Goal: Task Accomplishment & Management: Manage account settings

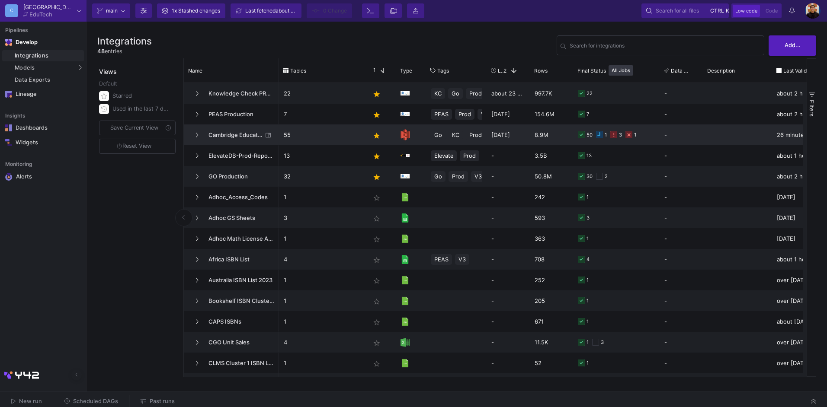
click at [314, 138] on p "55" at bounding box center [322, 135] width 77 height 20
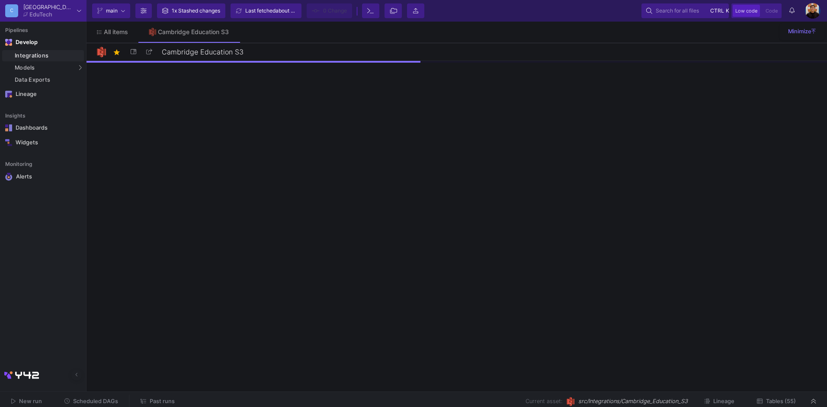
click at [784, 397] on button "Tables (55)" at bounding box center [777, 401] width 60 height 13
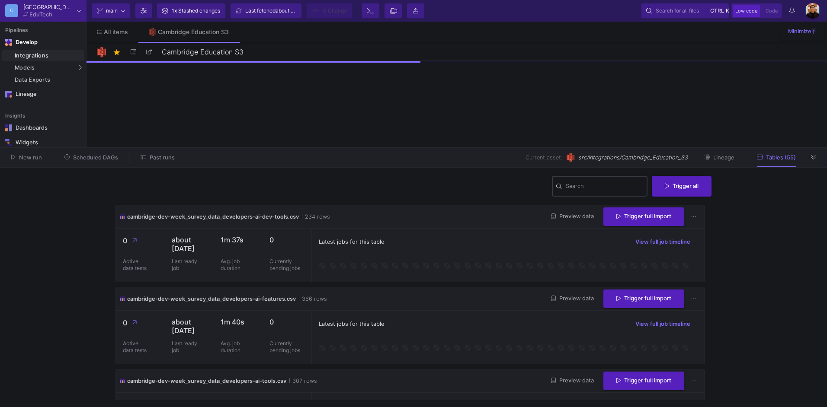
click at [613, 186] on input "Search" at bounding box center [605, 187] width 78 height 7
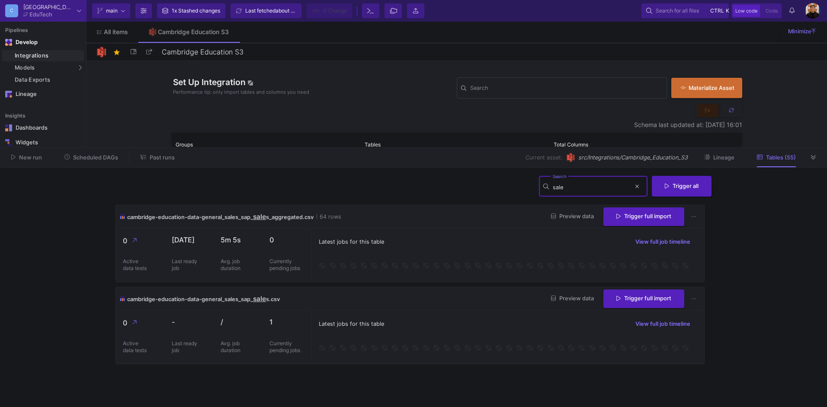
type input "sale"
click at [391, 303] on div "cambridge-education-data-general_sales_sap_ sale s.csv Preview data Trigger ful…" at bounding box center [410, 299] width 588 height 23
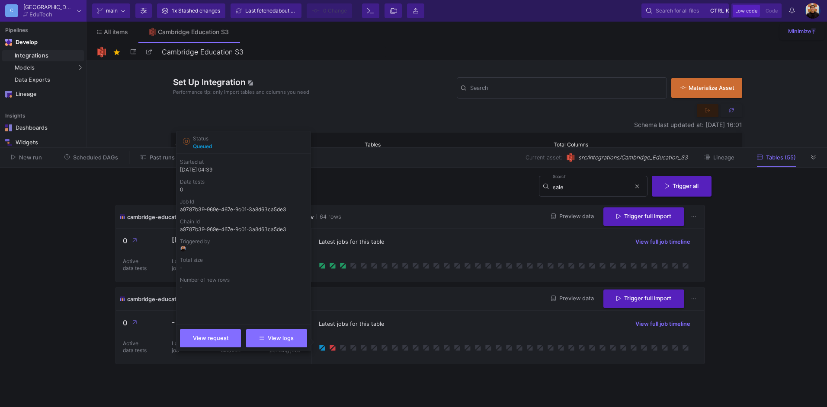
click at [509, 318] on div "Latest jobs for this table View full job timeline" at bounding box center [508, 324] width 378 height 13
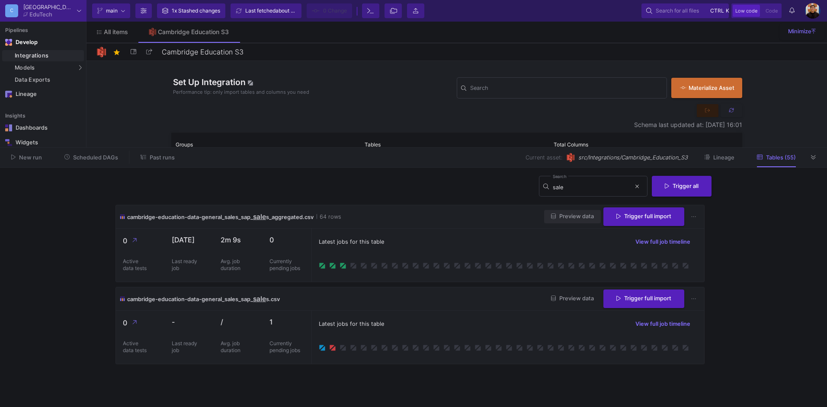
click at [566, 219] on span "Preview data" at bounding box center [572, 216] width 43 height 6
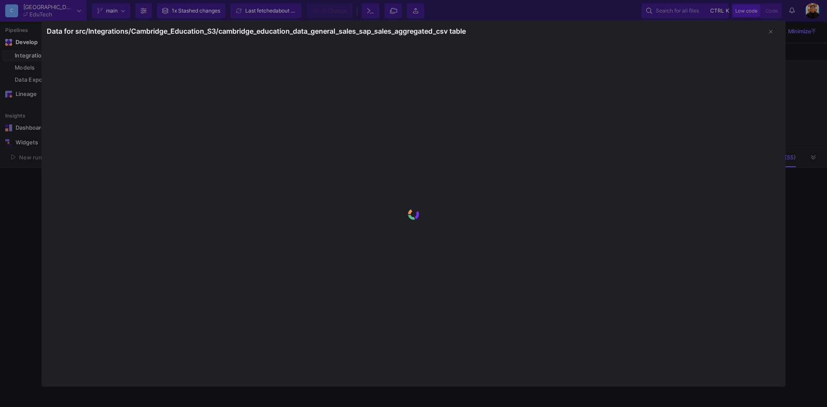
click at [22, 248] on div at bounding box center [413, 203] width 827 height 407
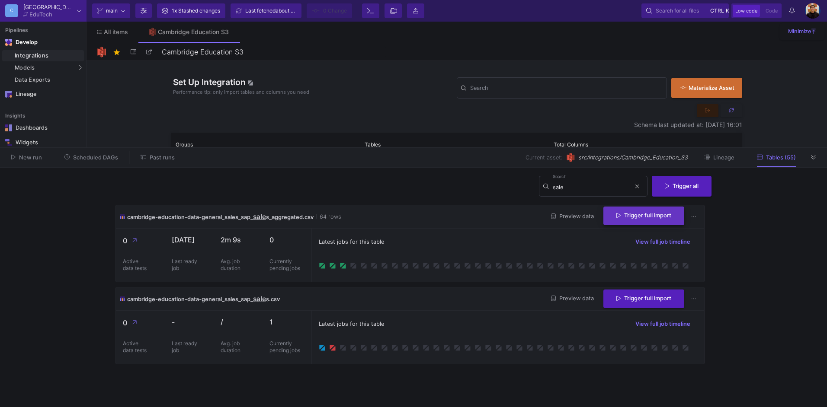
click at [655, 215] on span "Trigger full import" at bounding box center [643, 215] width 55 height 6
click at [449, 312] on div "Latest jobs for this table View full job timeline" at bounding box center [507, 337] width 393 height 53
click at [811, 159] on icon at bounding box center [813, 158] width 5 height 6
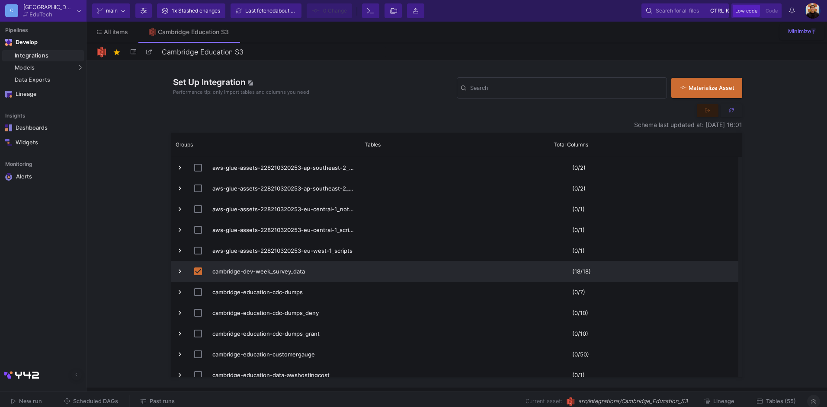
click at [794, 401] on span "Tables (55)" at bounding box center [781, 401] width 30 height 6
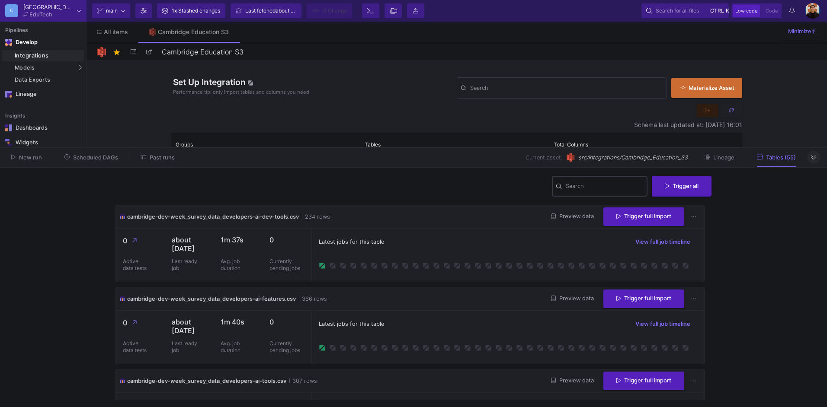
click at [602, 190] on input "Search" at bounding box center [605, 187] width 78 height 7
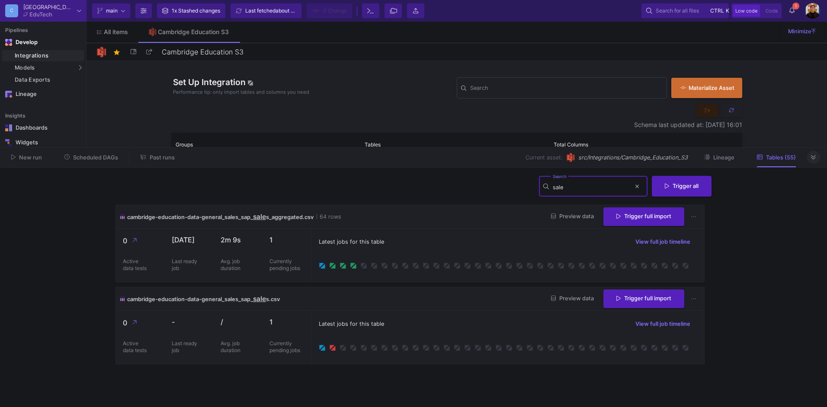
type input "sale"
click at [799, 11] on button "1 1 Notifications" at bounding box center [792, 10] width 16 height 15
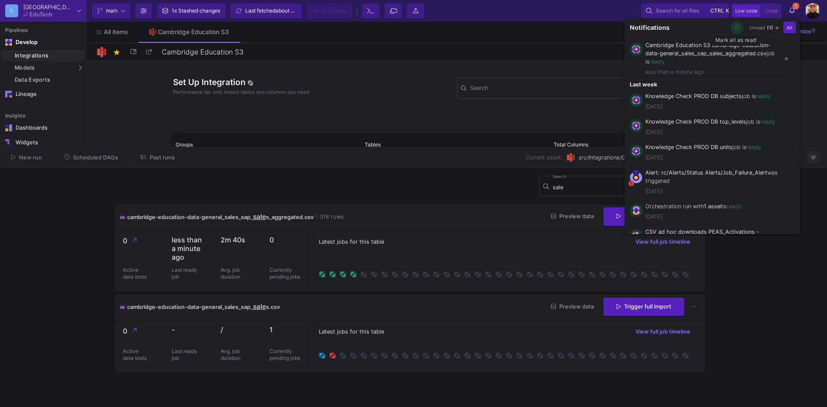
click at [735, 28] on icon "button" at bounding box center [737, 28] width 6 height 6
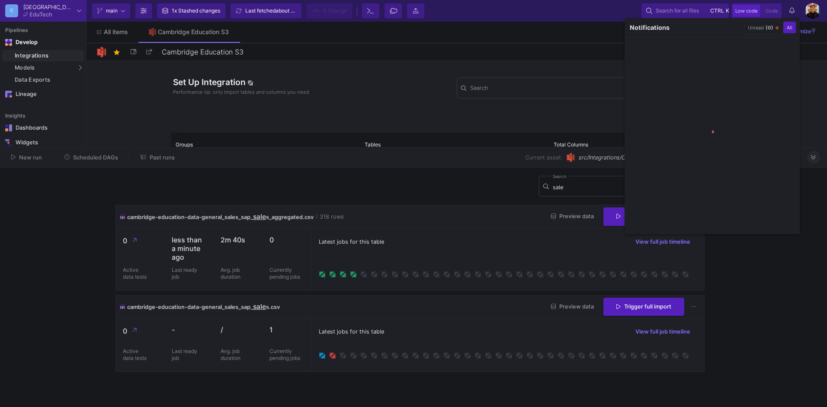
click at [439, 252] on div at bounding box center [413, 203] width 827 height 407
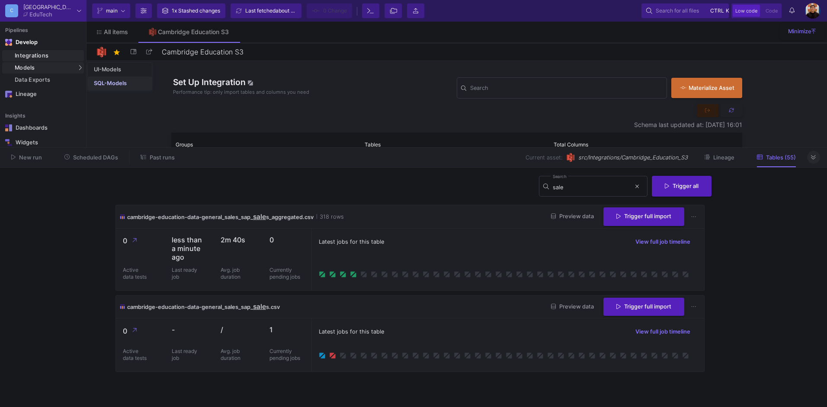
click at [112, 83] on div "SQL-Models" at bounding box center [110, 83] width 33 height 7
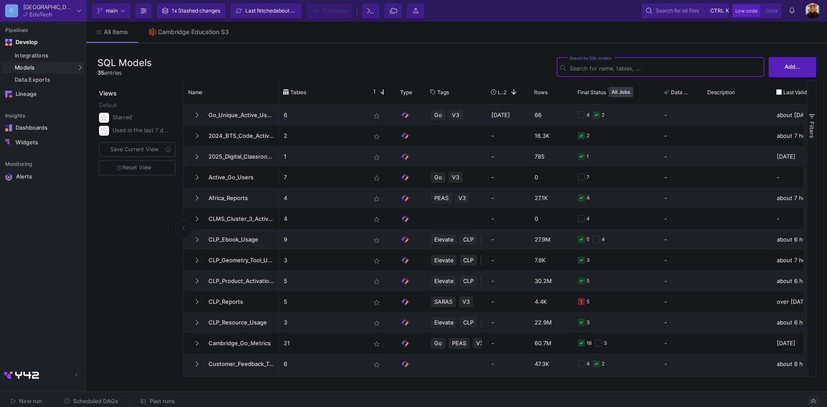
click at [576, 68] on input "Search for SQL models" at bounding box center [665, 68] width 191 height 6
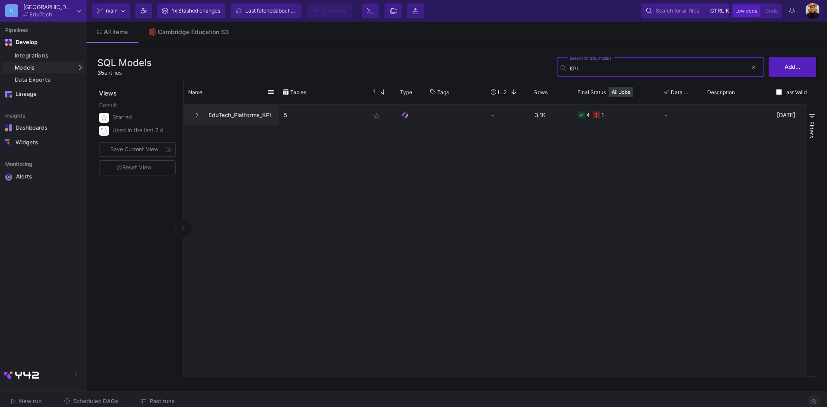
type input "KPI"
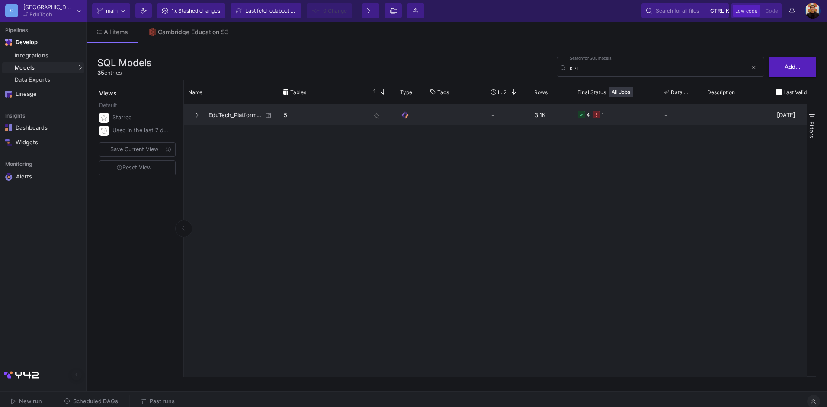
click at [255, 112] on span "EduTech_Platforms_KPI" at bounding box center [232, 115] width 59 height 20
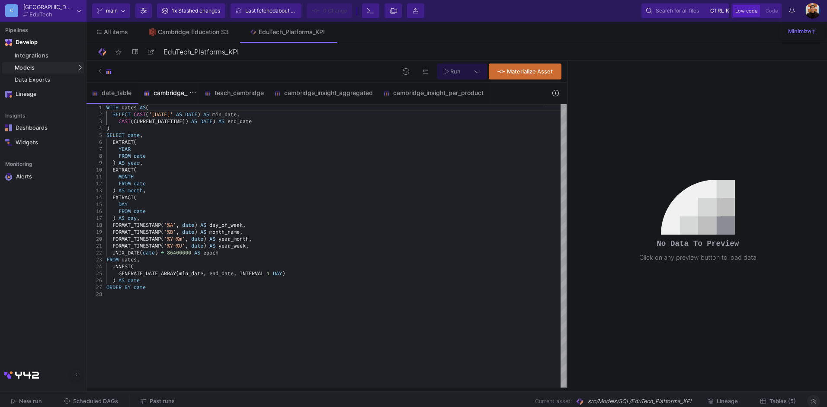
click at [174, 95] on div "cambridge_go" at bounding box center [169, 93] width 51 height 7
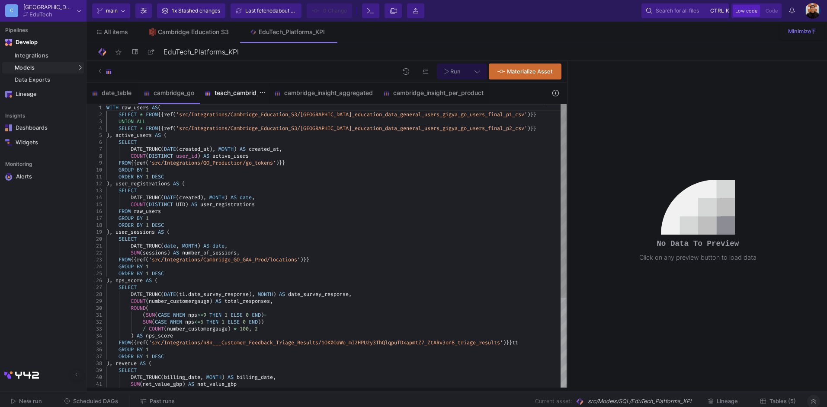
click at [228, 93] on div "teach_cambridge" at bounding box center [234, 93] width 59 height 7
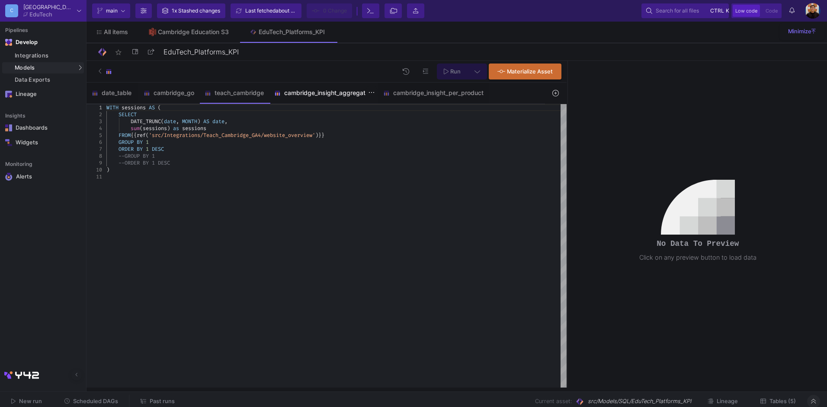
click at [317, 92] on div "cambridge_insight_aggregated" at bounding box center [323, 93] width 99 height 7
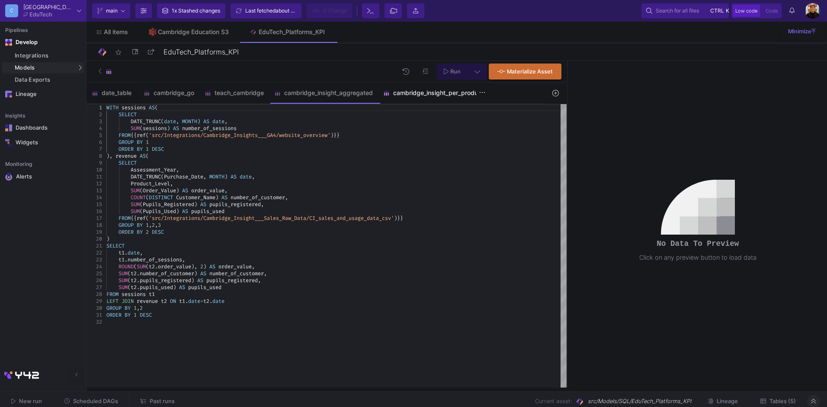
click at [422, 97] on div "cambridge_insight_per_product" at bounding box center [433, 93] width 111 height 21
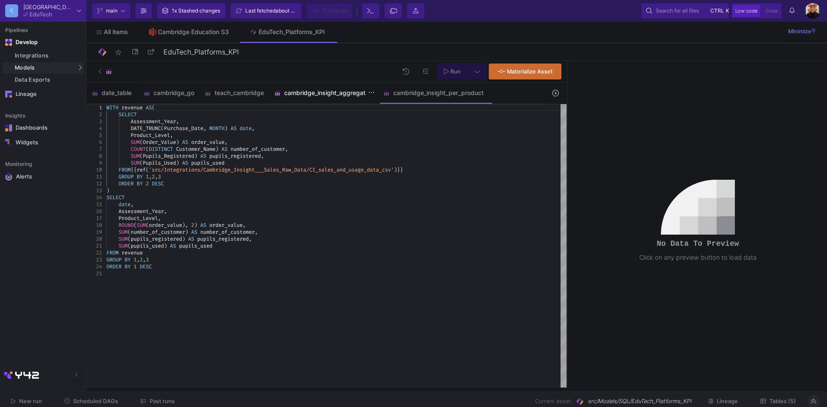
click at [319, 96] on div "cambridge_insight_aggregated" at bounding box center [323, 93] width 99 height 7
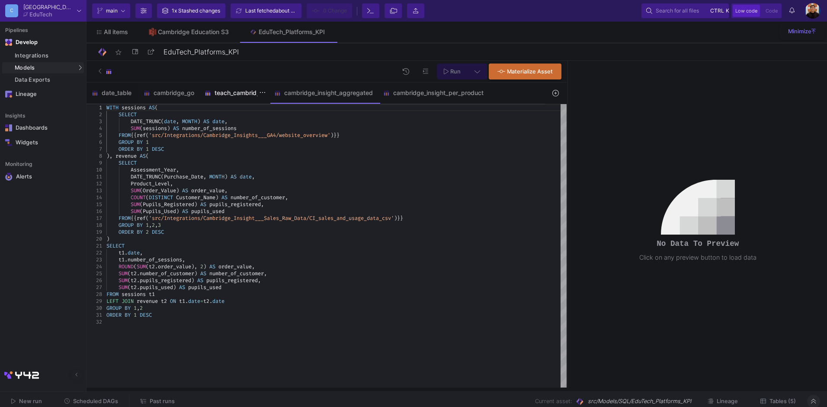
click at [234, 96] on div "teach_cambridge" at bounding box center [234, 93] width 70 height 21
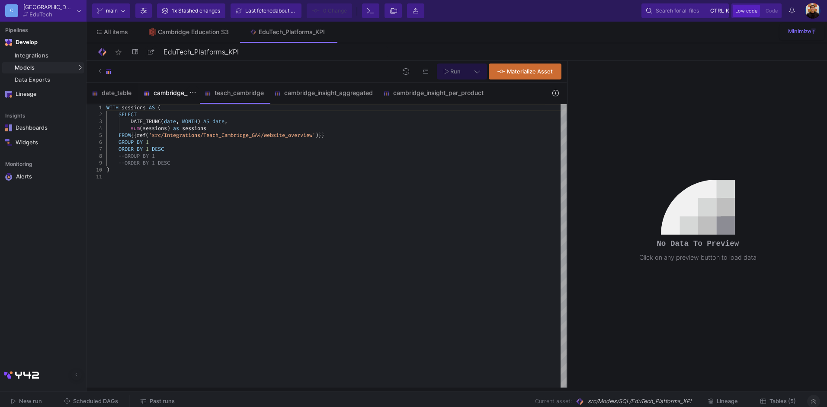
click at [175, 93] on div "cambridge_go" at bounding box center [169, 93] width 51 height 7
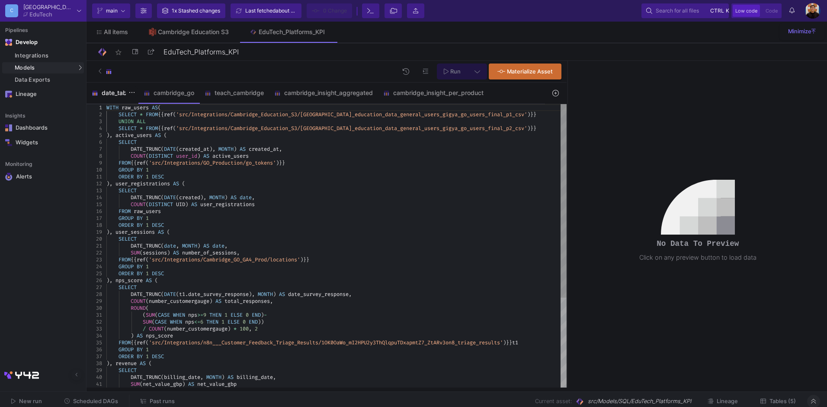
click at [115, 87] on div "date_table" at bounding box center [113, 93] width 52 height 21
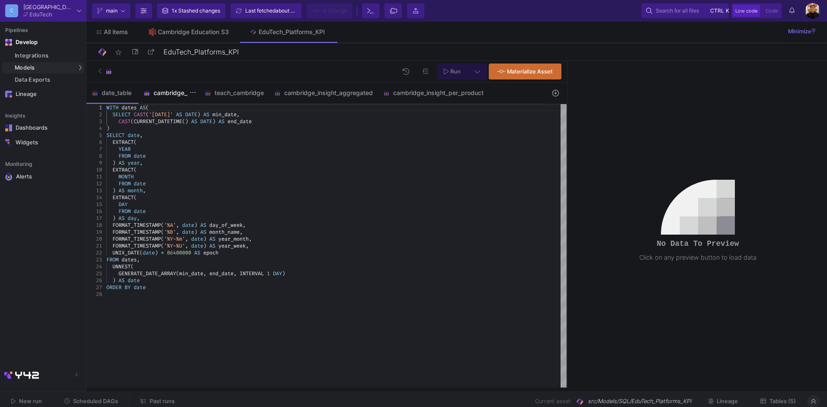
click at [163, 90] on div "cambridge_go" at bounding box center [169, 93] width 51 height 7
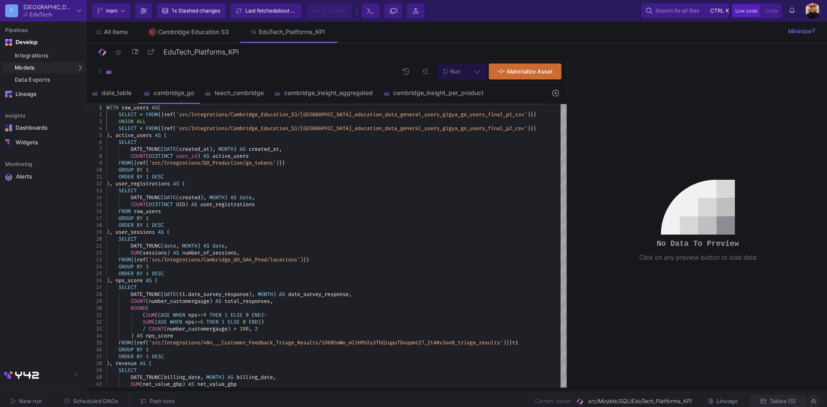
click at [777, 404] on span "Tables (5)" at bounding box center [783, 401] width 26 height 6
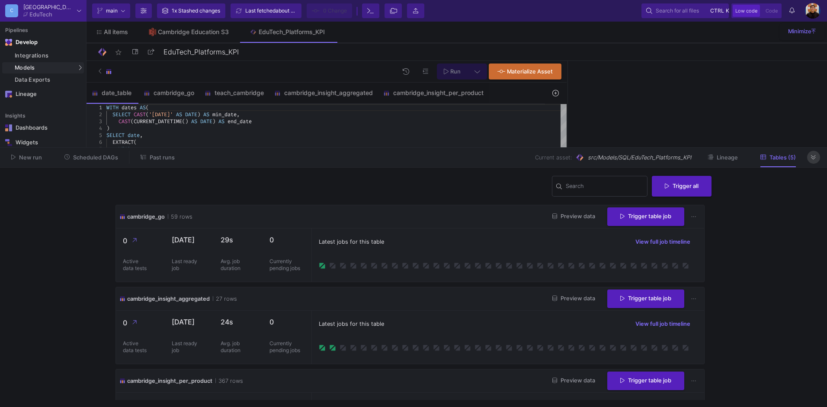
click at [819, 159] on button at bounding box center [813, 157] width 13 height 13
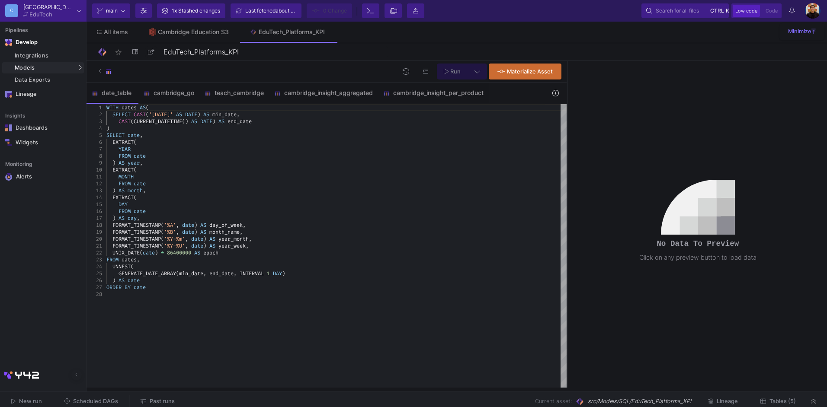
click at [553, 91] on icon at bounding box center [555, 93] width 6 height 6
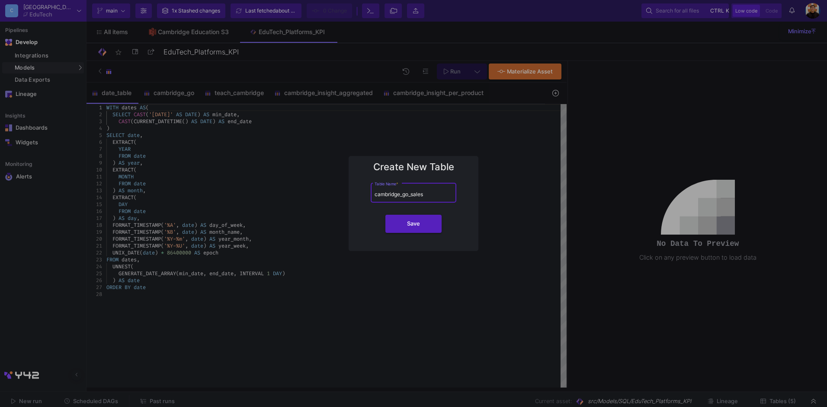
type input "cambridge_go_sales"
click at [385, 215] on button "Save" at bounding box center [413, 224] width 56 height 18
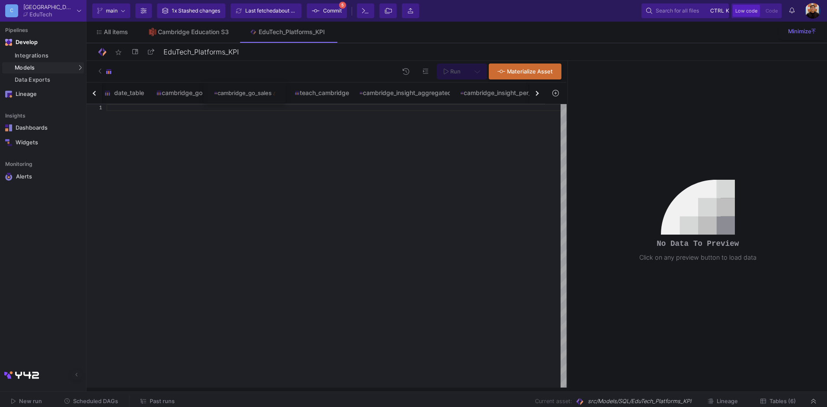
drag, startPoint x: 506, startPoint y: 93, endPoint x: 231, endPoint y: 97, distance: 275.1
click at [96, 93] on div "button" at bounding box center [95, 93] width 5 height 5
click at [96, 93] on div "date_table cambridge_go cambridge_go_sales teach_cambridge cambridge_insight_ag…" at bounding box center [316, 94] width 459 height 22
drag, startPoint x: 96, startPoint y: 93, endPoint x: 172, endPoint y: 92, distance: 75.7
click at [172, 92] on div "cambridge_go" at bounding box center [182, 93] width 46 height 7
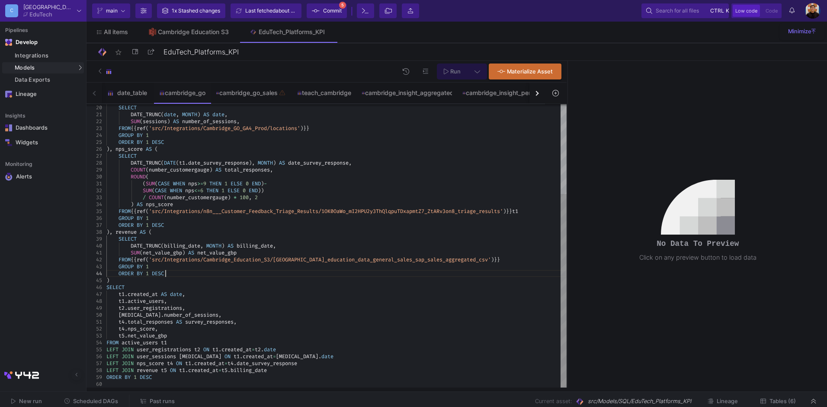
scroll to position [0, 158]
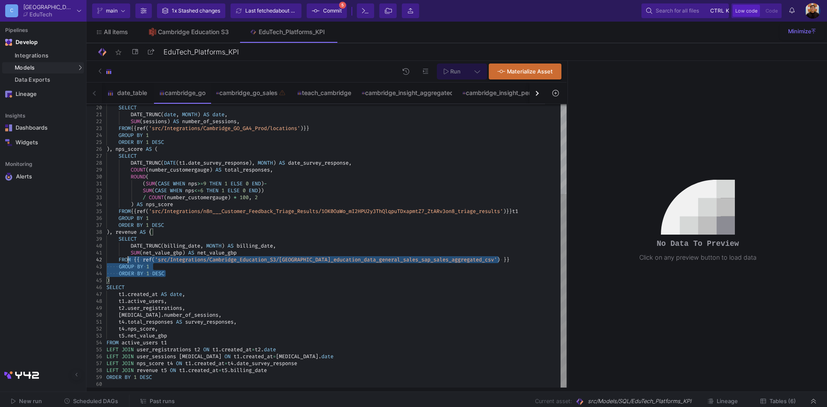
type textarea "(SUM(CASE WHEN nps>=9 THEN 1 ELSE 0 END)- SUM(CASE WHEN nps<=6 THEN 1 ELSE 0 EN…"
drag, startPoint x: 172, startPoint y: 274, endPoint x: 119, endPoint y: 241, distance: 62.4
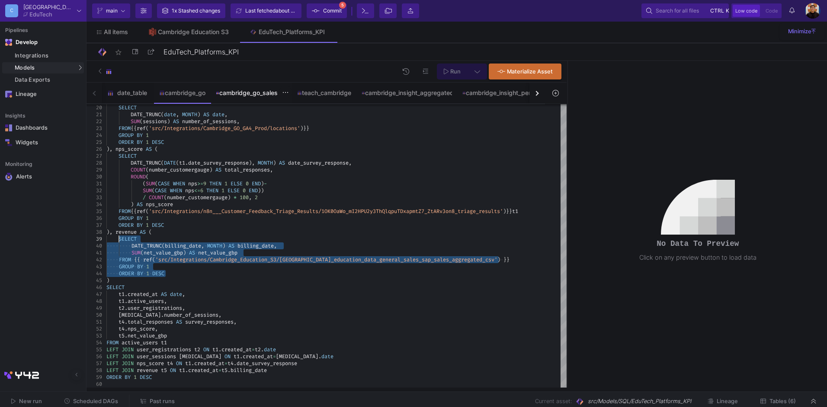
click at [247, 96] on div "cambridge_go_sales" at bounding box center [251, 93] width 81 height 21
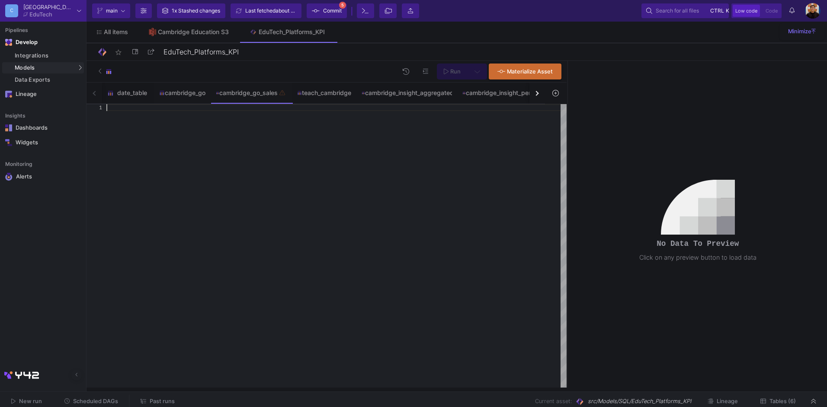
click at [177, 115] on div at bounding box center [336, 246] width 460 height 284
paste textarea "SELECT DATE_TRUNC(billing_date, MONTH) AS billing_date, SUM(net_value_gbp) AS n…"
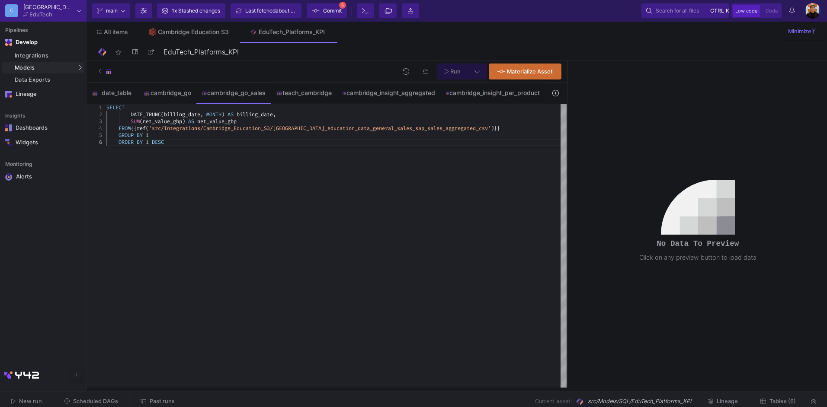
click at [114, 146] on div "SELECT DATE_TRUNC ( billing_date , MONTH ) AS billing_date , SUM ( net_value_gb…" at bounding box center [336, 246] width 460 height 284
click at [132, 120] on span "SUM" at bounding box center [135, 121] width 9 height 7
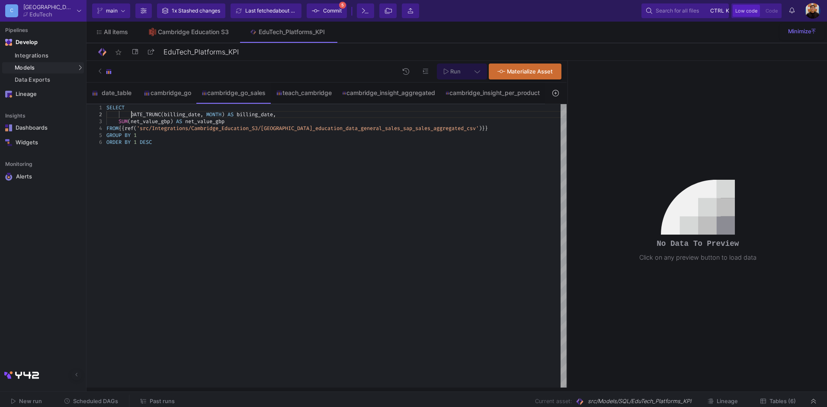
click at [285, 114] on div "DATE_TRUNC ( billing_date , MONTH ) AS billing_date ," at bounding box center [336, 114] width 460 height 7
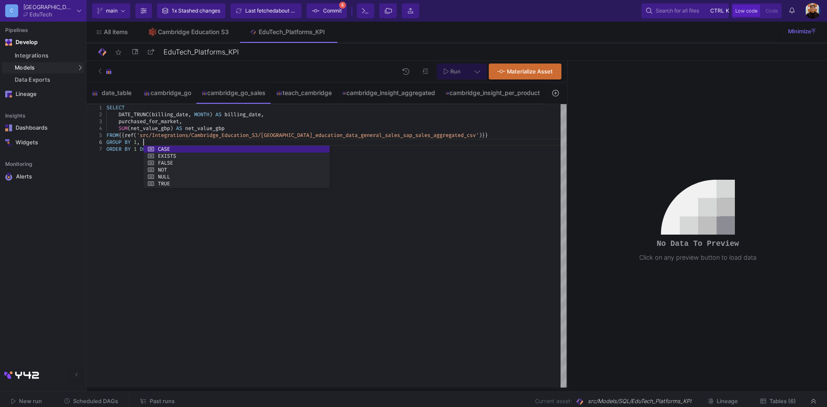
scroll to position [35, 40]
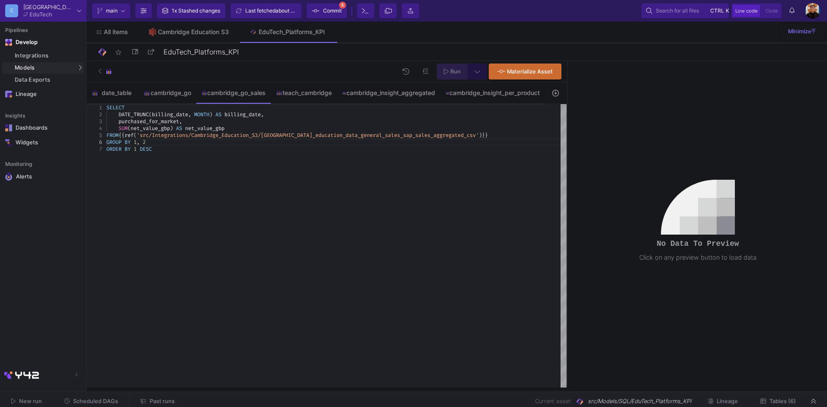
click at [455, 73] on span "Run" at bounding box center [455, 71] width 10 height 6
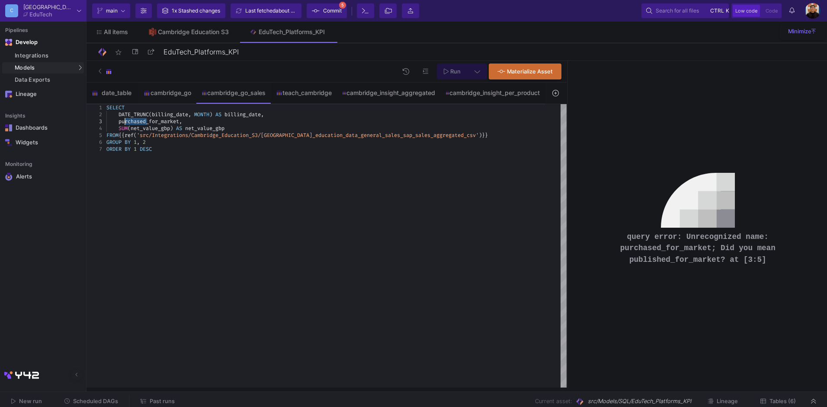
drag, startPoint x: 146, startPoint y: 120, endPoint x: 125, endPoint y: 123, distance: 21.4
type textarea "SELECT DATE_TRUNC(billing_date, MONTH) AS billing_date, published_for_market, S…"
click at [450, 69] on span "Run" at bounding box center [452, 71] width 17 height 6
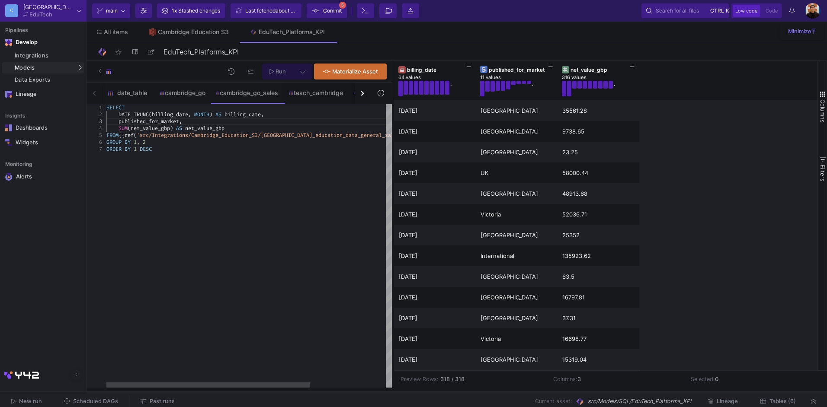
drag, startPoint x: 567, startPoint y: 118, endPoint x: 400, endPoint y: 129, distance: 167.3
click at [392, 129] on div at bounding box center [393, 224] width 2 height 327
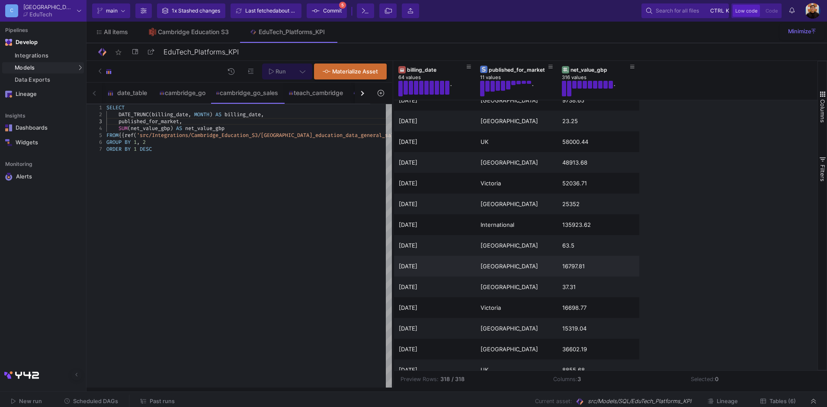
scroll to position [0, 0]
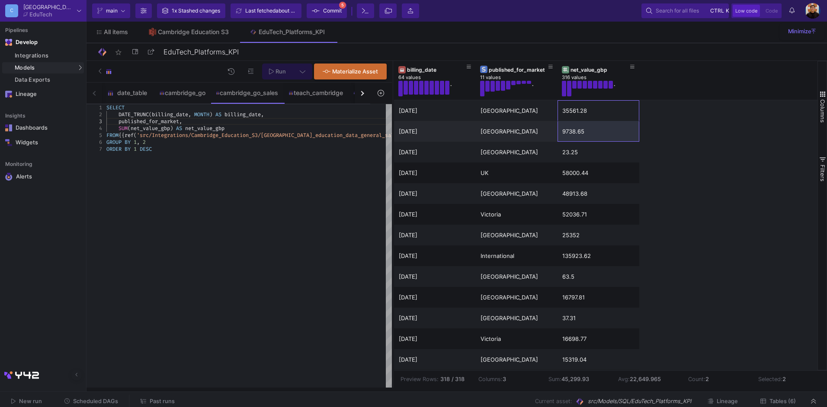
drag, startPoint x: 585, startPoint y: 106, endPoint x: 586, endPoint y: 131, distance: 24.7
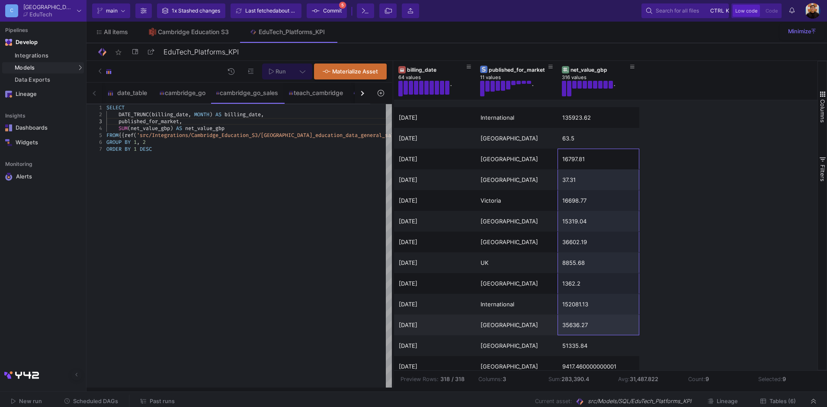
drag, startPoint x: 585, startPoint y: 208, endPoint x: 592, endPoint y: 326, distance: 118.3
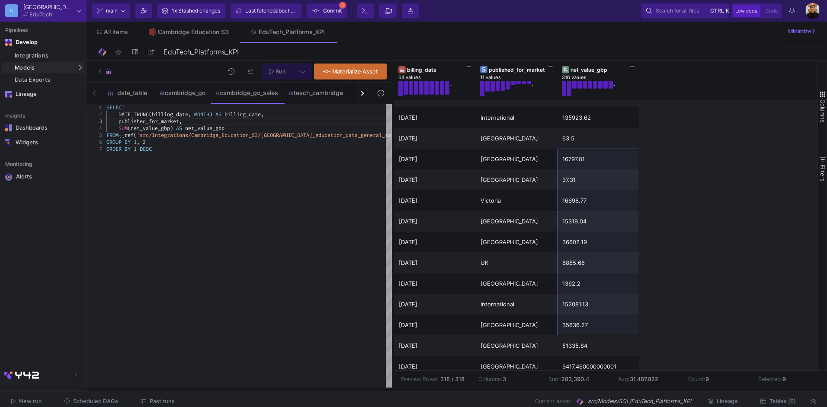
click at [340, 10] on span "Commit" at bounding box center [332, 10] width 19 height 13
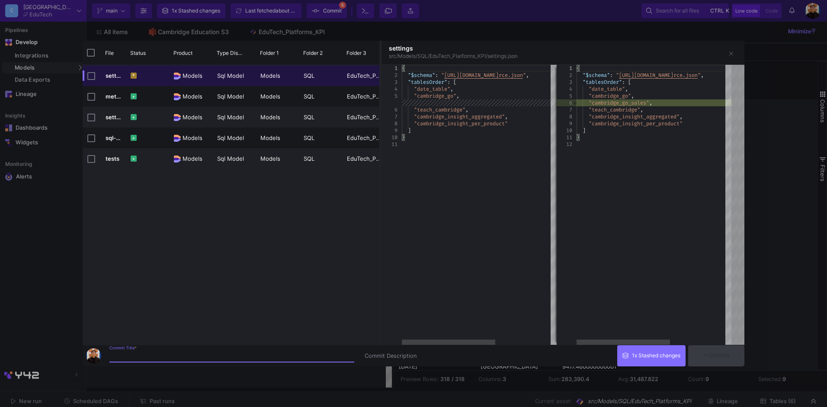
drag, startPoint x: 193, startPoint y: 349, endPoint x: 194, endPoint y: 360, distance: 11.7
click at [193, 349] on div "Commit Title *" at bounding box center [231, 354] width 245 height 16
click at [194, 360] on div "Commit Title *" at bounding box center [231, 354] width 245 height 16
type input "CGO Sales Model"
click at [705, 354] on icon at bounding box center [705, 356] width 7 height 6
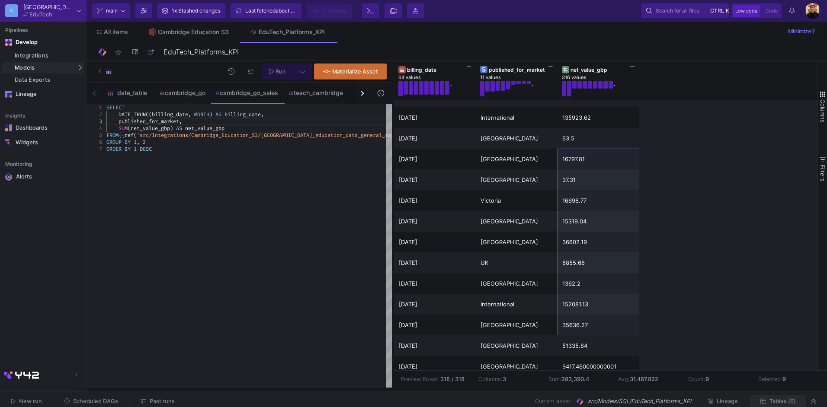
click at [782, 399] on span "Tables (6)" at bounding box center [783, 401] width 26 height 6
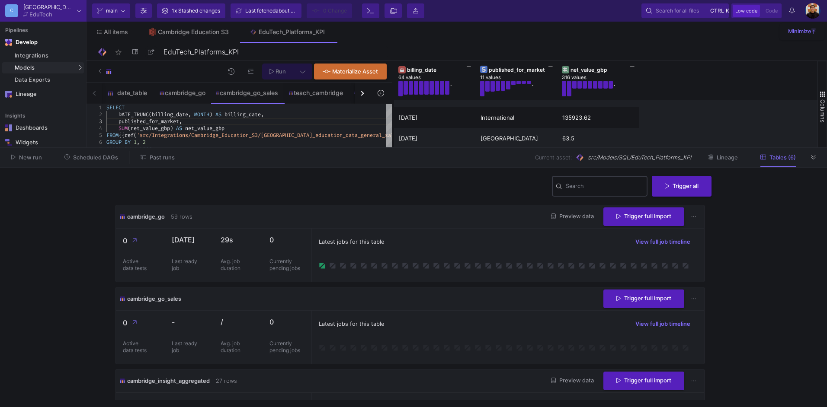
click at [592, 192] on div "Search" at bounding box center [605, 186] width 78 height 22
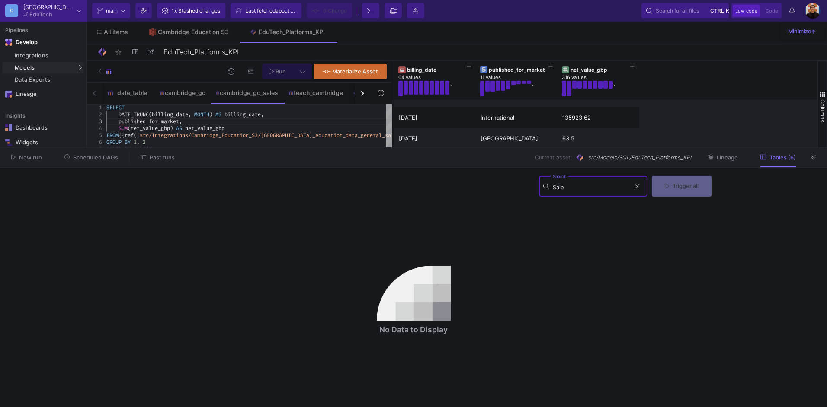
type input "Sales"
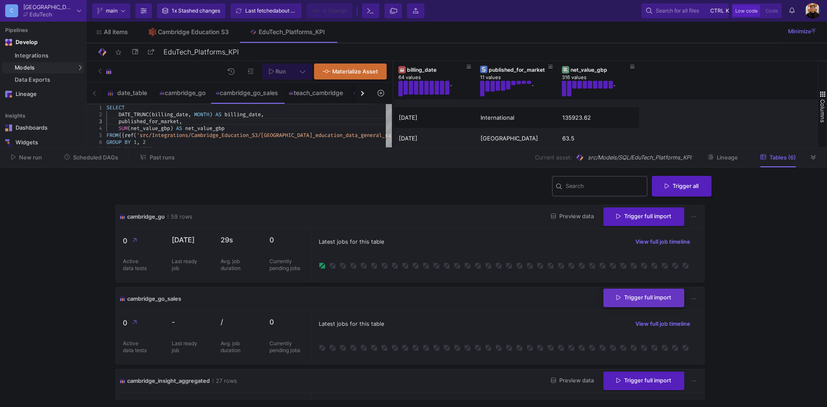
click at [641, 301] on button "Trigger full import" at bounding box center [643, 298] width 81 height 19
click at [814, 160] on icon at bounding box center [813, 158] width 5 height 6
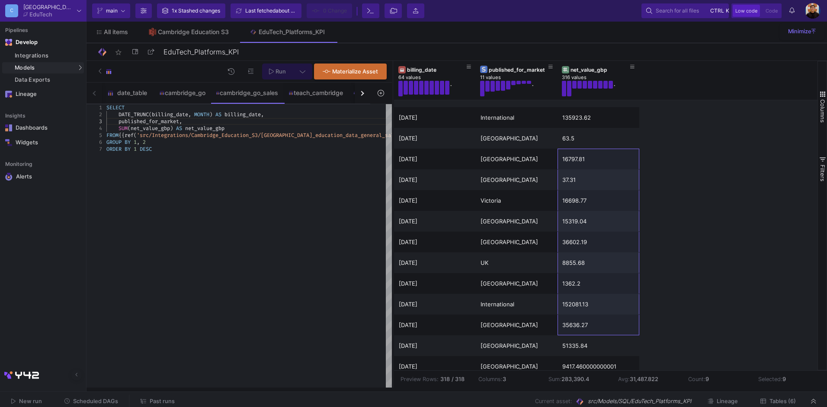
click at [789, 401] on span "Tables (6)" at bounding box center [783, 401] width 26 height 6
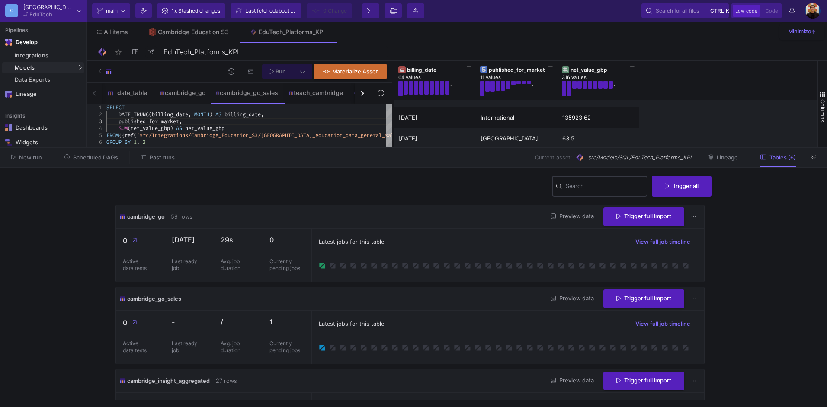
click at [585, 187] on input "Search" at bounding box center [605, 187] width 78 height 7
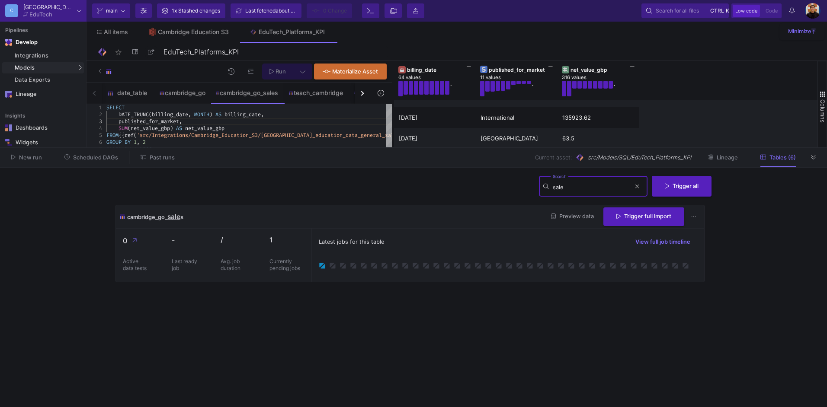
type input "sale"
click at [54, 53] on div "Integrations" at bounding box center [48, 55] width 67 height 7
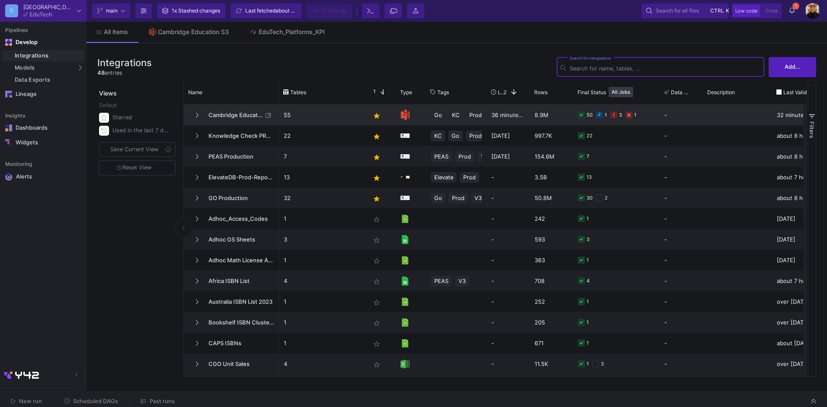
click at [656, 115] on div "50 1 3 1" at bounding box center [616, 115] width 87 height 21
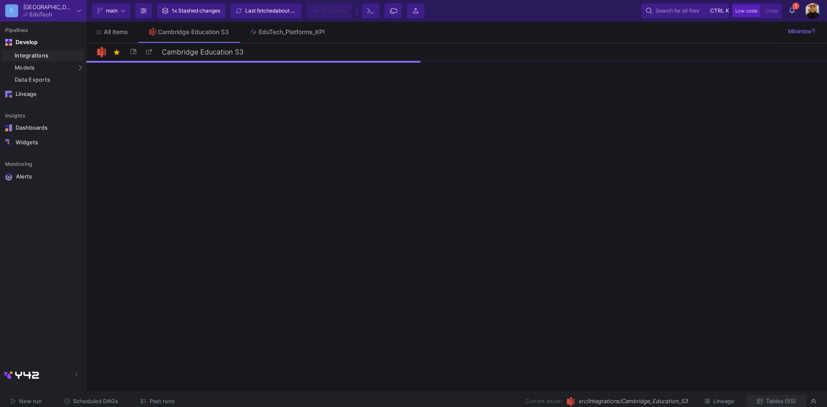
click at [767, 405] on button "Tables (55)" at bounding box center [777, 401] width 60 height 13
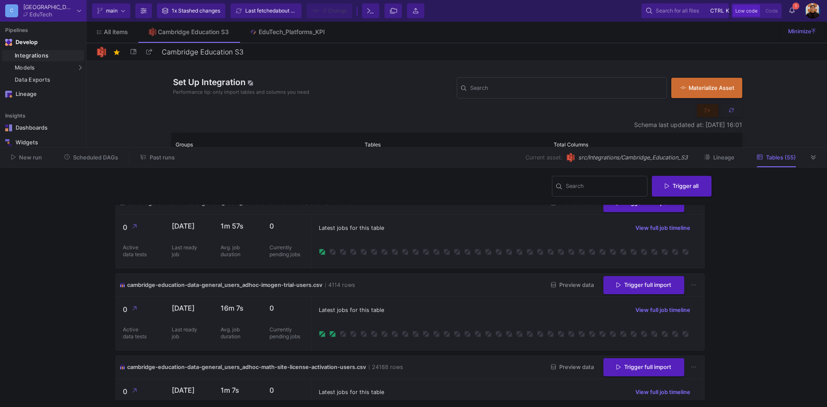
scroll to position [1990, 0]
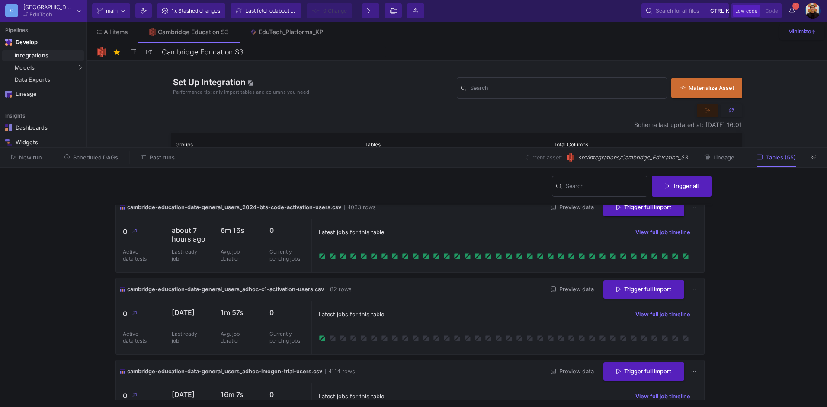
click at [693, 128] on icon at bounding box center [693, 126] width 5 height 6
click at [723, 351] on button "Delete table" at bounding box center [716, 351] width 65 height 21
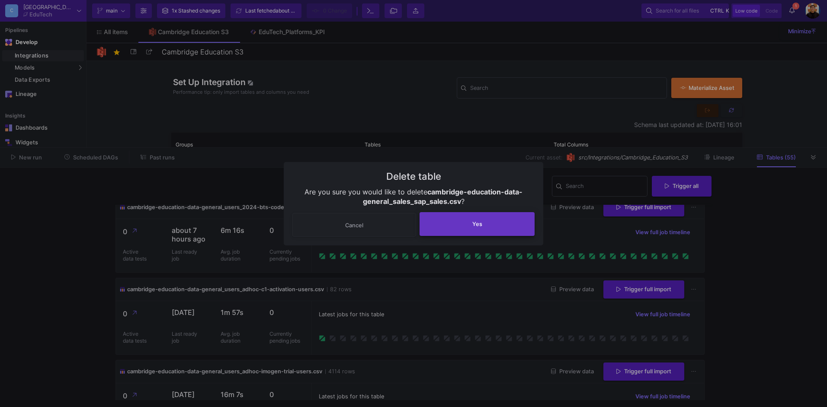
click at [489, 224] on button "Yes" at bounding box center [477, 224] width 115 height 24
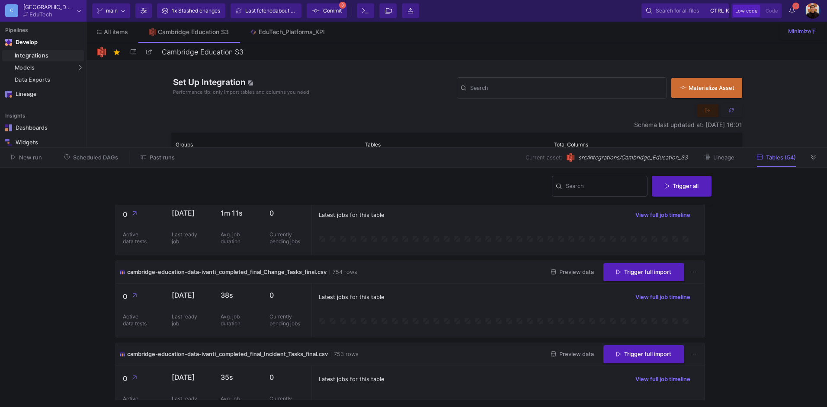
scroll to position [4088, 0]
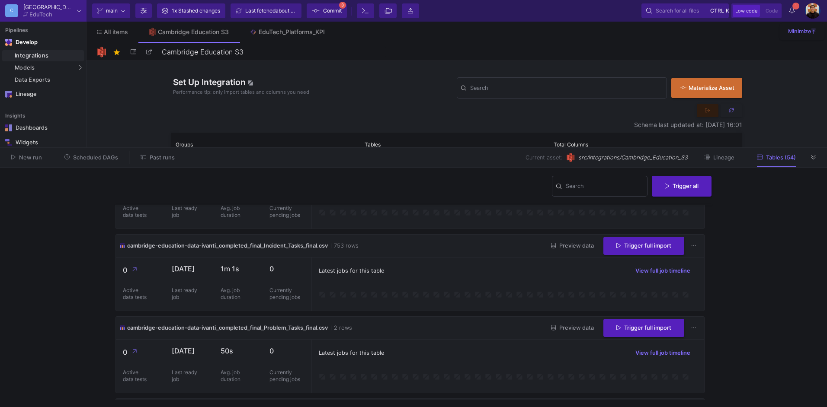
click at [337, 10] on span "Commit" at bounding box center [332, 10] width 19 height 13
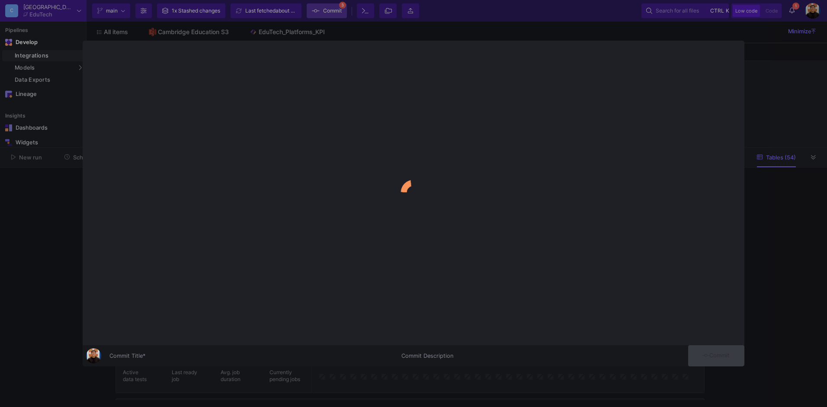
scroll to position [4390, 0]
click at [156, 357] on input "Commit Title *" at bounding box center [250, 356] width 282 height 7
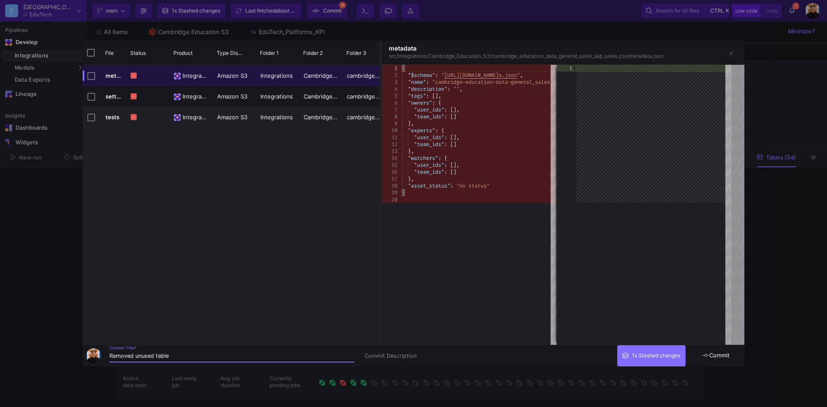
type input "Removed unused table"
click at [730, 352] on button "Commit" at bounding box center [716, 356] width 56 height 21
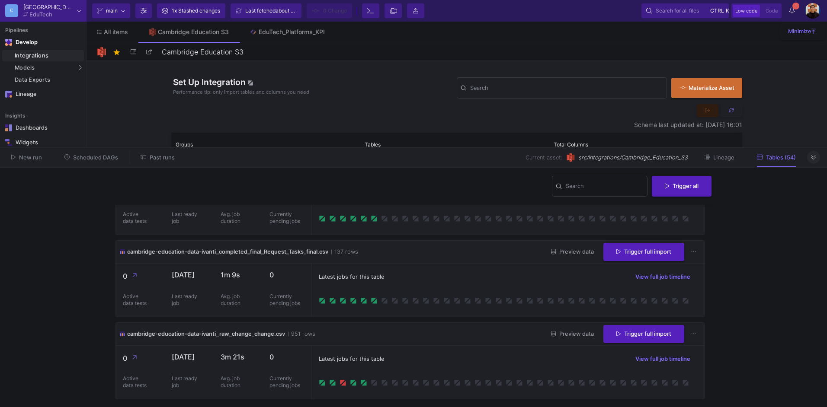
click at [808, 154] on button at bounding box center [813, 157] width 13 height 13
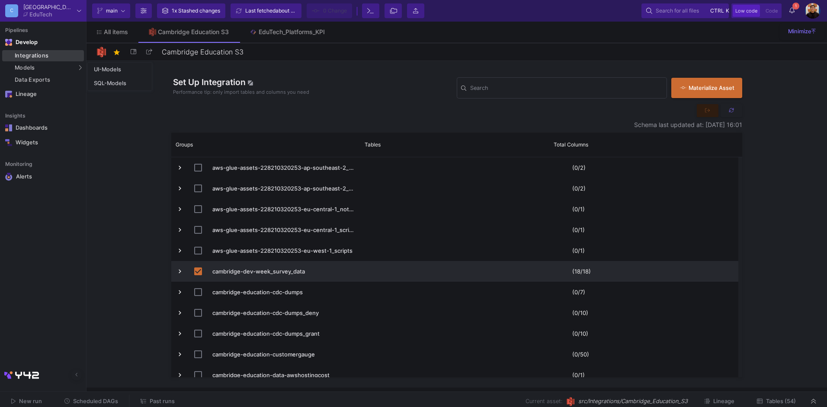
click at [38, 53] on div "Integrations" at bounding box center [48, 55] width 67 height 7
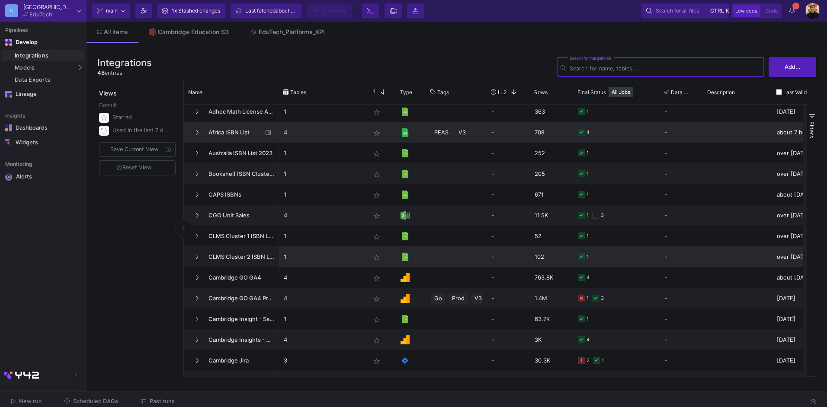
scroll to position [173, 0]
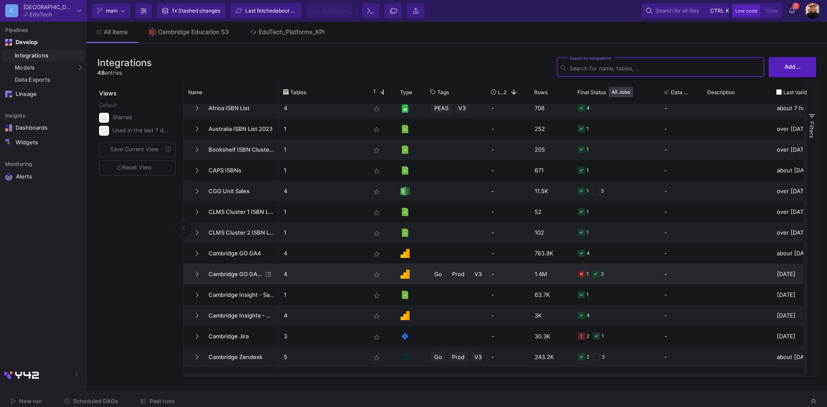
click at [524, 275] on div "-" at bounding box center [508, 274] width 43 height 21
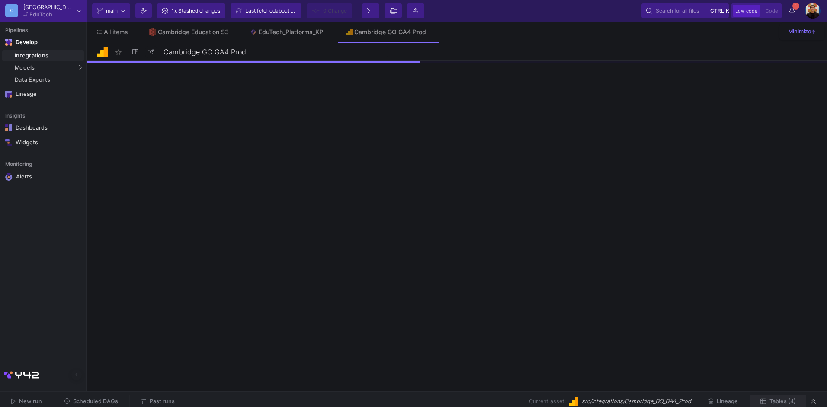
click at [777, 401] on span "Tables (4)" at bounding box center [783, 401] width 26 height 6
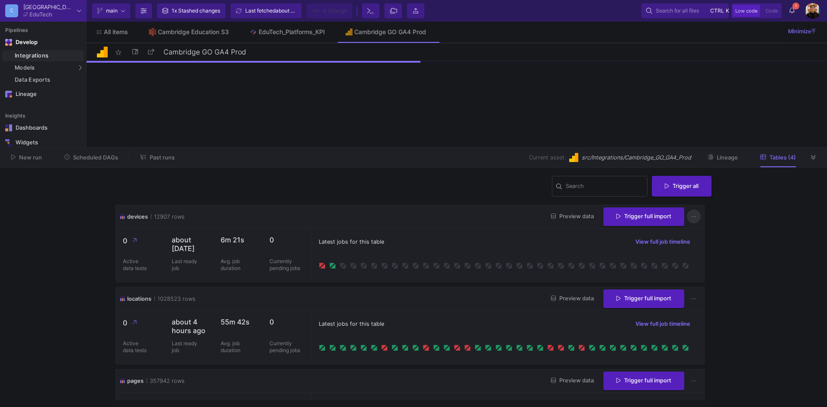
click at [692, 219] on icon at bounding box center [693, 217] width 5 height 6
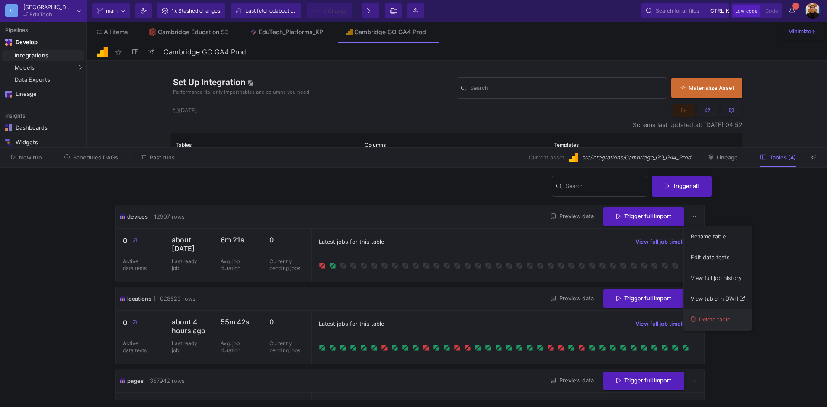
click at [720, 322] on button "Delete table" at bounding box center [718, 320] width 68 height 21
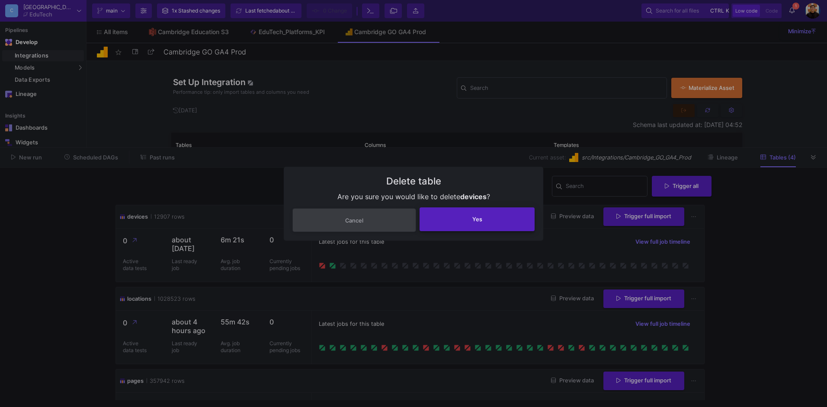
click at [503, 216] on button "Yes" at bounding box center [477, 220] width 115 height 24
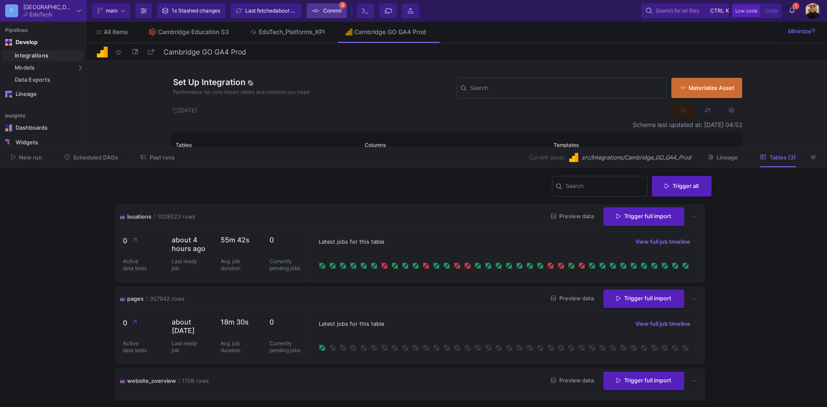
click at [321, 9] on span "Commit" at bounding box center [327, 10] width 30 height 13
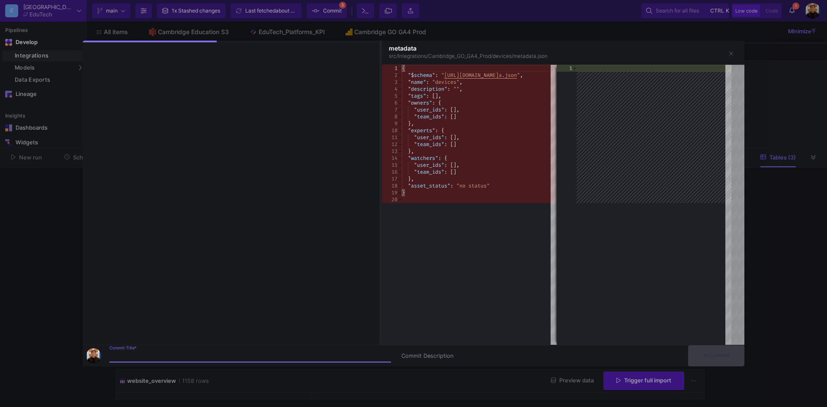
click at [198, 360] on div "Commit Title *" at bounding box center [250, 354] width 282 height 16
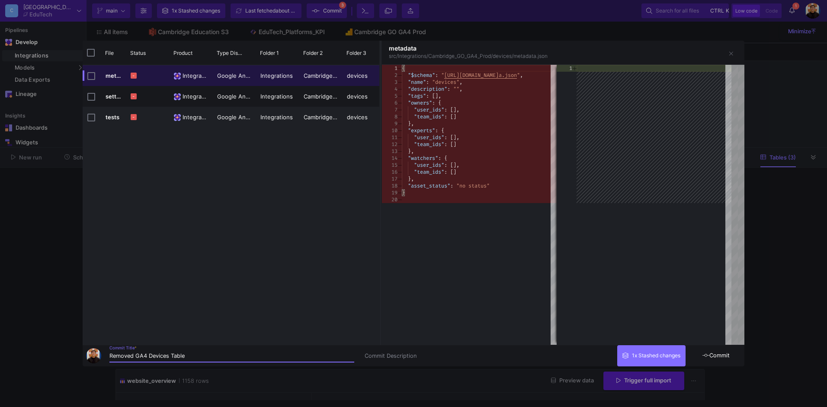
type input "Removed GA4 Devices Table"
click at [720, 353] on span "Commit" at bounding box center [715, 356] width 27 height 6
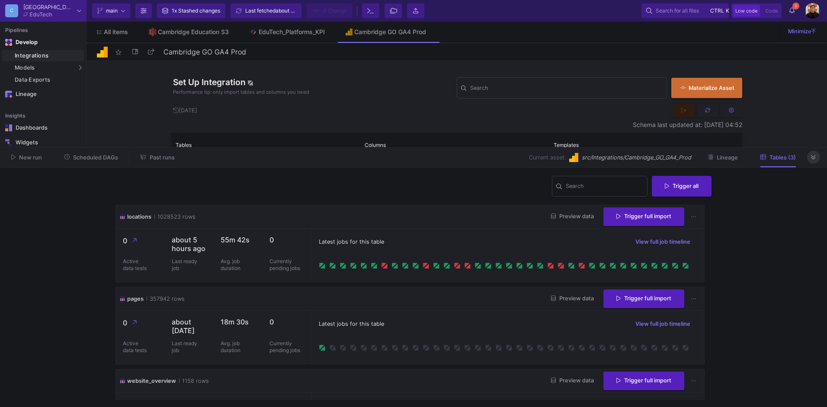
click at [811, 155] on icon at bounding box center [813, 157] width 5 height 4
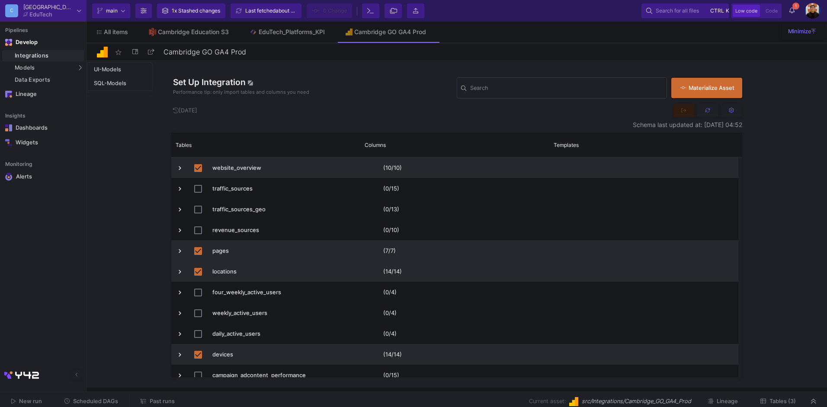
click at [41, 55] on div "Integrations" at bounding box center [48, 55] width 67 height 7
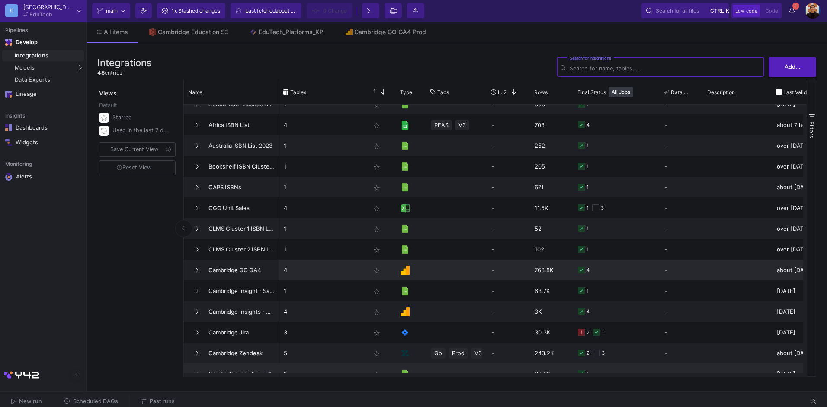
scroll to position [173, 0]
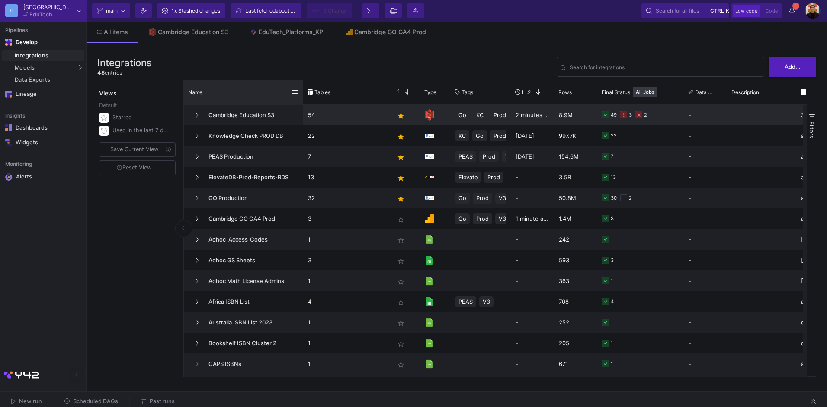
drag, startPoint x: 278, startPoint y: 90, endPoint x: 345, endPoint y: 106, distance: 69.3
click at [305, 92] on div at bounding box center [302, 92] width 3 height 24
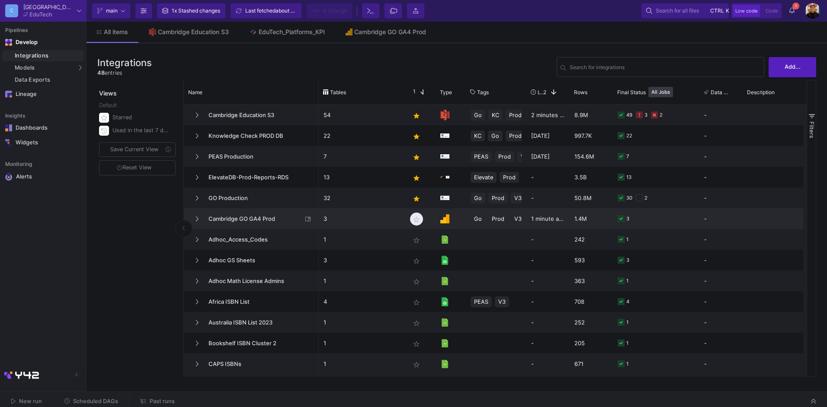
click at [417, 221] on mat-icon "star_border" at bounding box center [416, 220] width 10 height 10
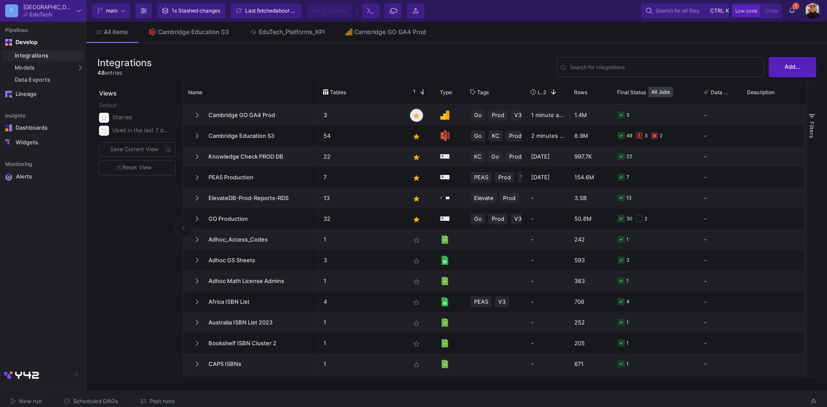
drag, startPoint x: 362, startPoint y: 115, endPoint x: 106, endPoint y: 295, distance: 313.4
click at [106, 295] on mat-sidenav-container "Views Default Starred Used in the last 7 days Save Current View Reset View Name…" at bounding box center [456, 228] width 719 height 297
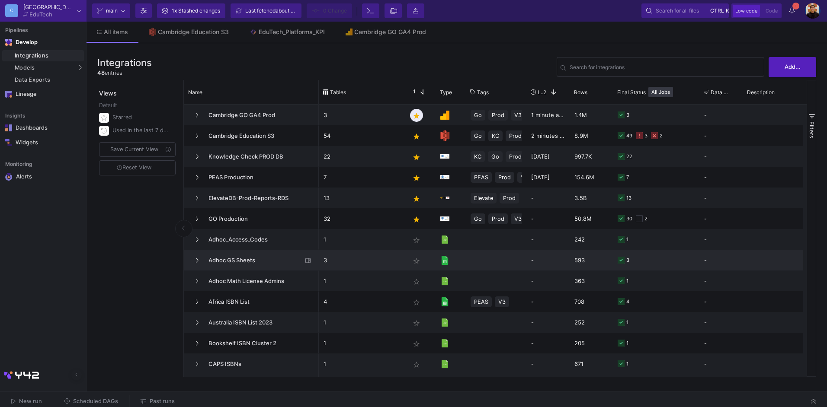
scroll to position [33, 0]
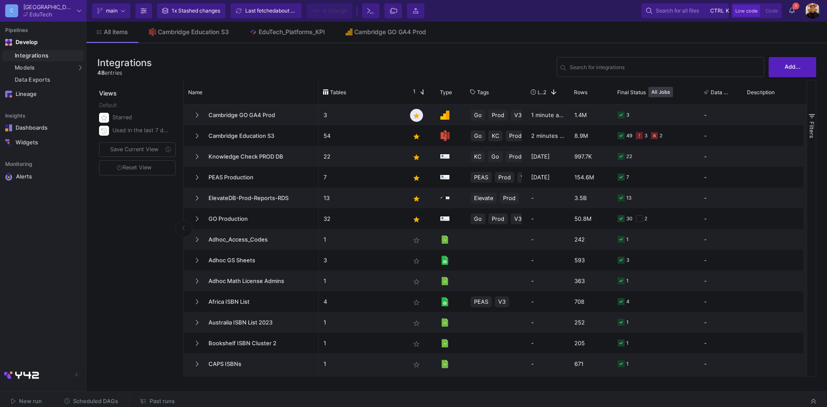
click at [520, 50] on div "Integrations 48 entries Search for integrations Add... Views Default Starred Us…" at bounding box center [457, 215] width 741 height 345
click at [793, 13] on icon at bounding box center [791, 10] width 5 height 6
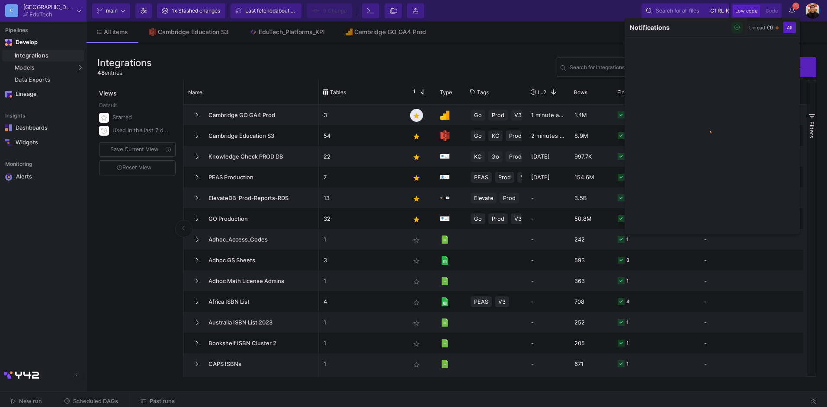
click at [737, 29] on icon "button" at bounding box center [737, 28] width 6 height 6
click at [462, 54] on div at bounding box center [413, 203] width 827 height 407
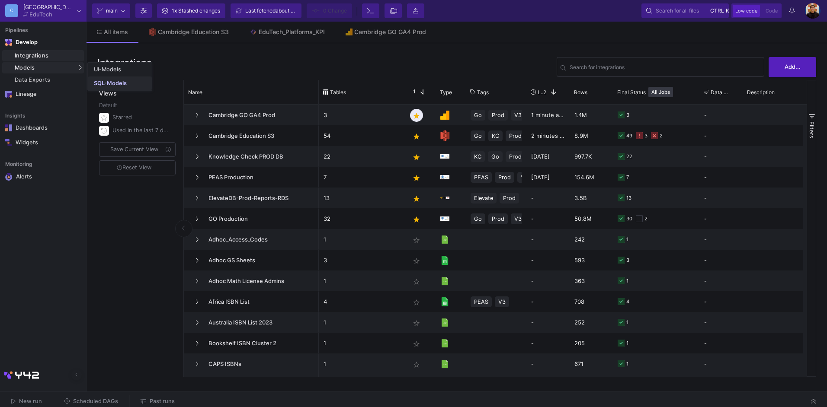
click at [117, 83] on div "SQL-Models" at bounding box center [110, 83] width 33 height 7
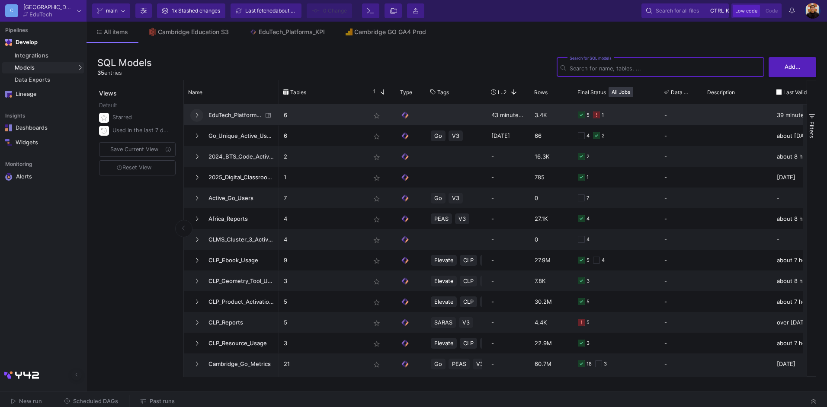
click at [199, 115] on button at bounding box center [196, 115] width 13 height 13
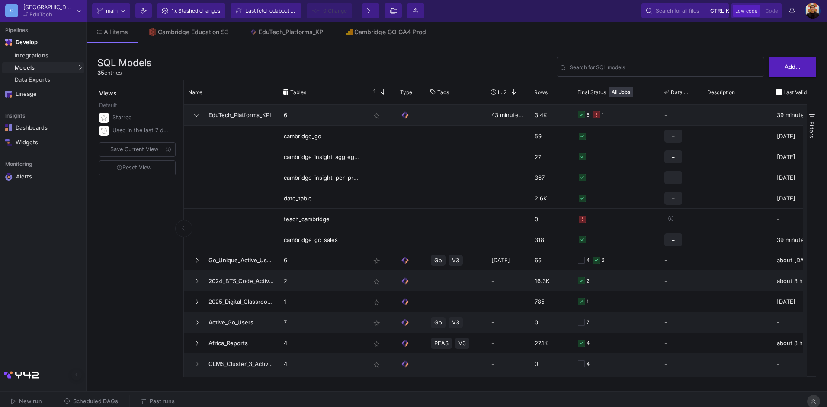
click at [817, 398] on button at bounding box center [813, 401] width 13 height 13
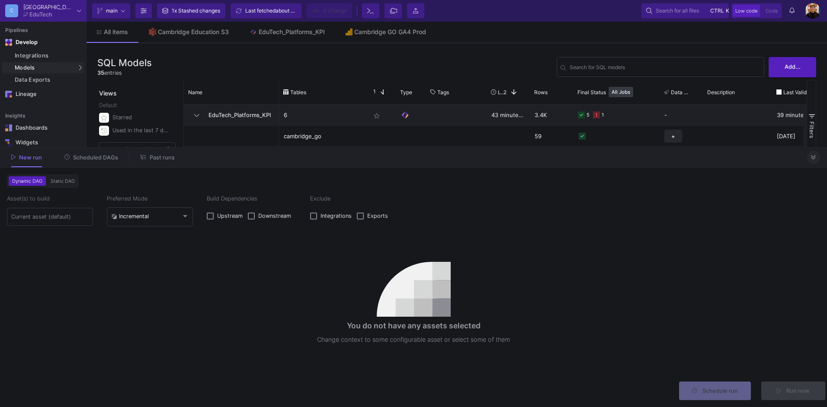
click at [818, 159] on button at bounding box center [813, 157] width 13 height 13
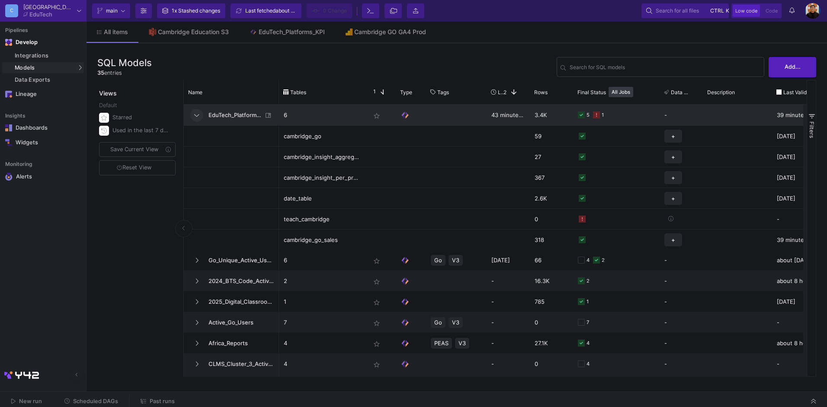
click at [195, 115] on icon at bounding box center [196, 115] width 5 height 6
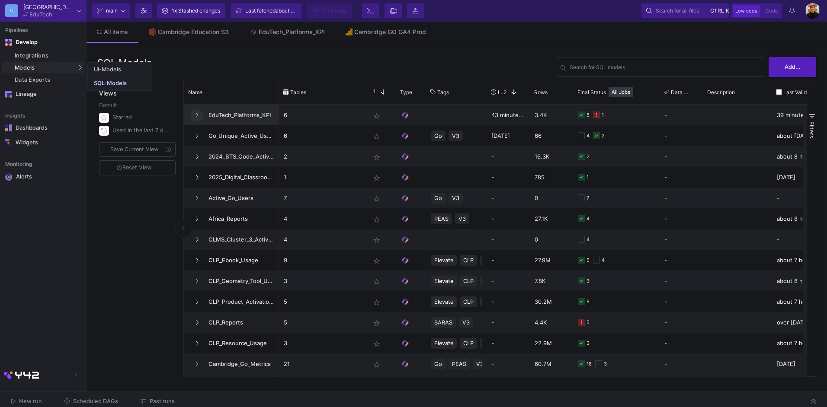
drag, startPoint x: 111, startPoint y: 81, endPoint x: 115, endPoint y: 83, distance: 4.7
click at [111, 81] on div "SQL-Models" at bounding box center [110, 83] width 33 height 7
click at [134, 84] on link "SQL-Models" at bounding box center [120, 84] width 64 height 14
click at [295, 32] on div "EduTech_Platforms_KPI" at bounding box center [292, 32] width 66 height 7
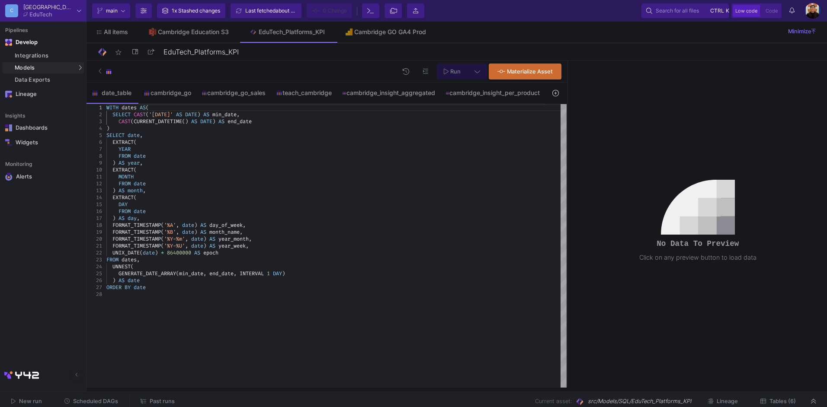
click at [724, 393] on div "New run Scheduled DAGs Past runs Current asset: src/Models/SQL/EduTech_Platform…" at bounding box center [413, 401] width 827 height 19
click at [728, 400] on span "Lineage" at bounding box center [727, 401] width 21 height 6
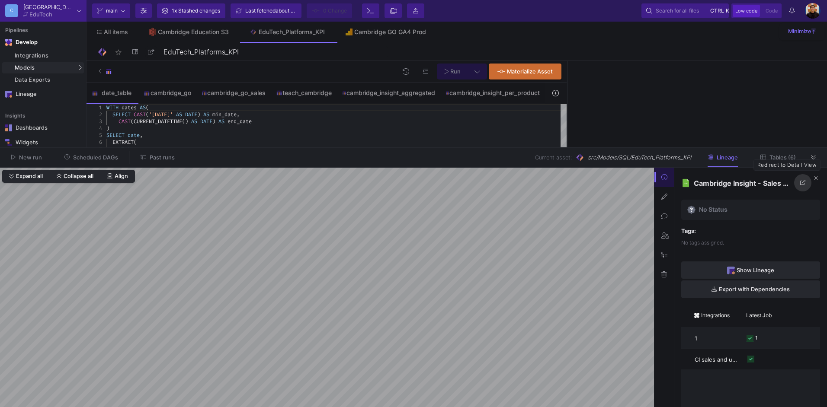
click at [804, 183] on icon at bounding box center [803, 183] width 6 height 6
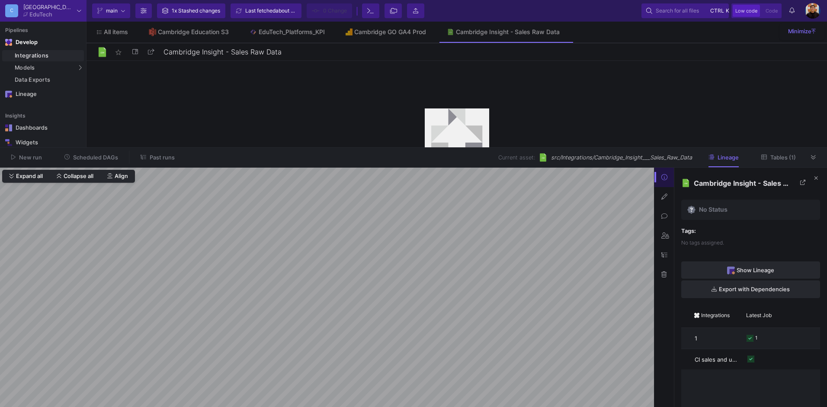
click at [782, 160] on span "Tables (1)" at bounding box center [783, 157] width 26 height 6
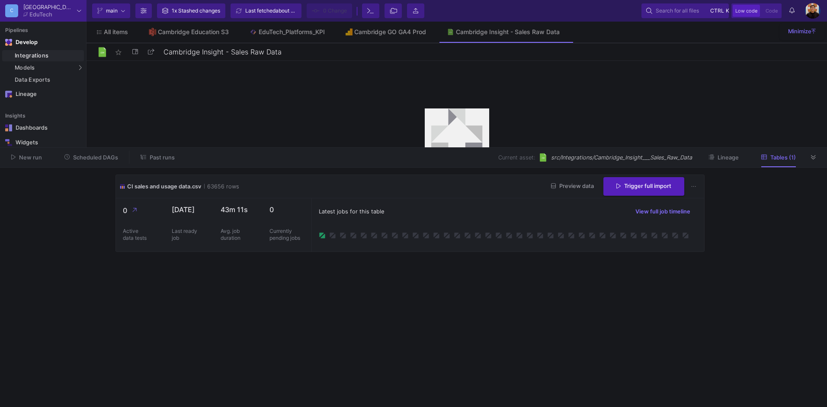
click at [568, 186] on span "Preview data" at bounding box center [572, 186] width 43 height 6
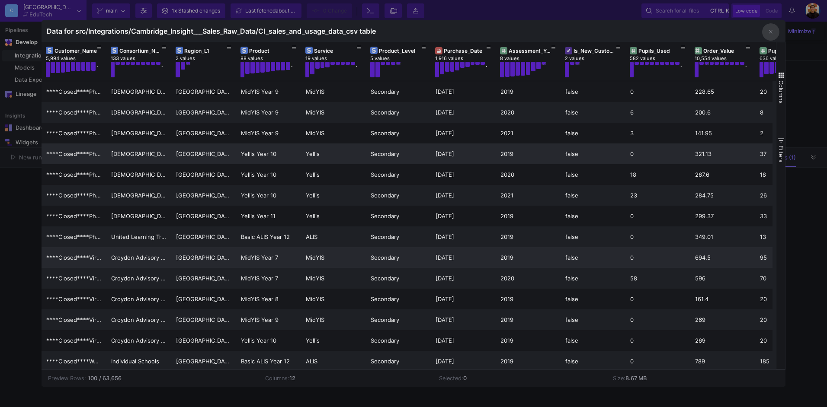
scroll to position [562, 0]
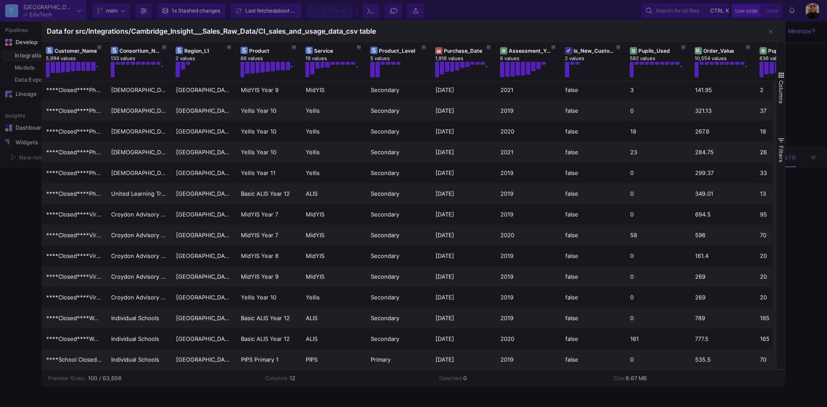
click at [799, 207] on div at bounding box center [413, 203] width 827 height 407
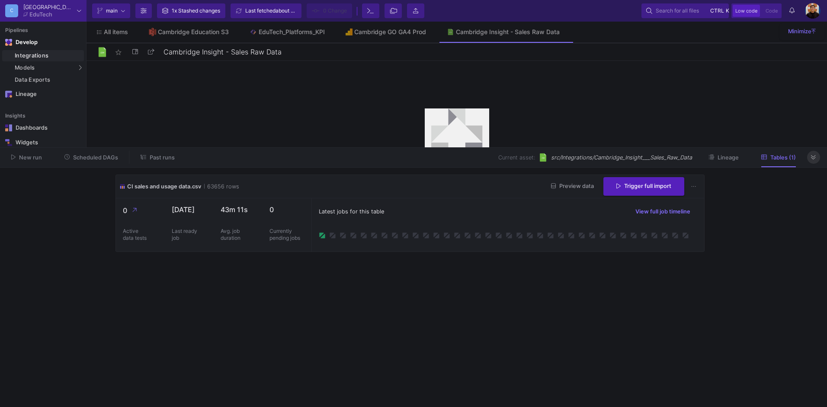
click at [814, 157] on icon at bounding box center [813, 158] width 5 height 6
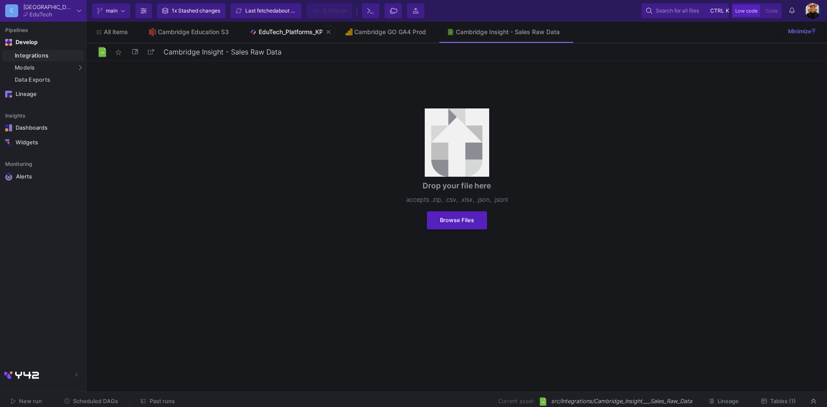
click at [301, 31] on div "EduTech_Platforms_KPI" at bounding box center [292, 32] width 66 height 7
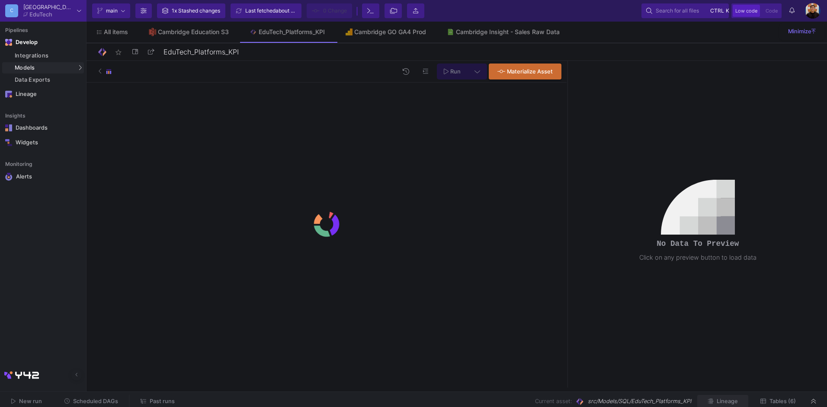
click at [727, 402] on span "Lineage" at bounding box center [727, 401] width 21 height 6
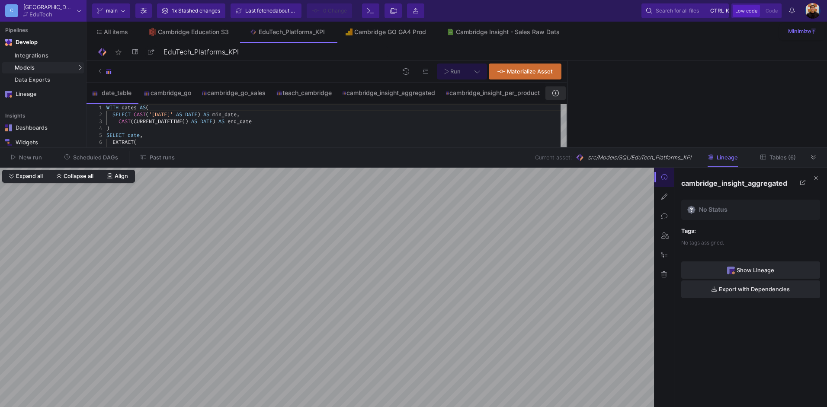
click at [556, 93] on icon at bounding box center [555, 93] width 6 height 6
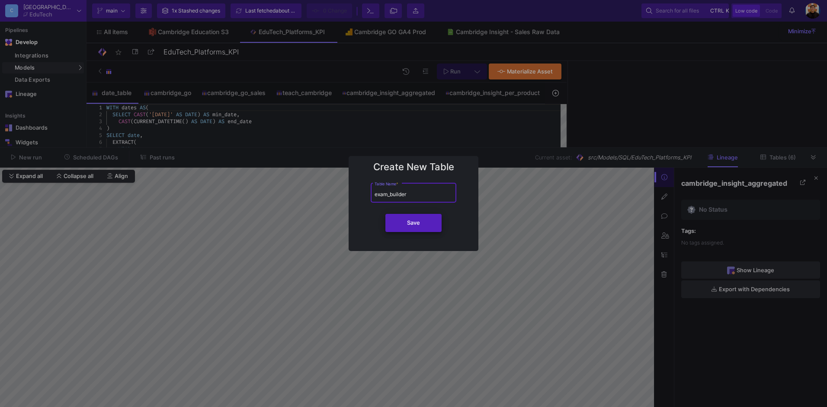
type input "exam_builder"
click at [423, 228] on button "Save" at bounding box center [413, 223] width 56 height 18
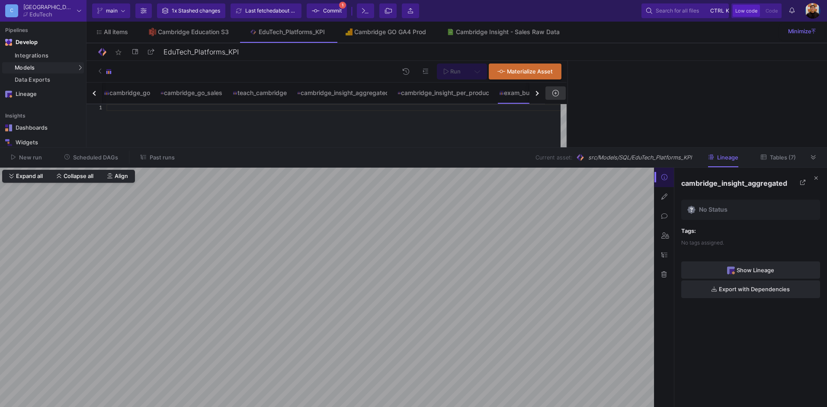
click at [815, 156] on icon at bounding box center [813, 158] width 5 height 6
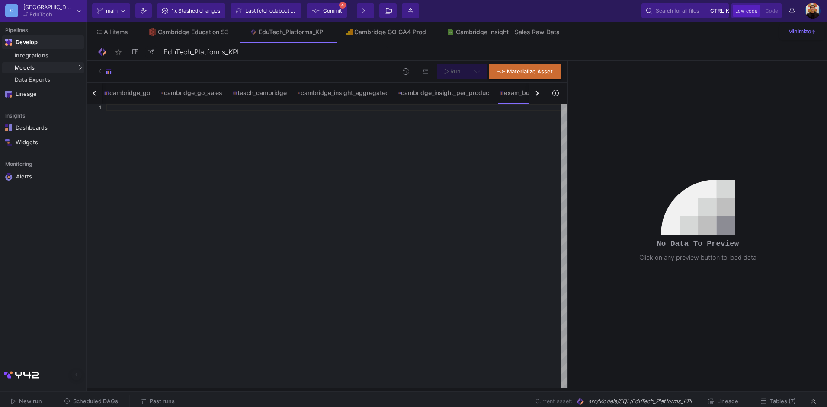
click at [44, 49] on span "Develop" at bounding box center [43, 43] width 82 height 16
click at [34, 55] on div "Integrations" at bounding box center [48, 55] width 67 height 7
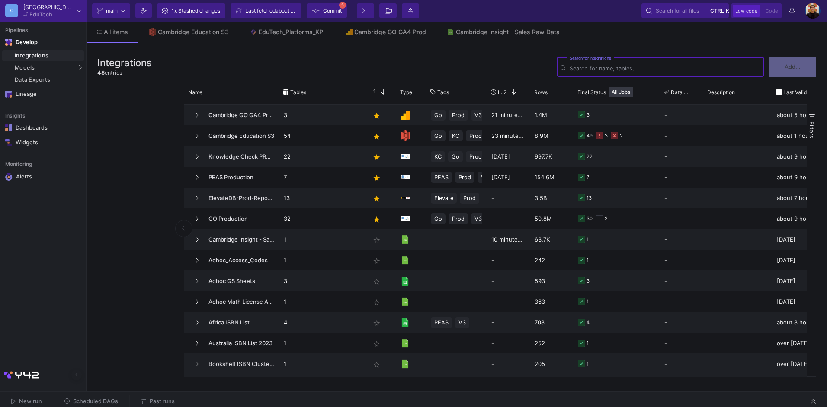
click at [612, 67] on input "Search for integrations" at bounding box center [665, 68] width 191 height 6
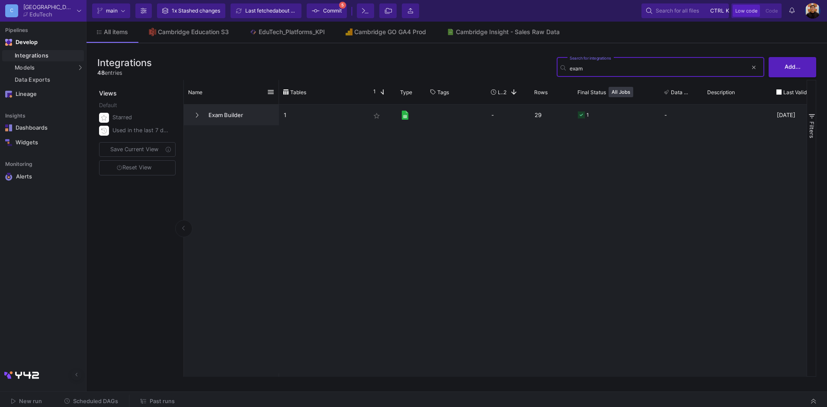
type input "exam"
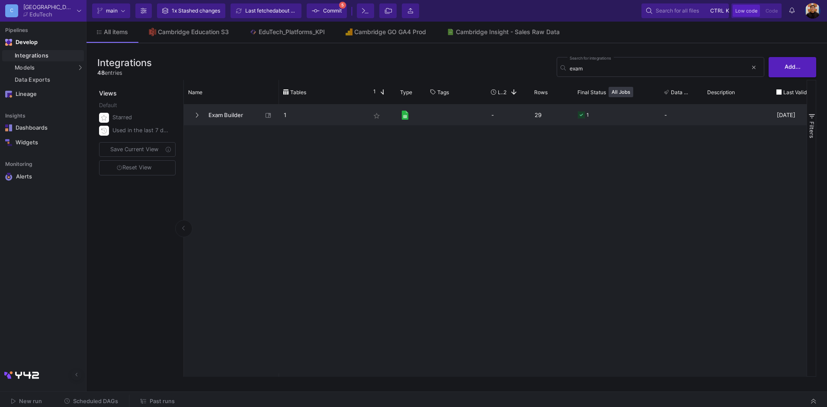
click at [228, 117] on span "Exam Builder" at bounding box center [232, 115] width 59 height 20
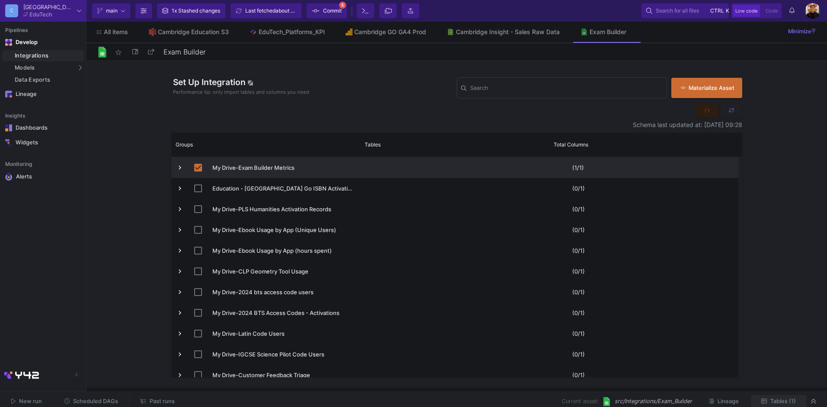
click at [786, 400] on span "Tables (1)" at bounding box center [783, 401] width 26 height 6
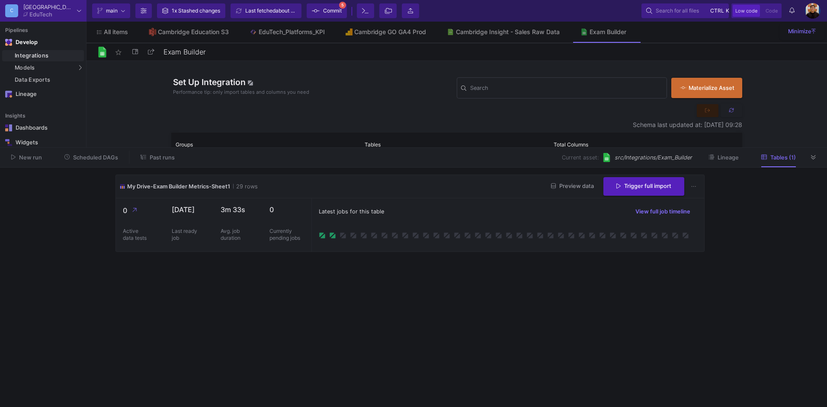
click at [563, 189] on span "Preview data" at bounding box center [572, 186] width 43 height 6
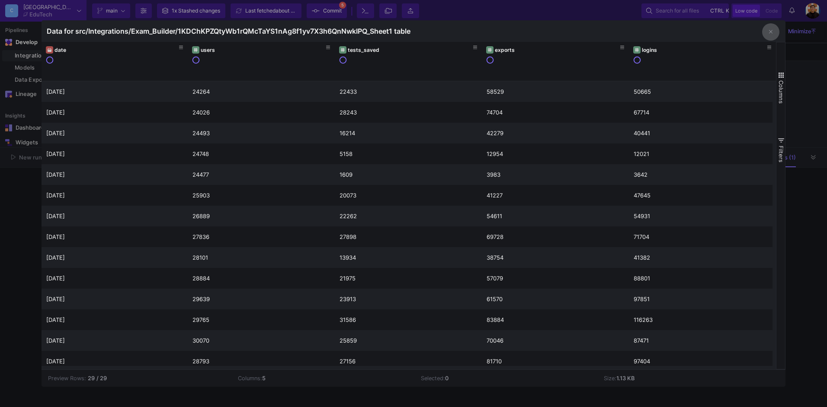
click at [773, 35] on button "button" at bounding box center [770, 31] width 17 height 17
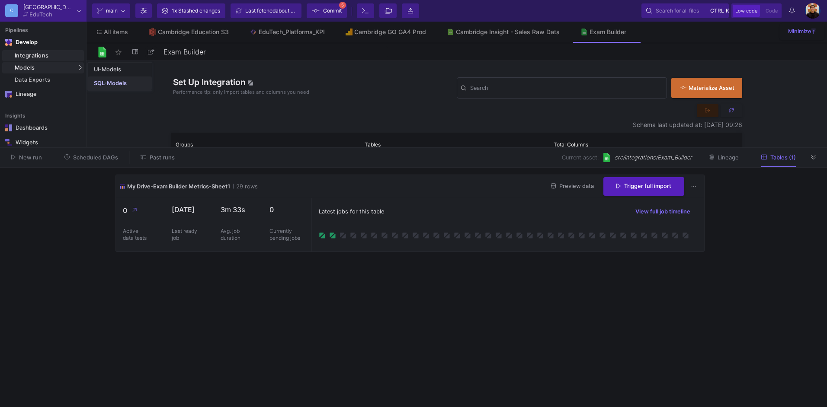
click at [109, 83] on div "SQL-Models" at bounding box center [110, 83] width 33 height 7
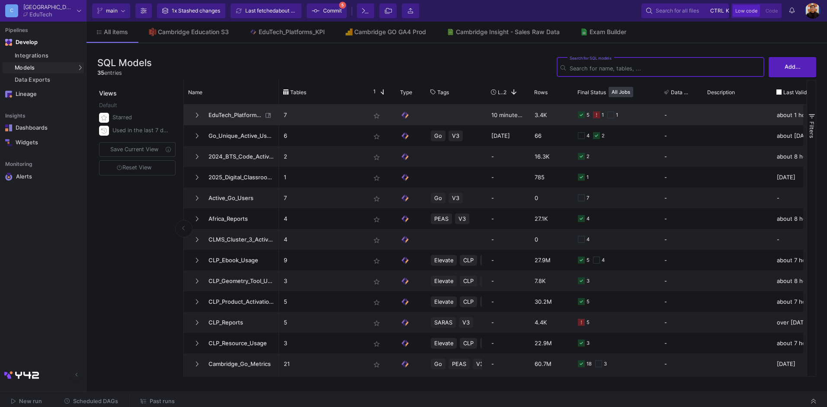
click at [238, 119] on span "EduTech_Platforms_KPI" at bounding box center [232, 115] width 59 height 20
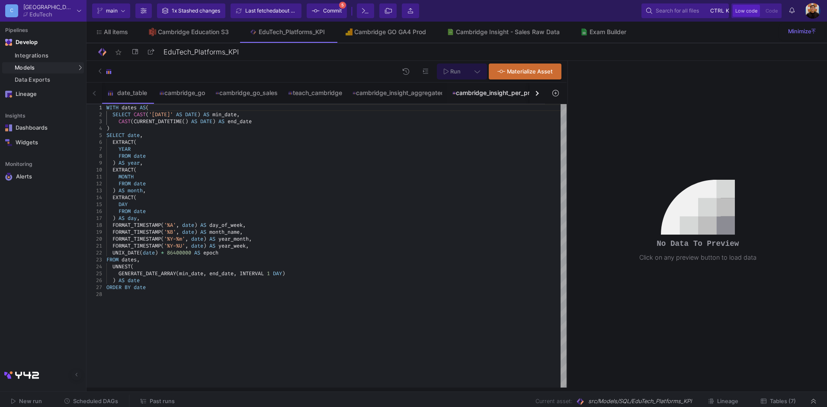
click at [499, 90] on div "cambridge_insight_per_product" at bounding box center [497, 93] width 91 height 7
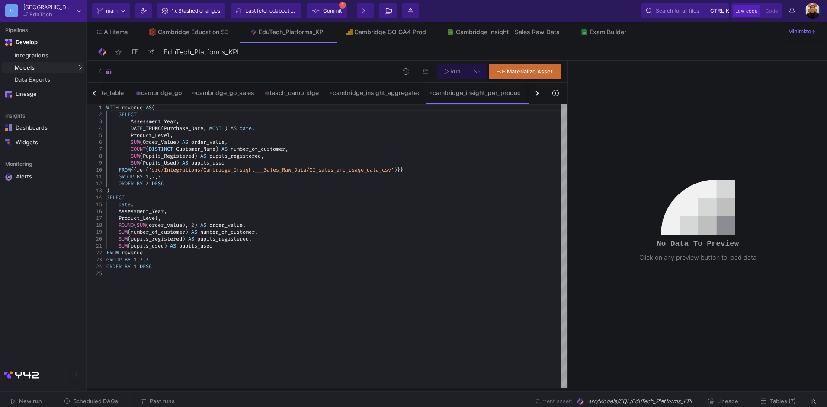
click at [540, 93] on button "button" at bounding box center [537, 93] width 16 height 21
click at [540, 93] on div "date_table cambridge_go cambridge_go_sales teach_cambridge cambridge_insight_ag…" at bounding box center [316, 94] width 459 height 22
click at [495, 92] on div "exam_builder" at bounding box center [497, 93] width 43 height 7
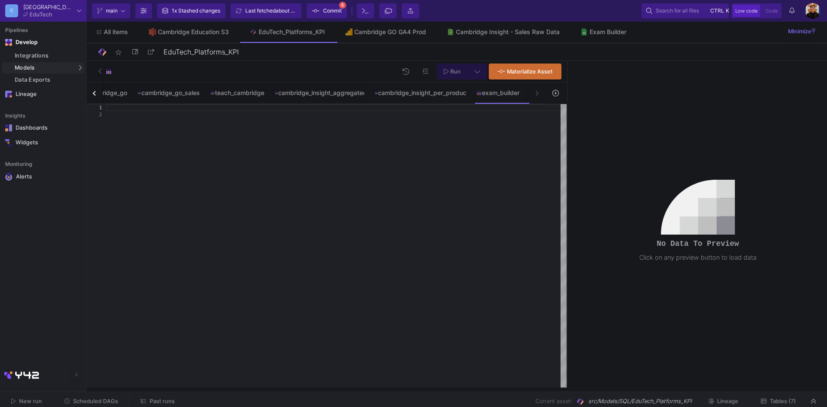
click at [242, 148] on div at bounding box center [336, 246] width 460 height 284
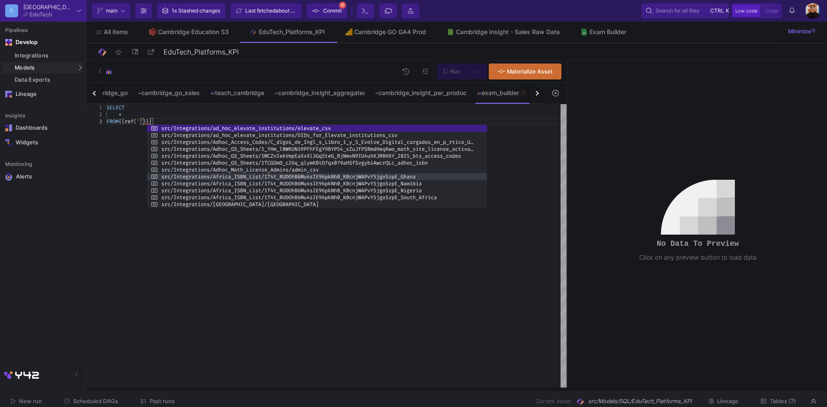
drag, startPoint x: 333, startPoint y: 147, endPoint x: 602, endPoint y: 179, distance: 270.1
click at [488, 179] on div at bounding box center [487, 167] width 2 height 84
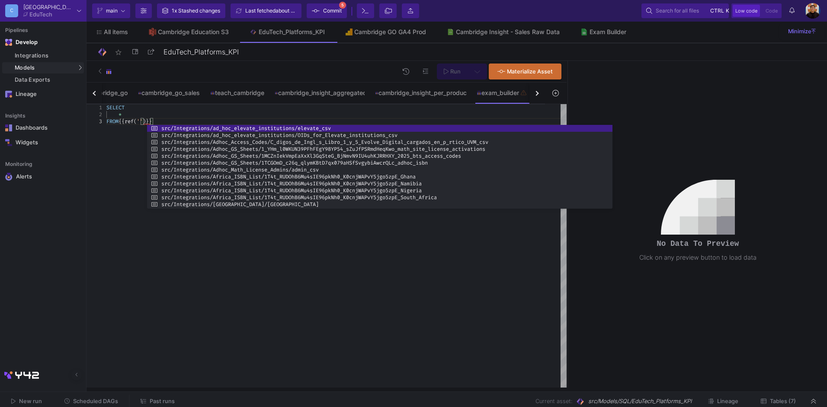
click at [399, 210] on div "SELECT * FROM {{ ref ( '' ) } }" at bounding box center [336, 246] width 460 height 284
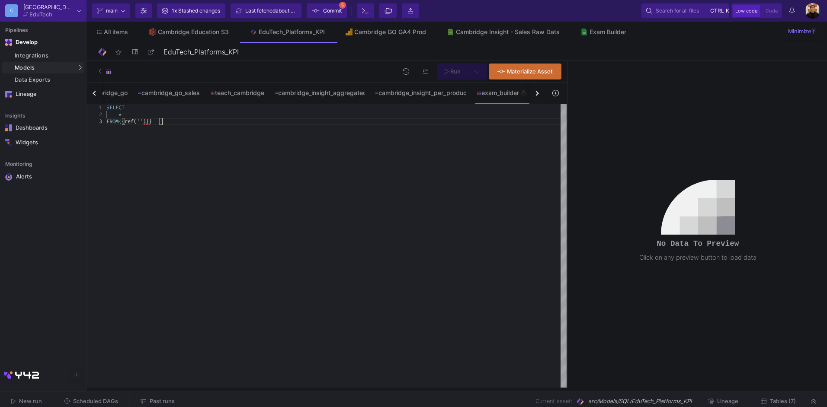
click at [399, 210] on div "SELECT * FROM {{ ref ( '' ) }}" at bounding box center [336, 246] width 460 height 284
click at [143, 120] on span "''" at bounding box center [140, 121] width 6 height 7
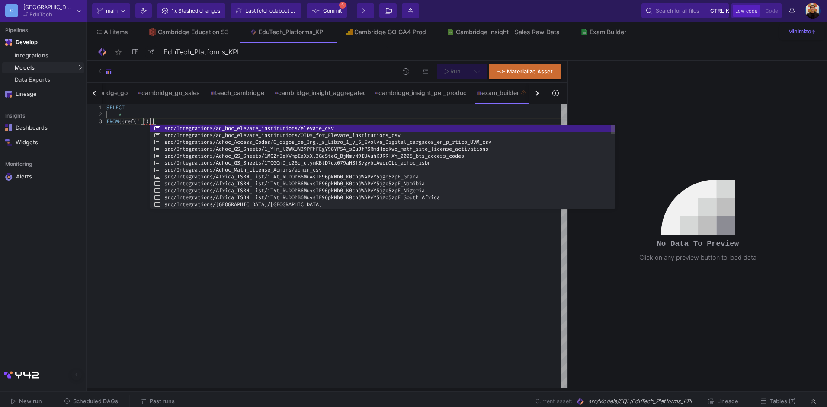
scroll to position [14, 43]
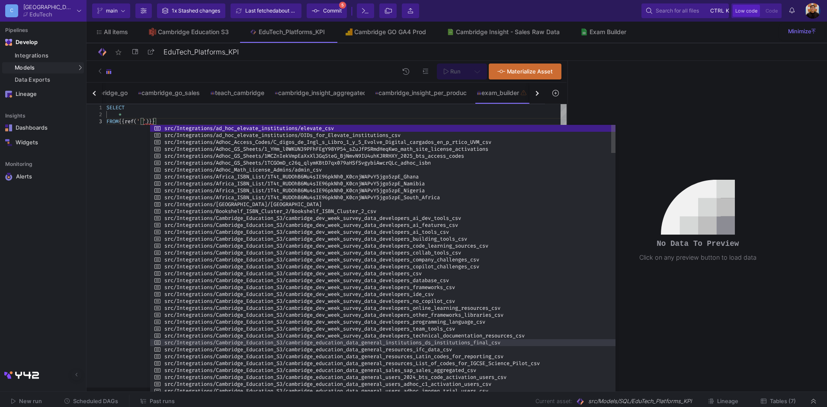
drag, startPoint x: 324, startPoint y: 208, endPoint x: 318, endPoint y: 343, distance: 134.7
click at [307, 407] on html "Writing to file system C Cambridge EduTech Current branch main Branch Options 1…" at bounding box center [413, 203] width 827 height 407
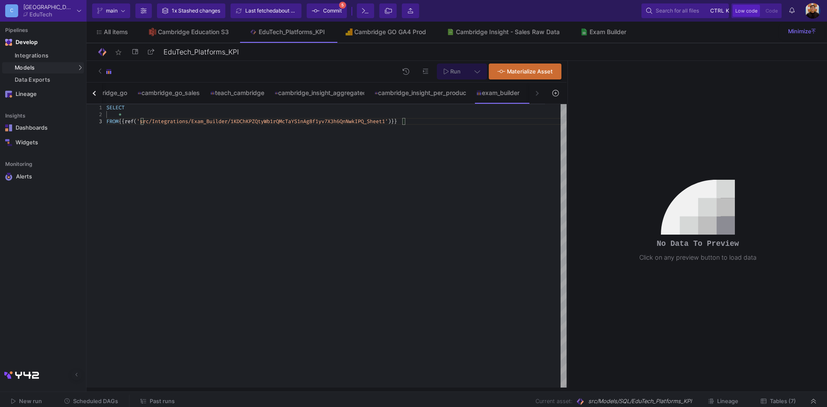
click at [437, 125] on div "SELECT * FROM {{ ref ( 'src/Integrations/Exam_Builder/1KDChKPZQtyWb1rQMcT aYS1n…" at bounding box center [336, 246] width 460 height 284
type textarea "SELECT * FROM {{ ref('src/Integrations/Exam_Builder/1KDChKPZQtyWb1rQMcTaYS1nAg8…"
click at [336, 7] on span "Commit" at bounding box center [332, 10] width 19 height 13
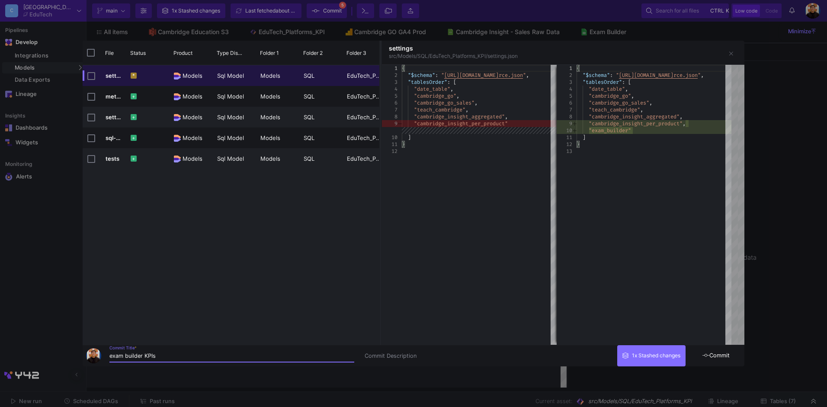
type input "exam builder KPIs"
click at [703, 358] on icon at bounding box center [705, 356] width 7 height 6
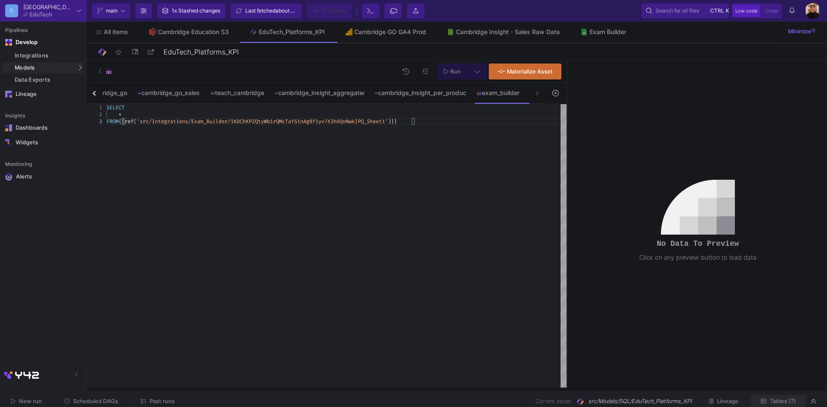
click at [783, 403] on span "Tables (7)" at bounding box center [783, 401] width 26 height 6
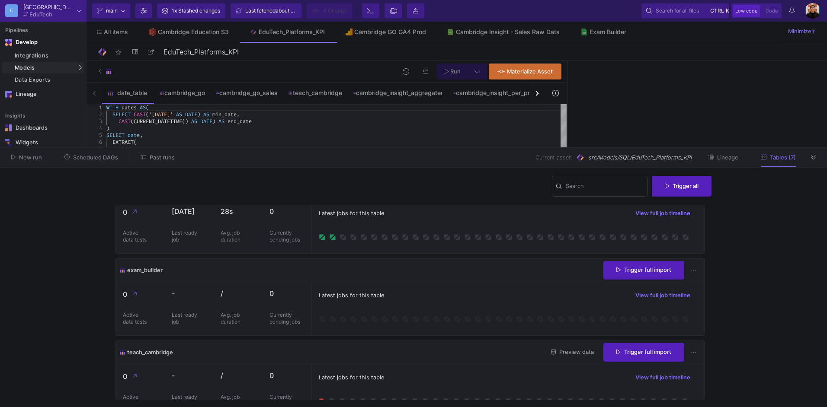
scroll to position [375, 0]
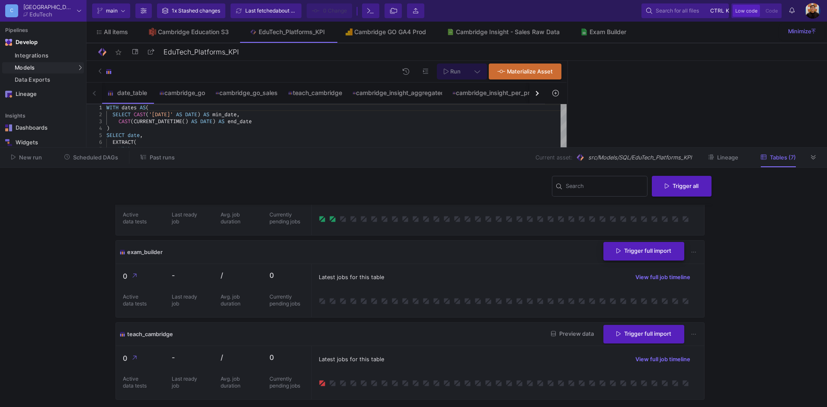
click at [637, 256] on button "Trigger full import" at bounding box center [643, 251] width 81 height 19
click at [310, 99] on div "teach_cambridge" at bounding box center [315, 93] width 64 height 21
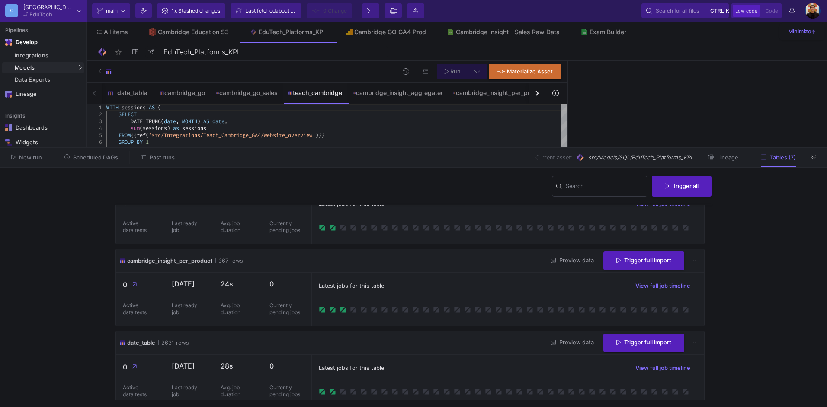
scroll to position [0, 0]
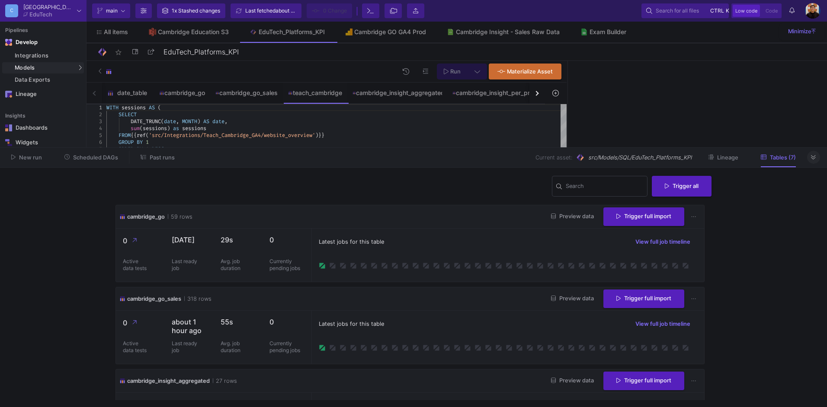
click at [818, 158] on button at bounding box center [813, 157] width 13 height 13
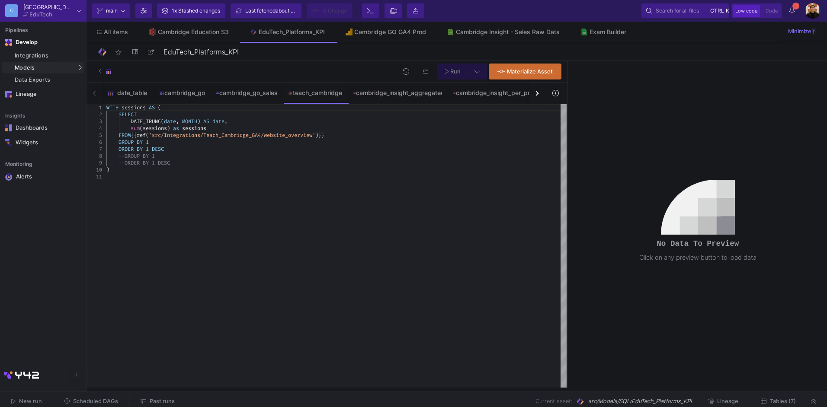
click at [234, 163] on div "--ORDER BY 1 DESC" at bounding box center [336, 163] width 460 height 7
click at [123, 172] on div ")" at bounding box center [336, 170] width 460 height 7
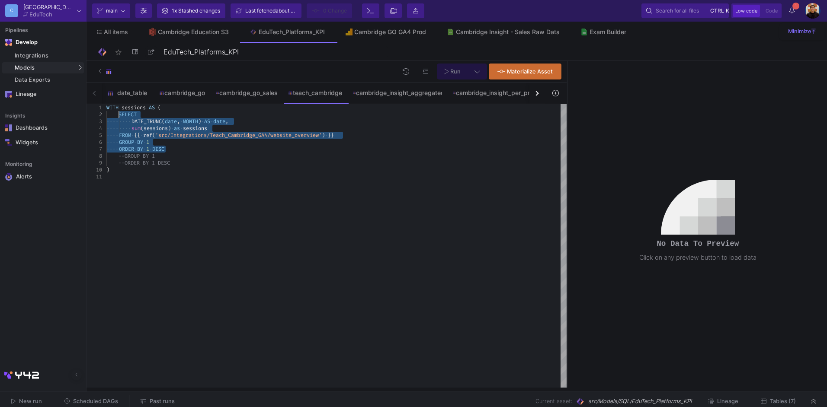
drag, startPoint x: 174, startPoint y: 151, endPoint x: 124, endPoint y: 114, distance: 61.9
click at [453, 71] on span "Run" at bounding box center [455, 71] width 10 height 6
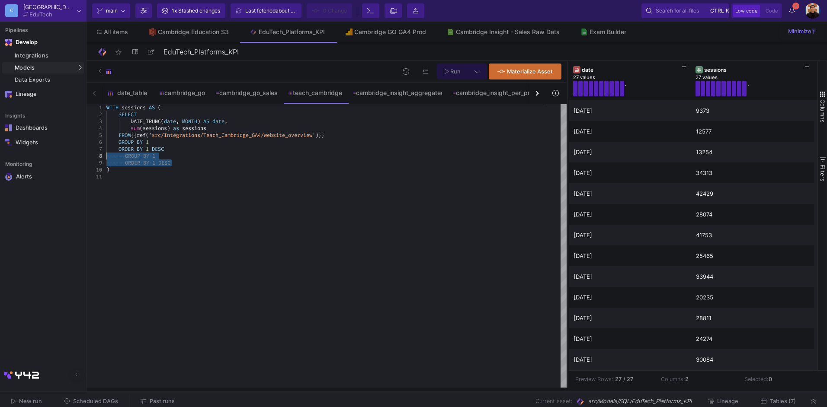
drag, startPoint x: 185, startPoint y: 162, endPoint x: 99, endPoint y: 158, distance: 85.8
click at [121, 154] on div ")" at bounding box center [336, 156] width 460 height 7
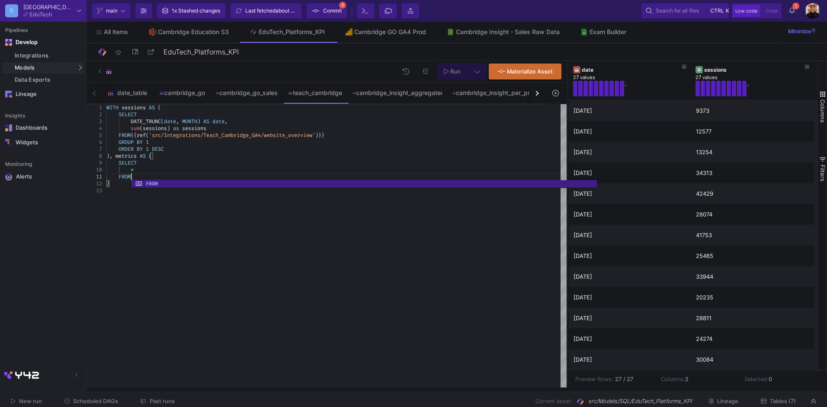
scroll to position [6, 27]
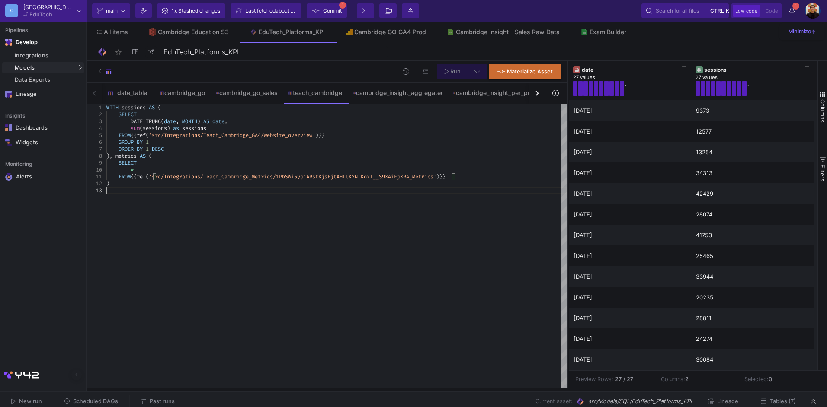
click at [134, 189] on div at bounding box center [336, 190] width 460 height 7
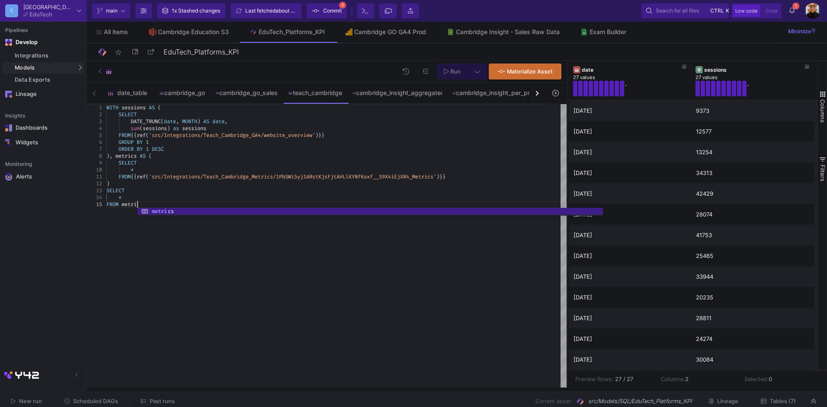
scroll to position [28, 37]
click at [192, 266] on div "WITH sessions AS ( SELECT DATE_TRUNC ( date , MONTH ) AS date , sum ( sessions …" at bounding box center [336, 246] width 460 height 284
click at [163, 200] on div "*" at bounding box center [336, 197] width 460 height 7
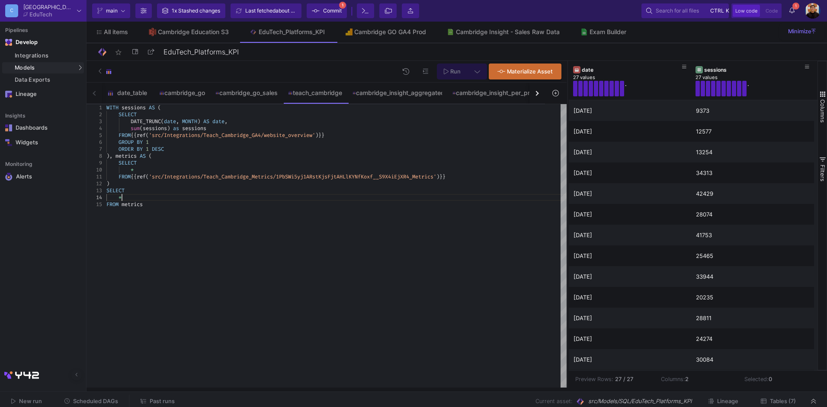
type textarea "FROM {{ ref('src/Integrations/Teach_Cambridge_Metrics/1PbSWi5yj1ARstKjsFjtAHLlK…"
click at [465, 72] on button "Run" at bounding box center [452, 72] width 31 height 16
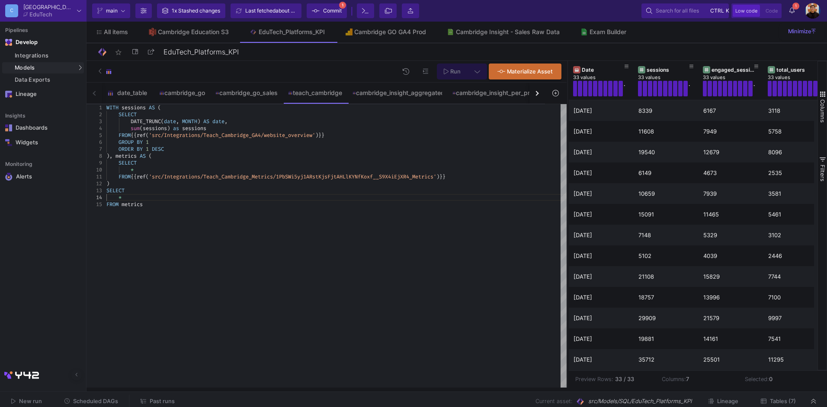
click at [404, 169] on div "WITH sessions AS ( SELECT DATE_TRUNC ( date , MONTH ) AS date , sum ( sessions …" at bounding box center [336, 246] width 460 height 284
click at [340, 11] on span "Commit" at bounding box center [332, 10] width 19 height 13
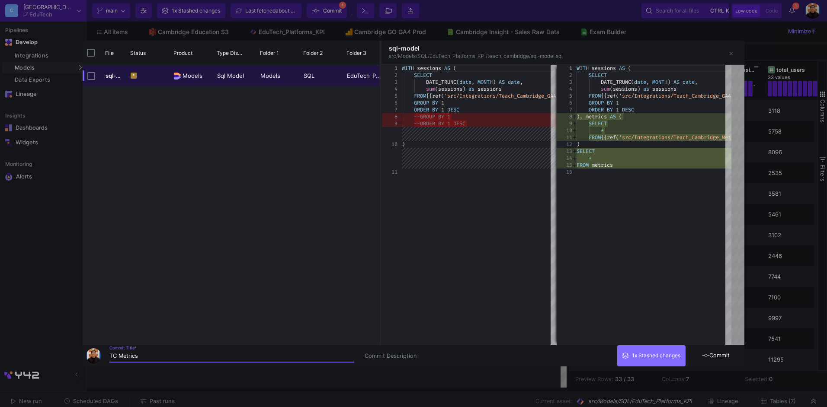
type input "TC Metrics"
click at [728, 355] on span "Commit" at bounding box center [715, 356] width 27 height 6
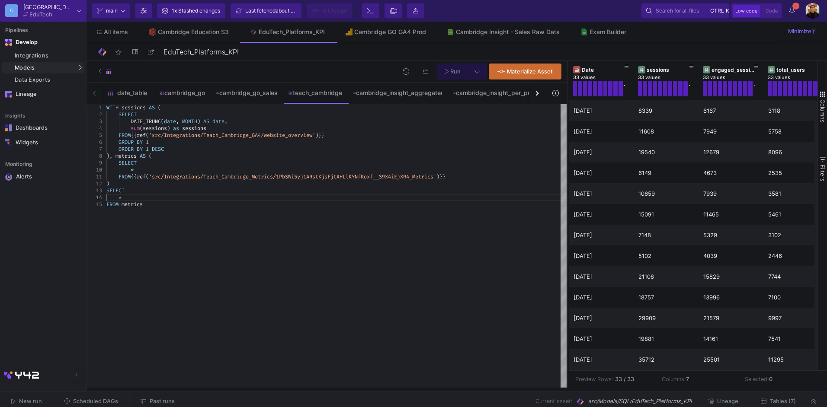
click at [781, 401] on span "Tables (7)" at bounding box center [783, 401] width 26 height 6
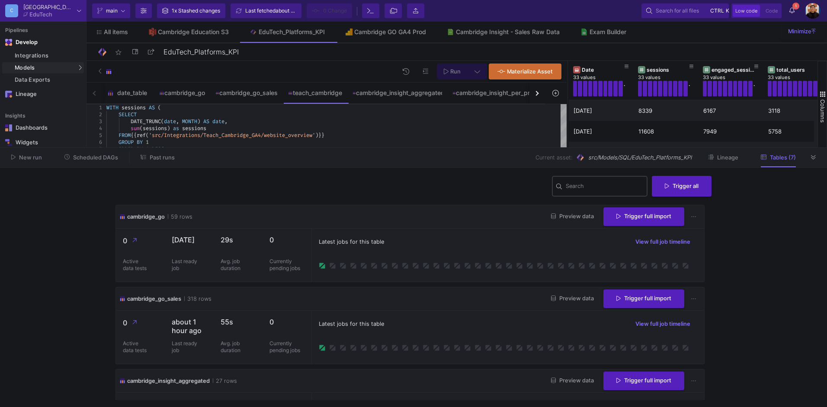
click at [601, 190] on input "Search" at bounding box center [605, 187] width 78 height 7
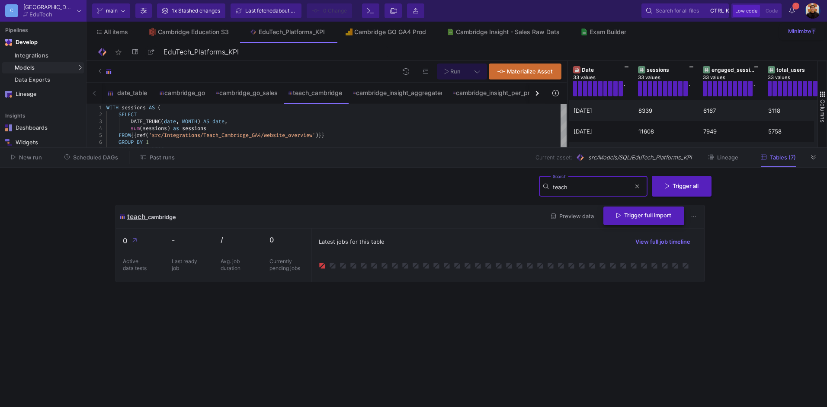
click at [654, 213] on span "Trigger full import" at bounding box center [643, 215] width 55 height 6
drag, startPoint x: 600, startPoint y: 187, endPoint x: 517, endPoint y: 183, distance: 82.7
click at [517, 183] on div "teach Search Trigger all" at bounding box center [413, 190] width 596 height 31
type input "exam"
click at [651, 217] on span "Trigger table job" at bounding box center [645, 215] width 51 height 6
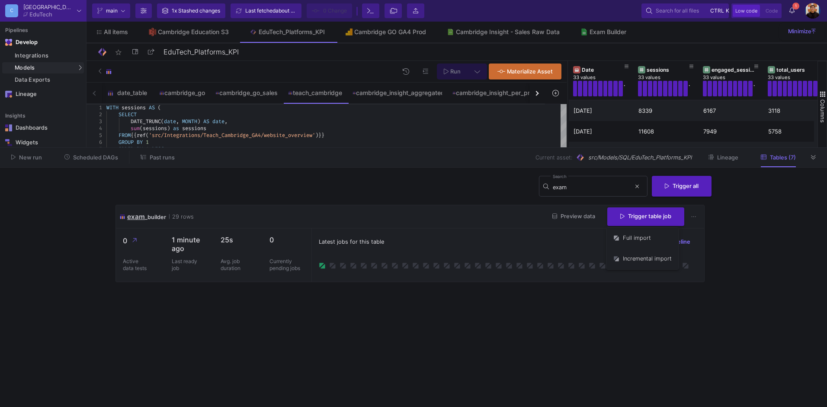
click at [427, 245] on div at bounding box center [413, 203] width 827 height 407
click at [814, 156] on icon at bounding box center [813, 158] width 5 height 6
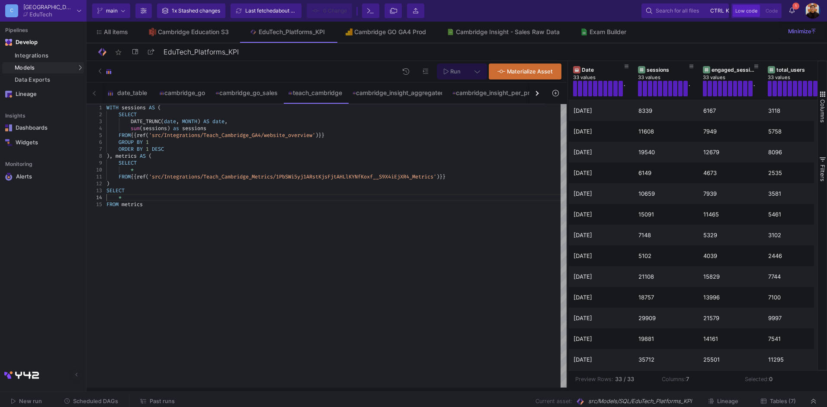
click at [794, 4] on span "1" at bounding box center [795, 6] width 7 height 7
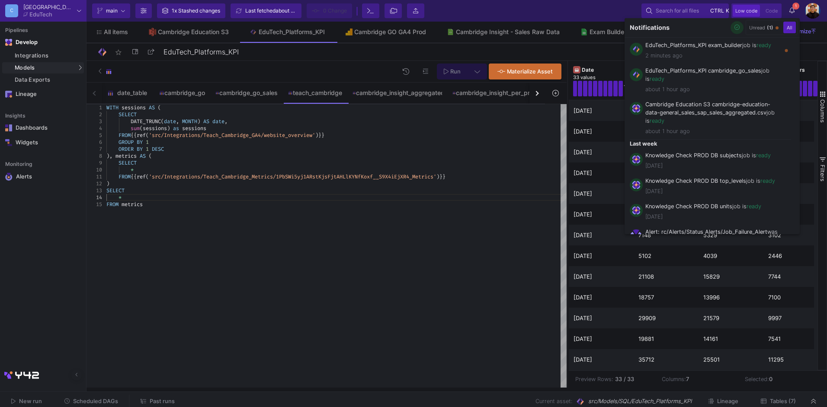
click at [731, 28] on button "button" at bounding box center [737, 27] width 13 height 13
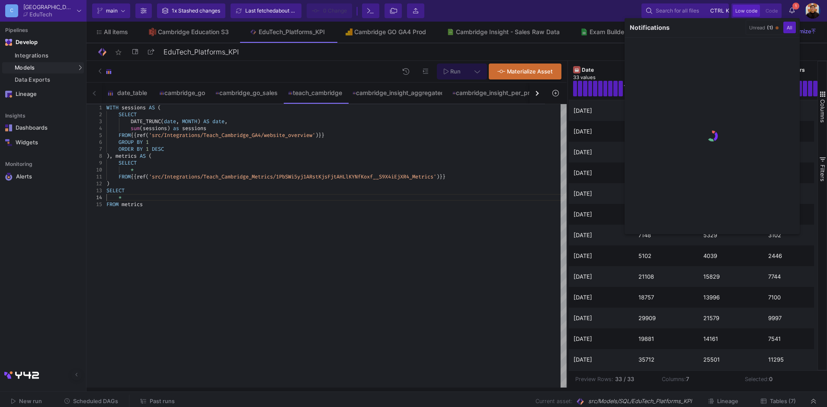
click at [425, 243] on div at bounding box center [413, 203] width 827 height 407
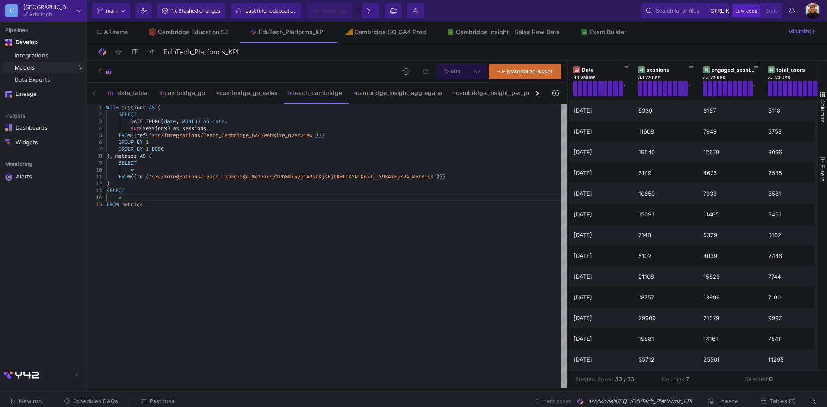
click at [722, 404] on span "Lineage" at bounding box center [727, 401] width 21 height 6
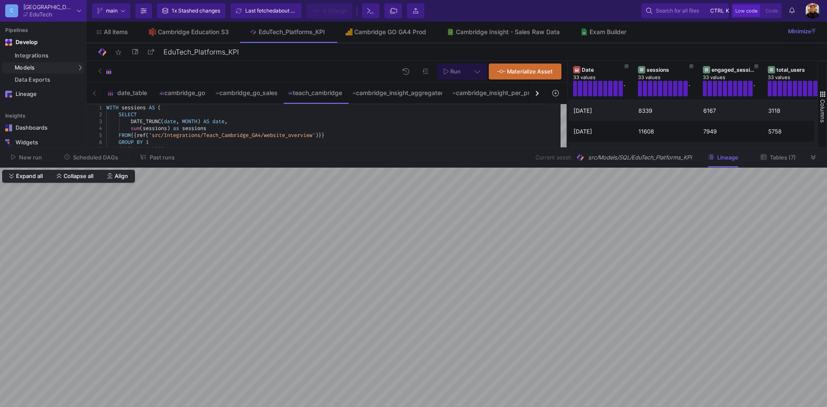
click at [544, 407] on html "C Cambridge EduTech Current branch main Branch Options 1x Stashed changes Last …" at bounding box center [413, 203] width 827 height 407
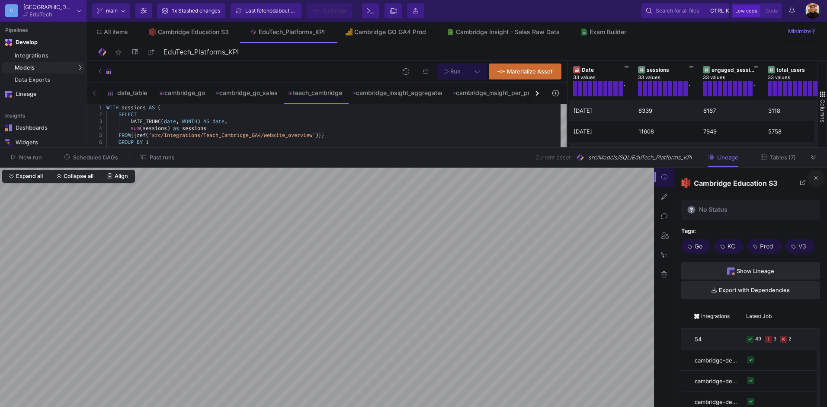
click at [819, 178] on button at bounding box center [816, 178] width 17 height 17
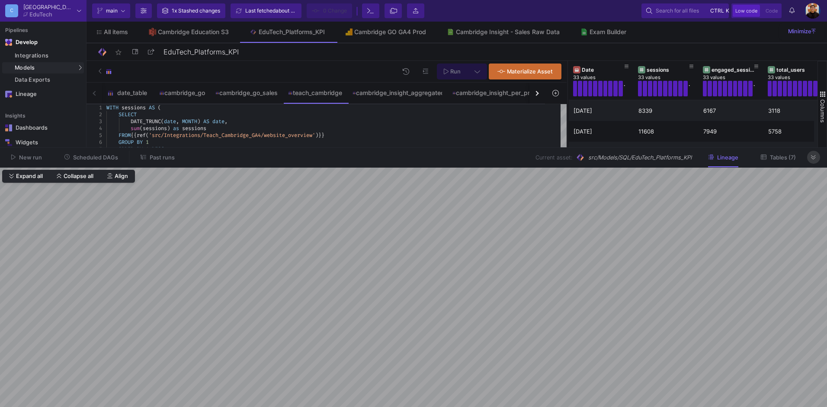
click at [817, 159] on button at bounding box center [813, 157] width 13 height 13
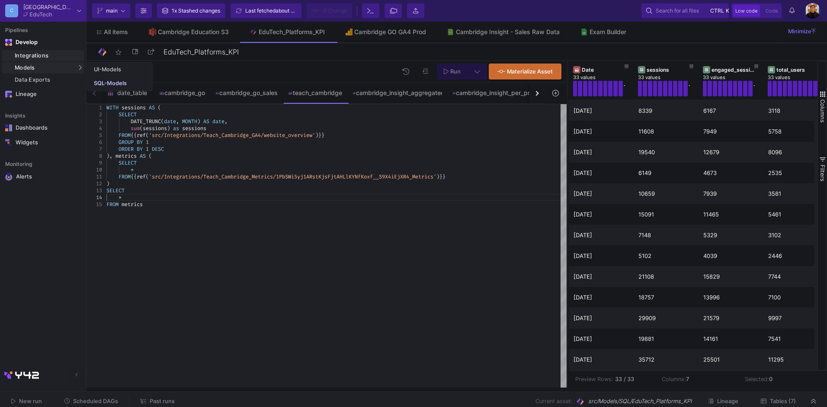
click at [49, 58] on div "Integrations" at bounding box center [48, 55] width 67 height 7
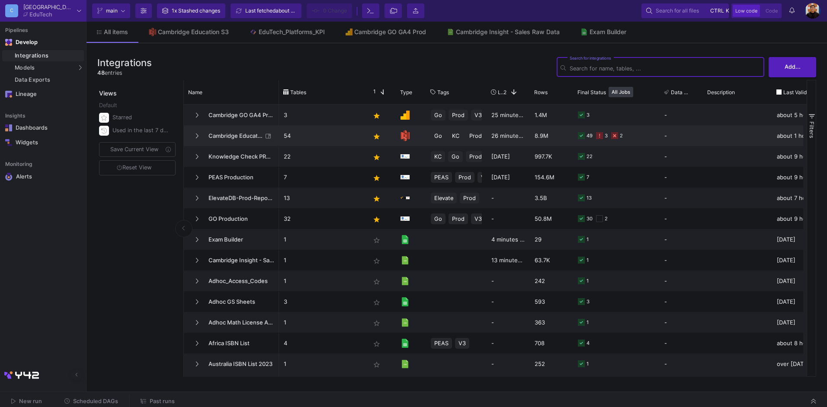
click at [238, 137] on span "Cambridge Education S3" at bounding box center [232, 136] width 59 height 20
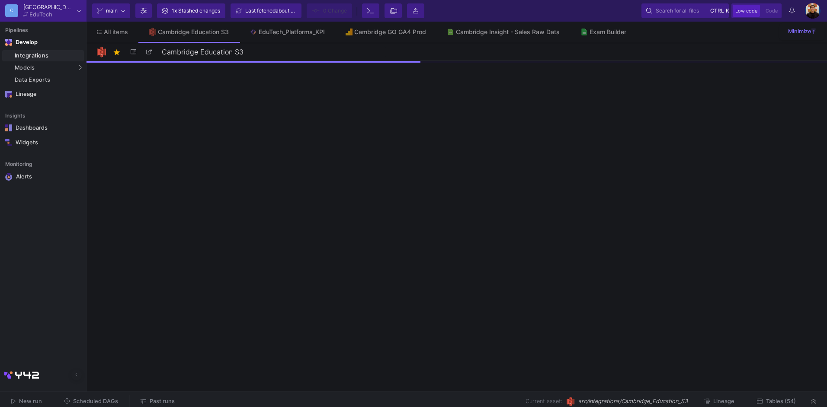
click at [773, 399] on span "Tables (54)" at bounding box center [781, 401] width 30 height 6
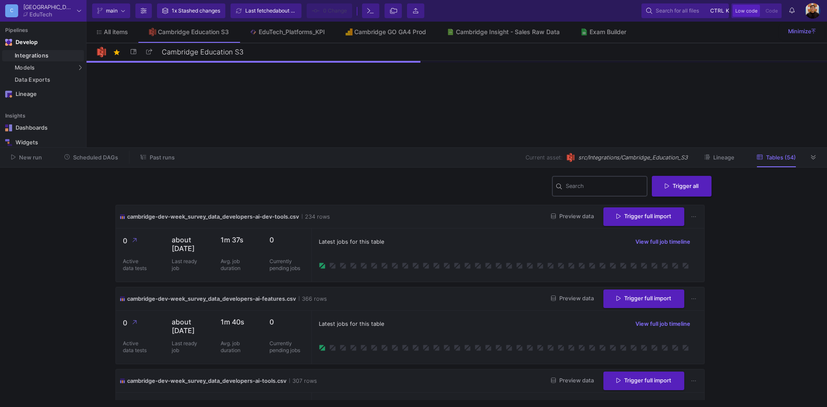
click at [601, 187] on input "Search" at bounding box center [605, 187] width 78 height 7
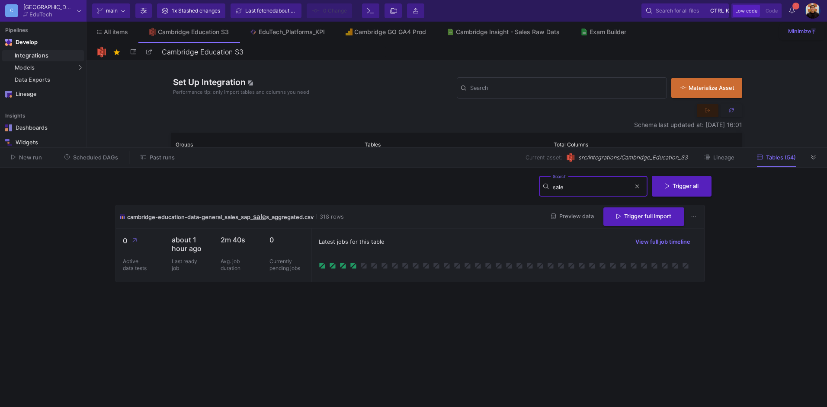
click at [604, 189] on input "sale" at bounding box center [592, 187] width 78 height 7
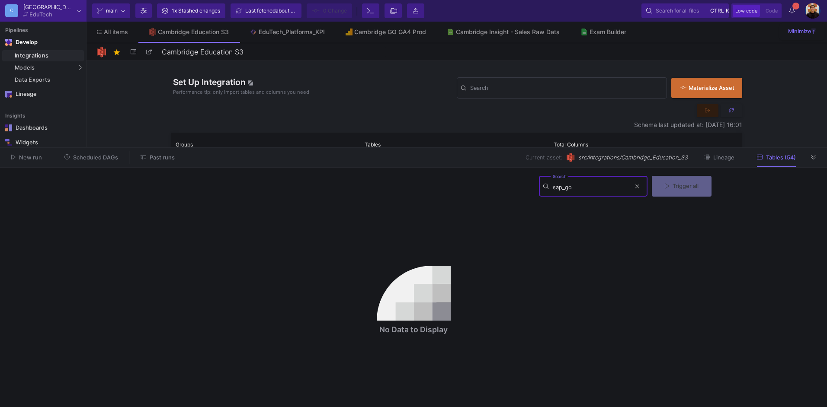
type input "sap_go"
click at [730, 112] on icon at bounding box center [732, 111] width 6 height 6
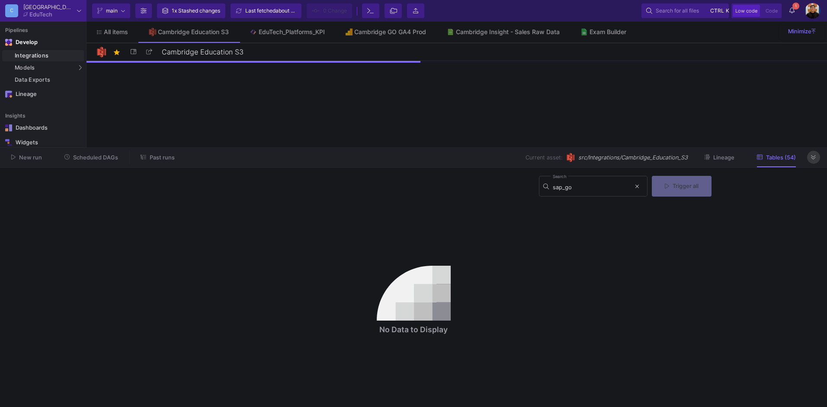
click at [816, 158] on button at bounding box center [813, 157] width 13 height 13
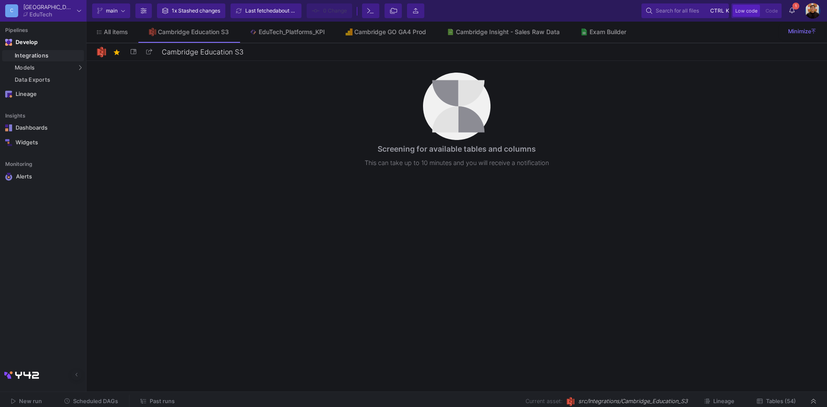
click at [746, 261] on div "Screening for available tables and columns This can take up to 10 minutes and y…" at bounding box center [457, 224] width 741 height 327
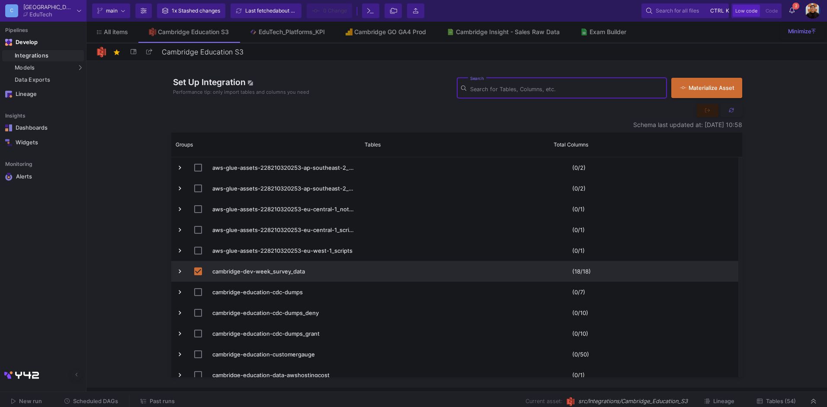
click at [588, 88] on input "Search" at bounding box center [566, 89] width 192 height 7
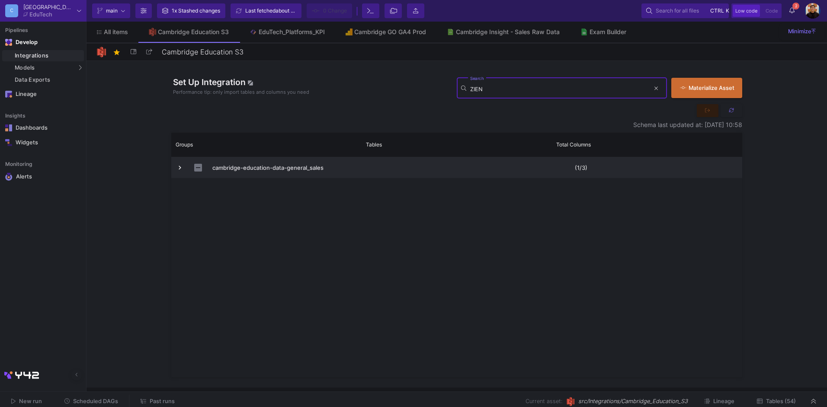
type input "ZIEN"
click at [177, 167] on span "Press SPACE to select this row." at bounding box center [180, 168] width 8 height 8
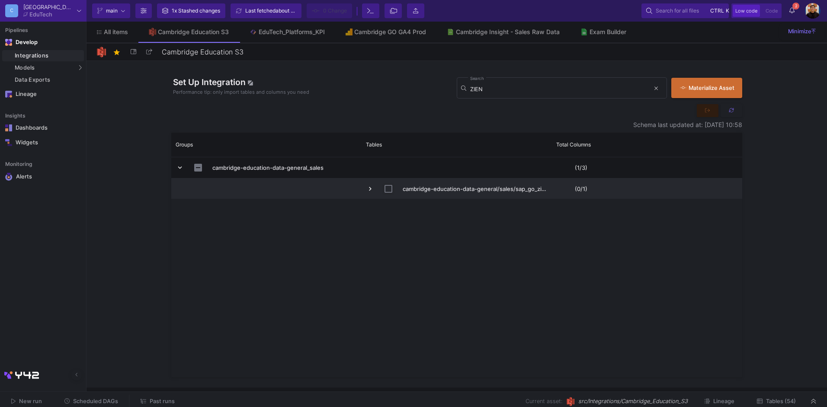
click at [387, 189] on input "Press Space to toggle row selection (unchecked)" at bounding box center [389, 189] width 8 height 8
checkbox input "true"
click at [339, 11] on span "Commit" at bounding box center [332, 10] width 19 height 13
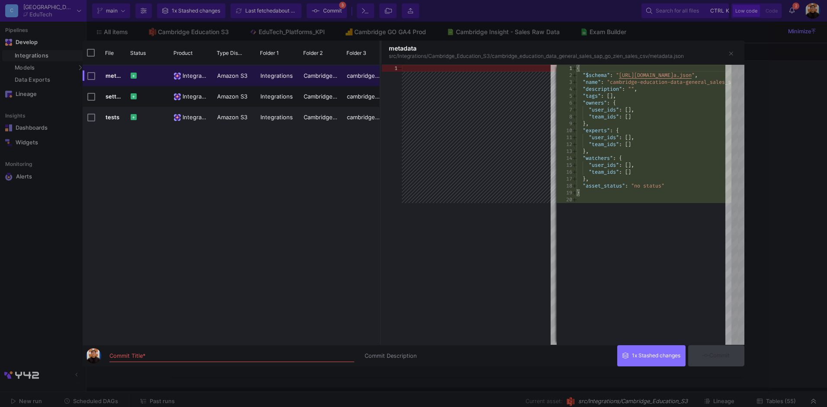
click at [0, 0] on div at bounding box center [0, 0] width 0 height 0
click at [144, 355] on input "Commit Title *" at bounding box center [231, 356] width 245 height 7
type input "ZIEN Sales"
click at [730, 356] on span "Commit" at bounding box center [715, 356] width 27 height 6
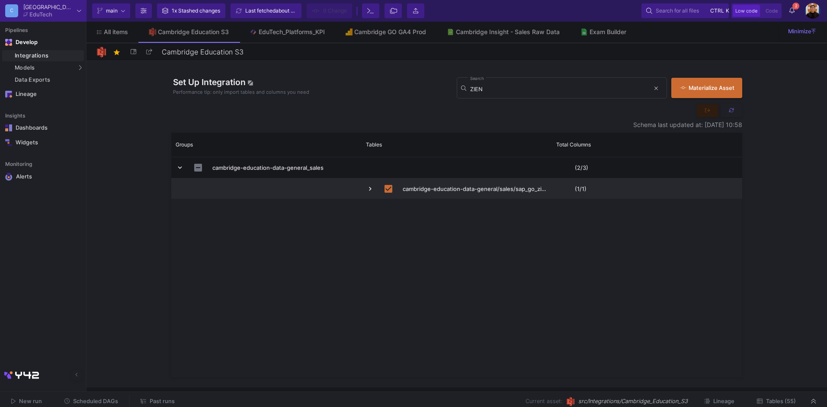
click at [776, 405] on button "Tables (55)" at bounding box center [777, 401] width 60 height 13
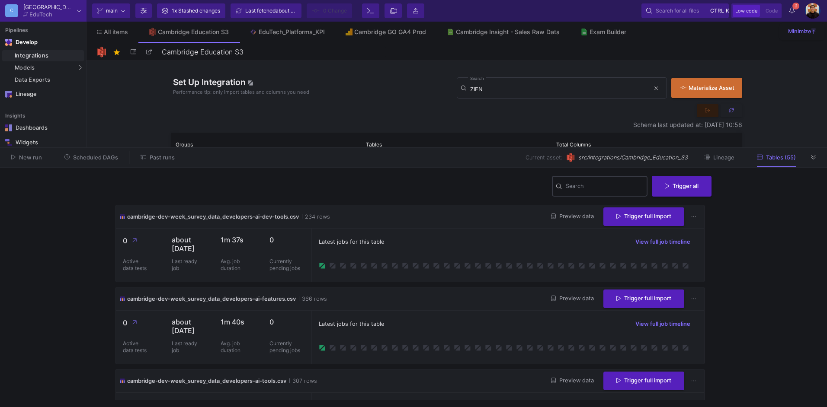
click at [579, 192] on div "Search" at bounding box center [605, 186] width 78 height 22
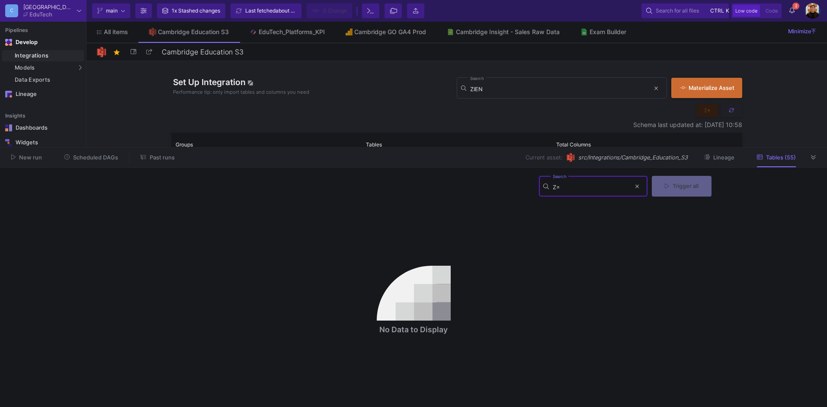
type input "Z"
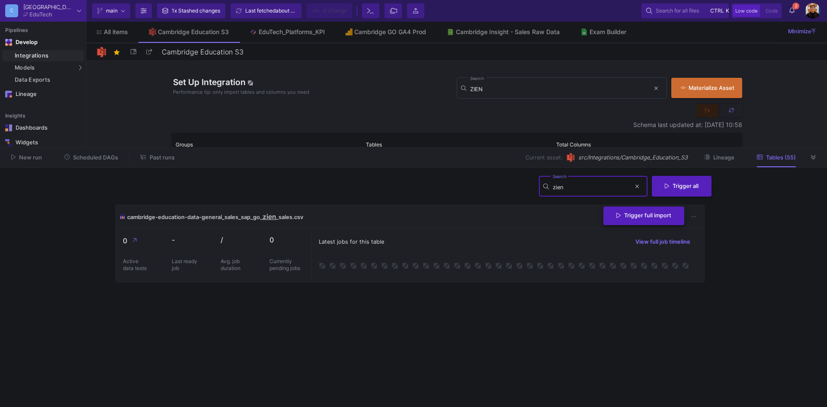
type input "zien"
click at [641, 214] on span "Trigger full import" at bounding box center [643, 215] width 55 height 6
click at [297, 38] on link "EduTech_Platforms_KPI" at bounding box center [287, 32] width 96 height 21
click at [276, 32] on div "EduTech_Platforms_KPI" at bounding box center [292, 32] width 66 height 7
click at [816, 157] on icon at bounding box center [813, 157] width 5 height 4
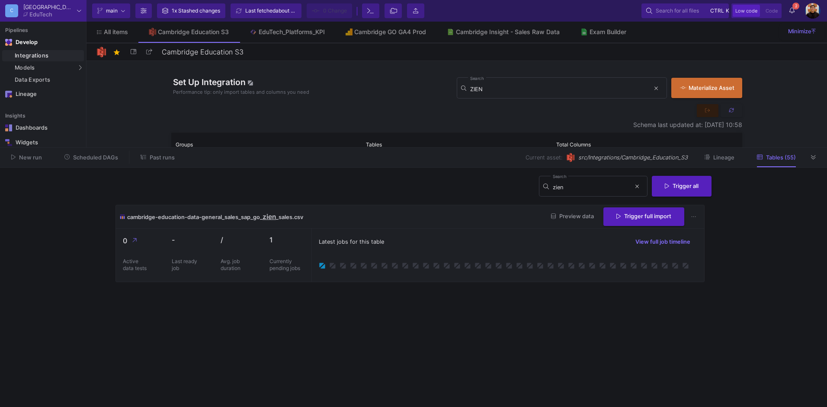
click at [415, 343] on as-split-area "New run Scheduled DAGs Past runs Current asset: src/Integrations/Cambridge_Educ…" at bounding box center [413, 278] width 827 height 260
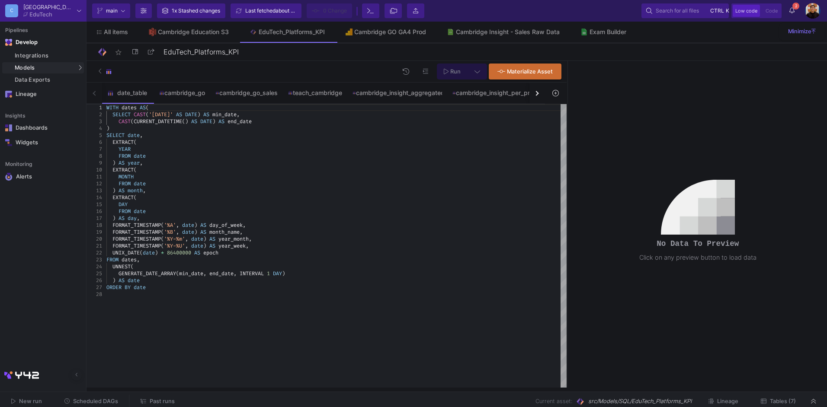
click at [538, 95] on button "button" at bounding box center [537, 93] width 16 height 21
click at [538, 95] on div "date_table cambridge_go cambridge_go_sales teach_cambridge cambridge_insight_ag…" at bounding box center [316, 94] width 459 height 22
click at [160, 90] on div "cambridge_go_sales" at bounding box center [169, 93] width 62 height 7
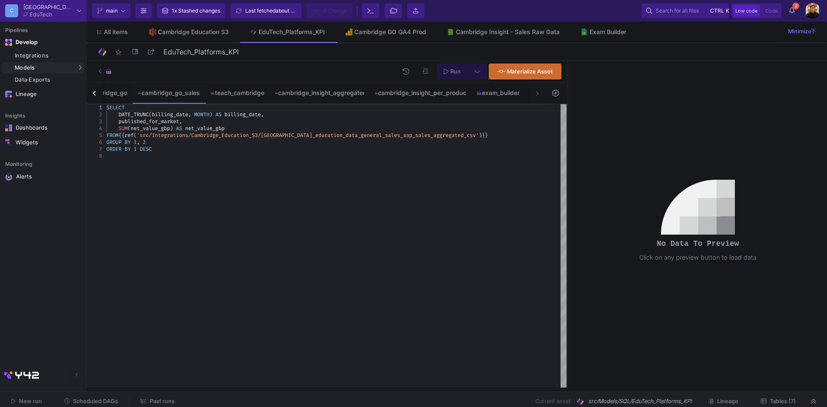
click at [556, 94] on icon at bounding box center [555, 93] width 6 height 6
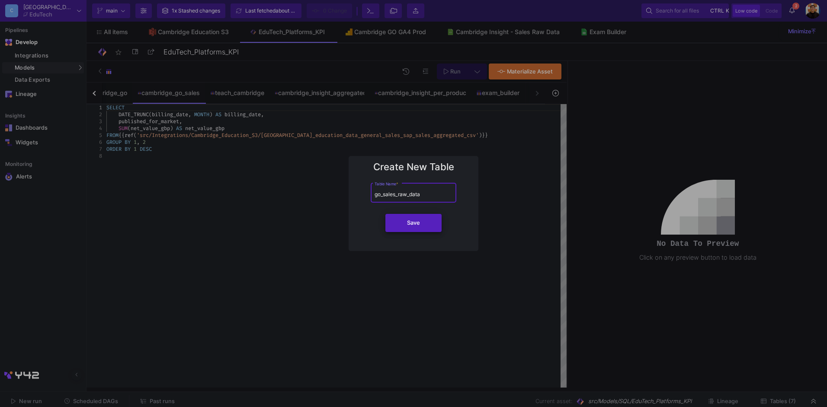
type input "go_sales_raw_data"
click at [426, 231] on button "Save" at bounding box center [413, 223] width 56 height 18
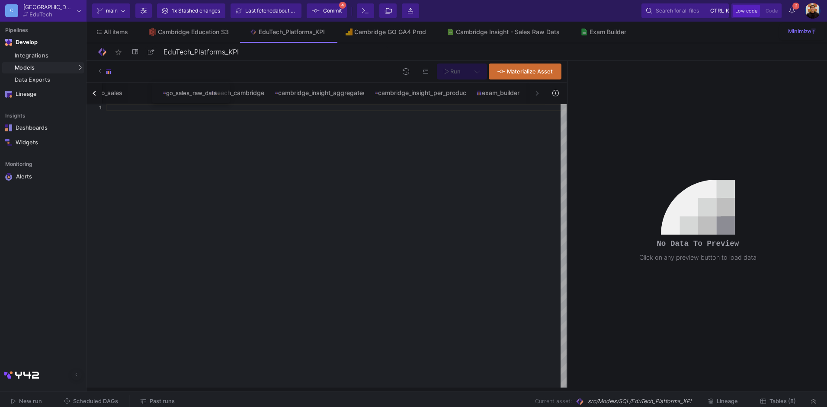
drag, startPoint x: 491, startPoint y: 96, endPoint x: 190, endPoint y: 110, distance: 301.0
click at [95, 96] on div "button" at bounding box center [95, 93] width 5 height 5
click at [95, 96] on div "date_table cambridge_go cambridge_go_sales go_sales_raw_data teach_cambridge ca…" at bounding box center [316, 94] width 459 height 22
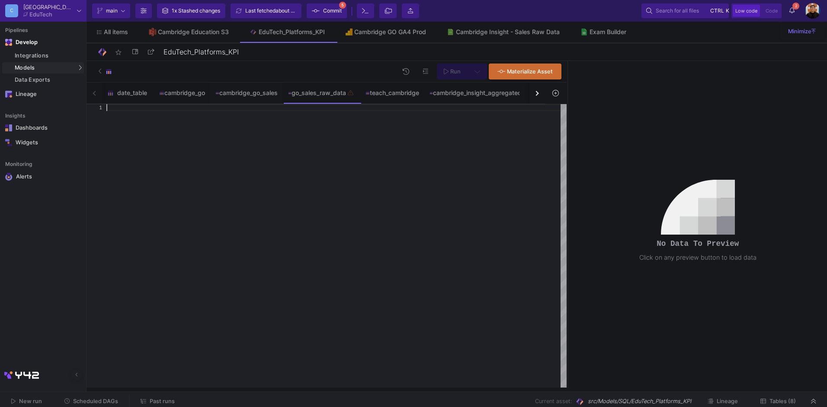
drag, startPoint x: 95, startPoint y: 96, endPoint x: 234, endPoint y: 148, distance: 148.8
click at [234, 148] on div at bounding box center [336, 246] width 460 height 284
click at [331, 115] on div at bounding box center [336, 246] width 460 height 284
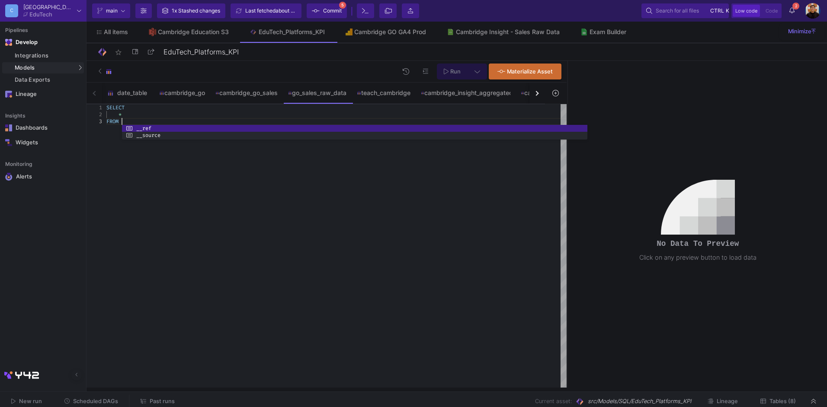
scroll to position [14, 15]
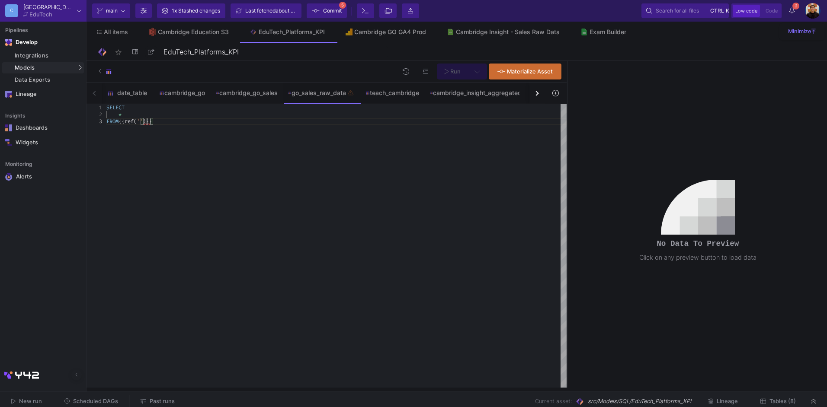
click at [147, 122] on div at bounding box center [147, 121] width 1 height 7
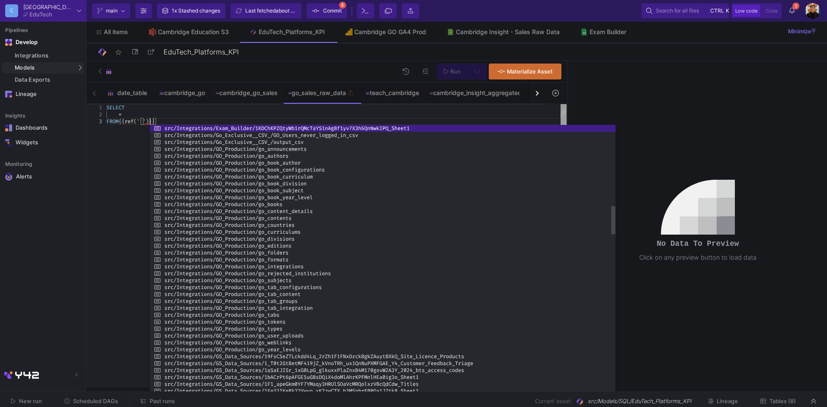
scroll to position [14, 43]
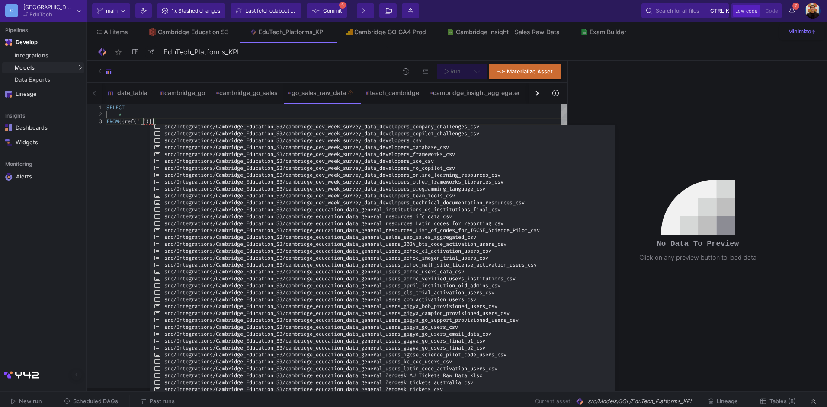
click at [115, 158] on div "SELECT * FROM {{ ref ( ' ' ) } }" at bounding box center [336, 246] width 460 height 284
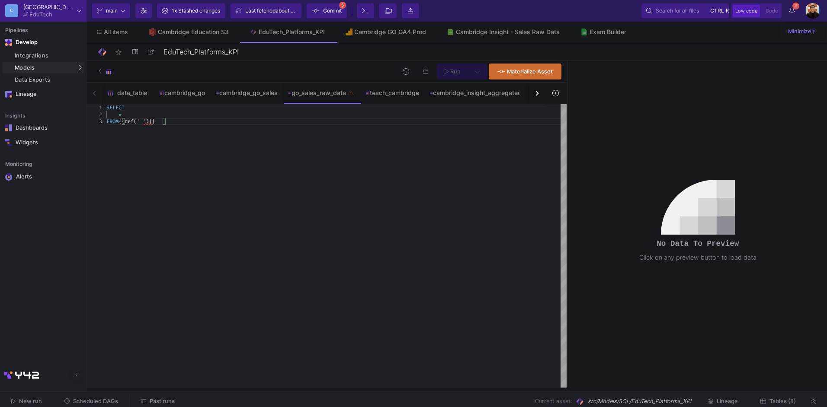
type textarea "SELECT * FROM {{ ref(' ') }}"
click at [795, 13] on button "2 2 Notifications" at bounding box center [792, 10] width 16 height 15
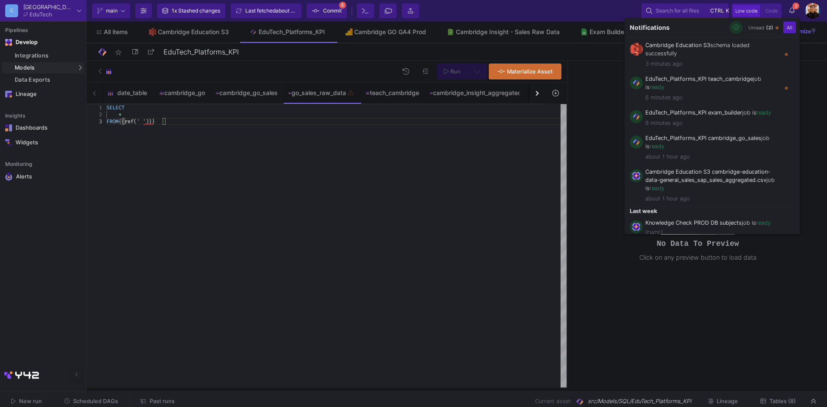
click at [735, 29] on icon "button" at bounding box center [737, 28] width 6 height 6
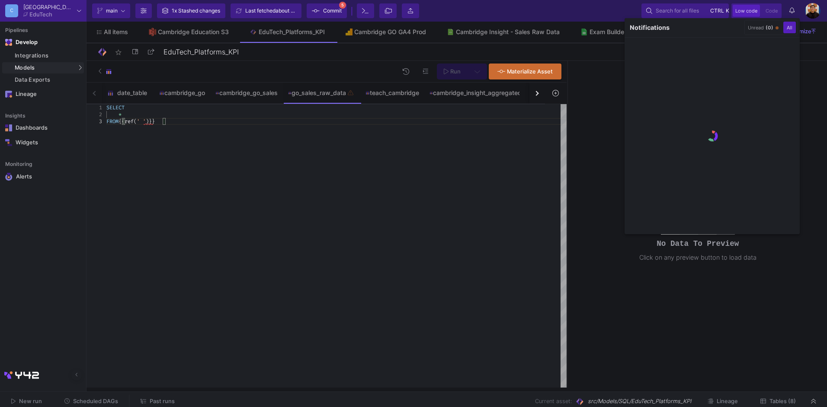
drag, startPoint x: 310, startPoint y: 186, endPoint x: 190, endPoint y: 60, distance: 174.1
click at [309, 181] on div at bounding box center [413, 203] width 827 height 407
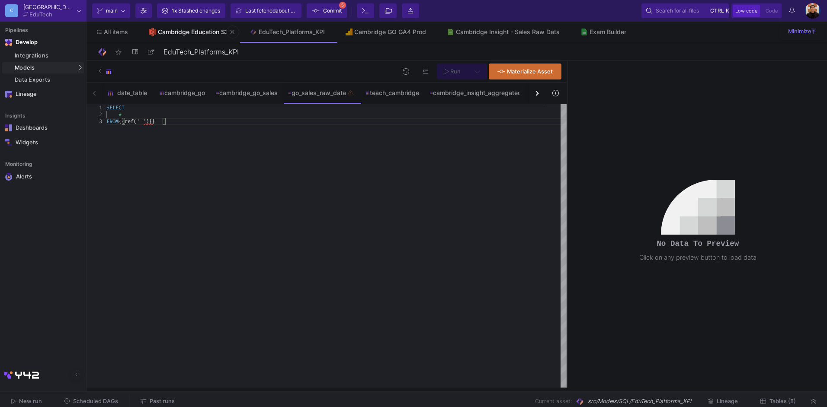
click at [188, 29] on div "Cambridge Education S3" at bounding box center [193, 32] width 71 height 7
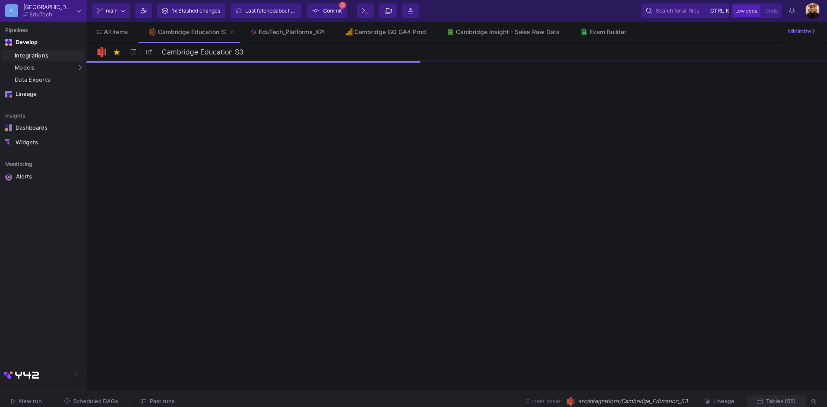
click at [786, 400] on span "Tables (55)" at bounding box center [781, 401] width 30 height 6
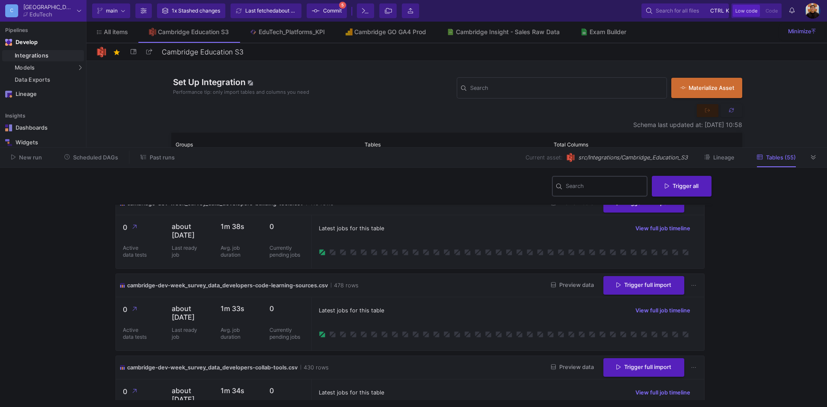
scroll to position [216, 0]
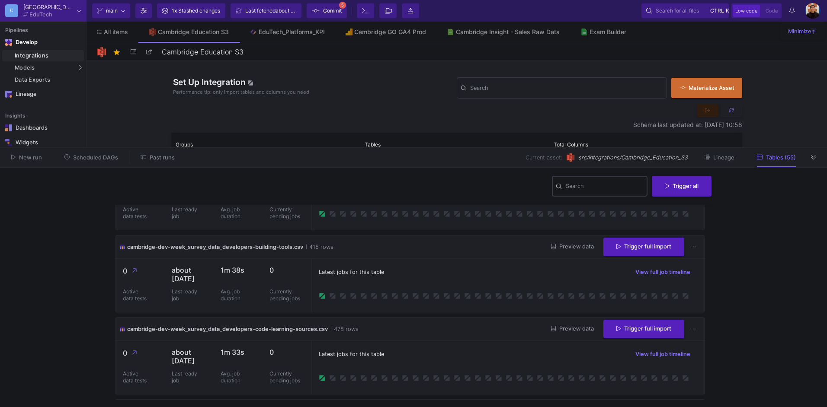
click at [591, 196] on div "Search" at bounding box center [605, 186] width 78 height 22
click at [592, 188] on input "Search" at bounding box center [605, 187] width 78 height 7
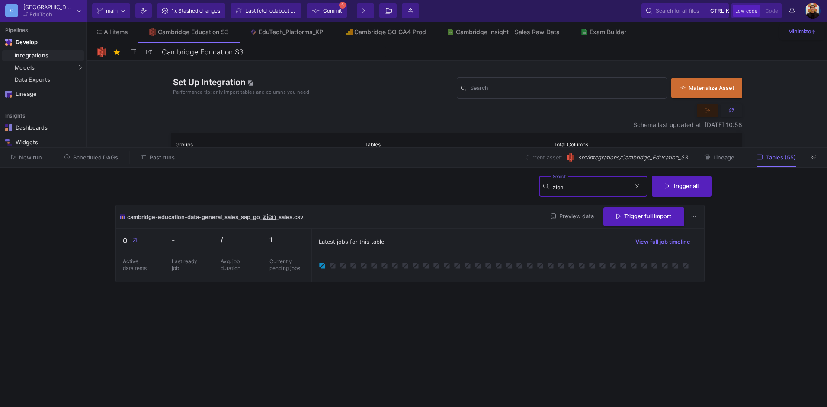
scroll to position [0, 0]
type input "zien"
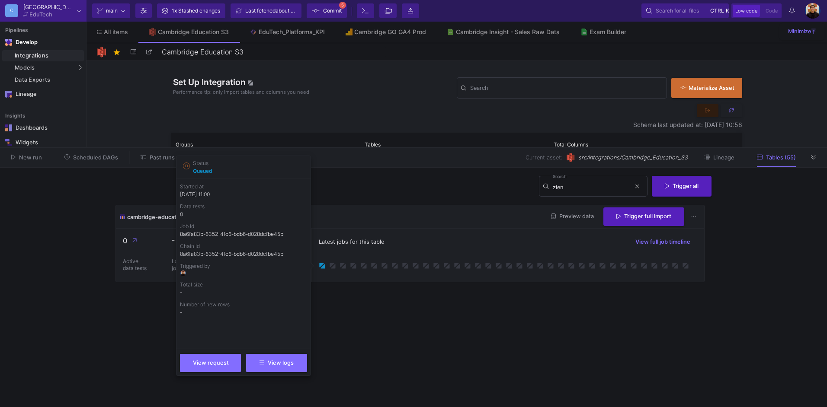
drag, startPoint x: 571, startPoint y: 285, endPoint x: 586, endPoint y: 284, distance: 14.7
click at [572, 285] on cdk-virtual-scroll-viewport "cambridge-education-data-general_sales_sap_go_ zien _sales.csv Preview data Tri…" at bounding box center [413, 303] width 596 height 196
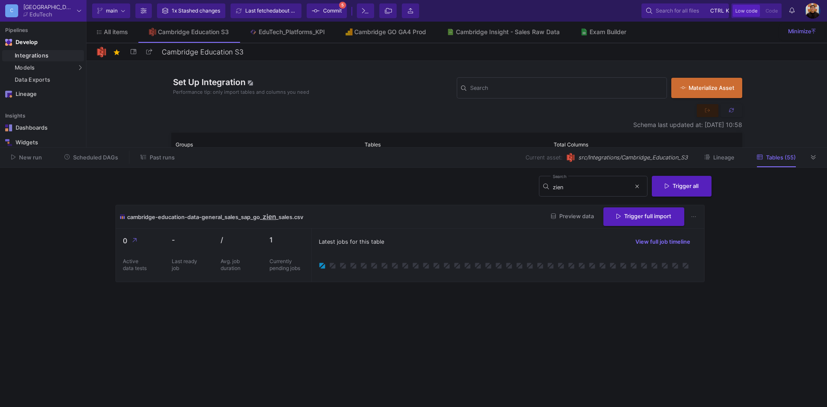
click at [454, 234] on div "Latest jobs for this table View full job timeline" at bounding box center [507, 255] width 393 height 53
click at [493, 236] on div "Latest jobs for this table View full job timeline" at bounding box center [508, 242] width 378 height 13
click at [461, 240] on div "Latest jobs for this table View full job timeline" at bounding box center [508, 242] width 378 height 13
click at [635, 188] on icon at bounding box center [636, 187] width 3 height 6
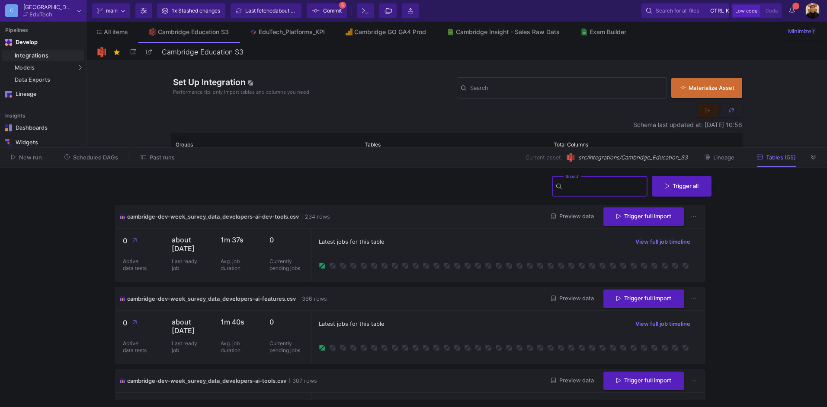
click at [807, 156] on div "Current asset: src/Integrations/Cambridge_Education_S3 Lineage Tables (55)" at bounding box center [496, 157] width 621 height 13
click at [816, 160] on button at bounding box center [813, 157] width 13 height 13
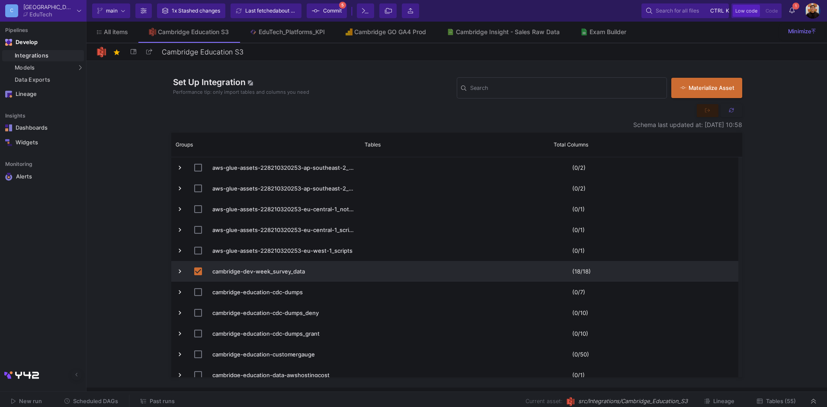
drag, startPoint x: 49, startPoint y: 55, endPoint x: 38, endPoint y: 56, distance: 11.3
click at [48, 55] on div "Integrations" at bounding box center [48, 55] width 67 height 7
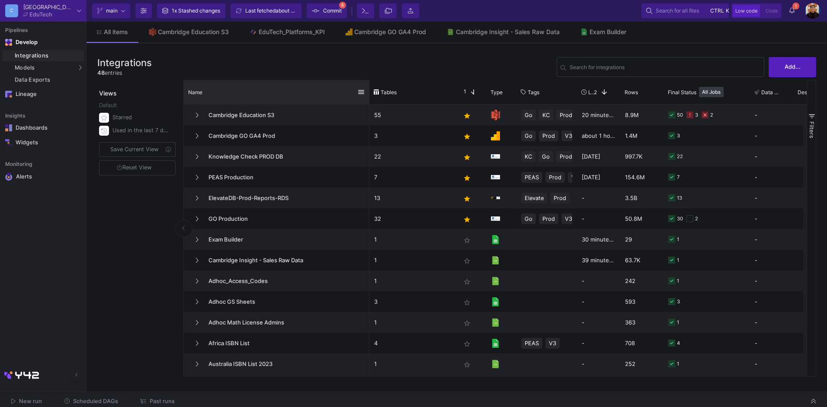
drag, startPoint x: 278, startPoint y: 88, endPoint x: 369, endPoint y: 90, distance: 90.4
click at [369, 90] on div at bounding box center [369, 92] width 3 height 24
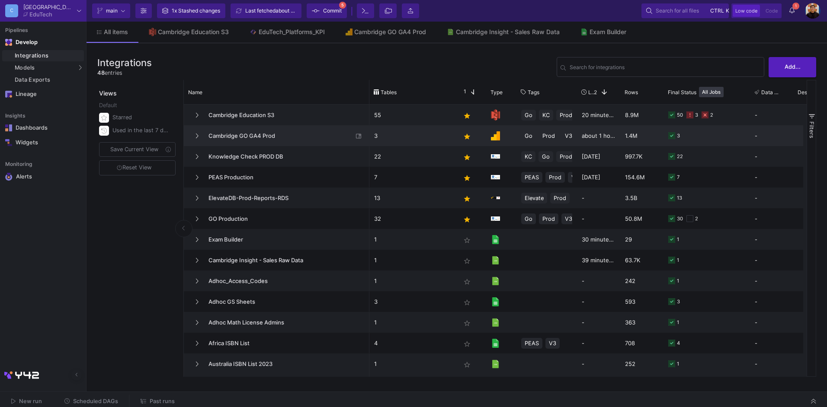
click at [295, 133] on span "Cambridge GO GA4 Prod" at bounding box center [278, 136] width 150 height 20
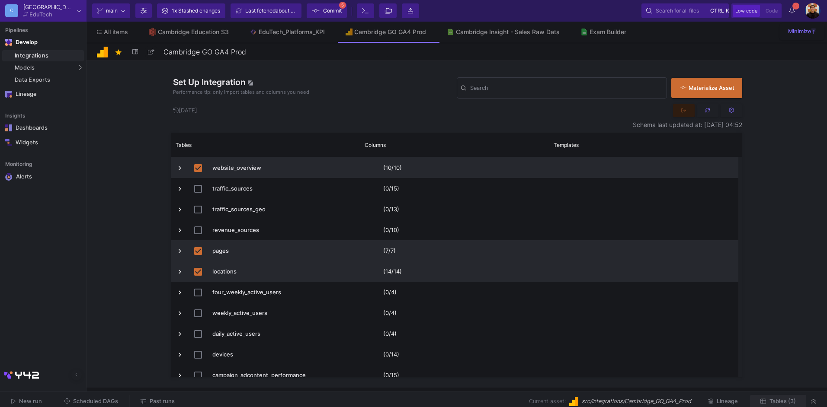
click at [776, 402] on span "Tables (3)" at bounding box center [783, 401] width 26 height 6
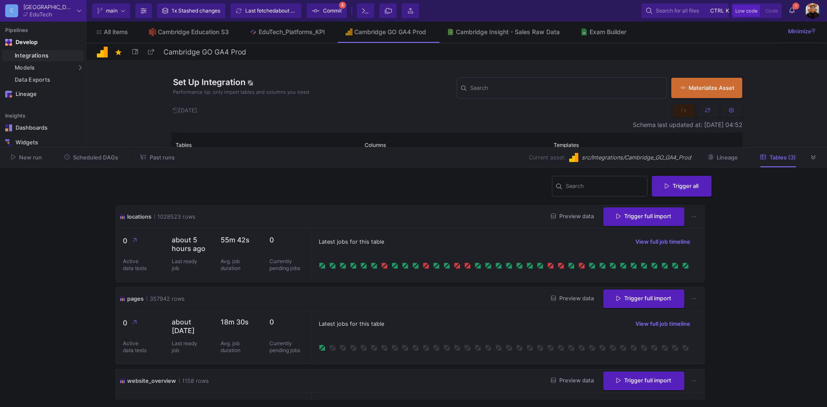
scroll to position [47, 0]
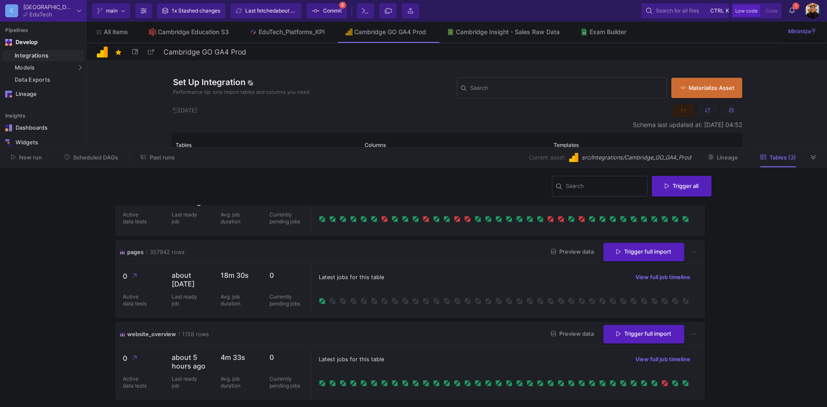
click at [572, 337] on span "Preview data" at bounding box center [572, 334] width 43 height 6
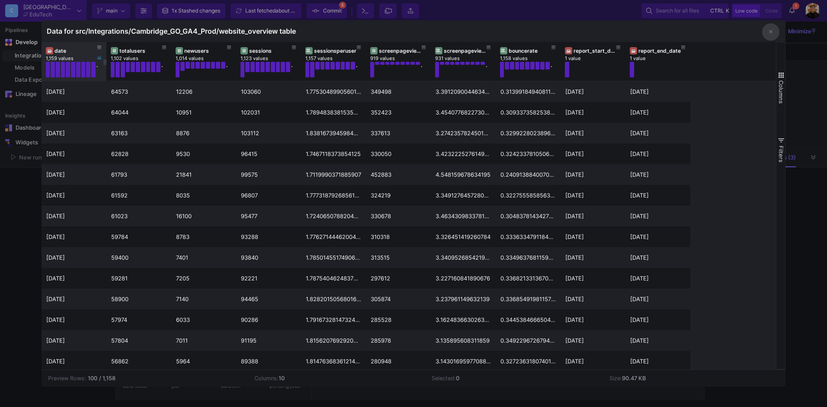
click at [78, 52] on div "date" at bounding box center [76, 51] width 43 height 6
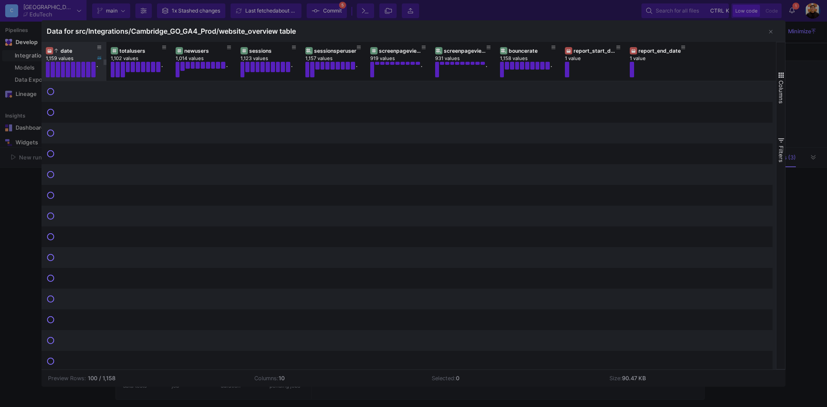
click at [78, 52] on div "date" at bounding box center [76, 51] width 43 height 6
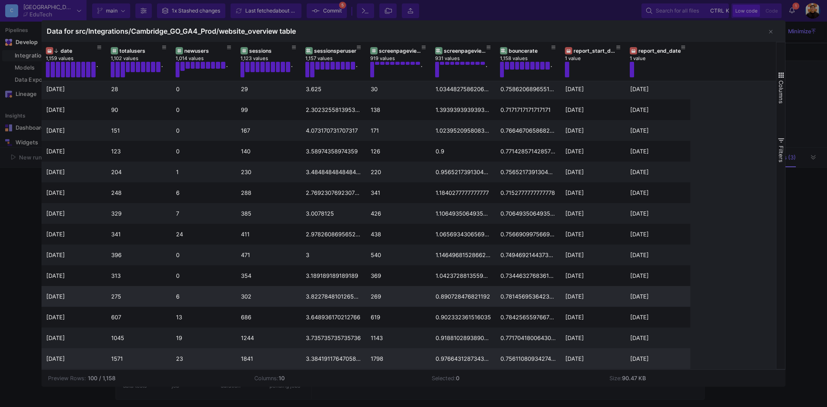
scroll to position [0, 0]
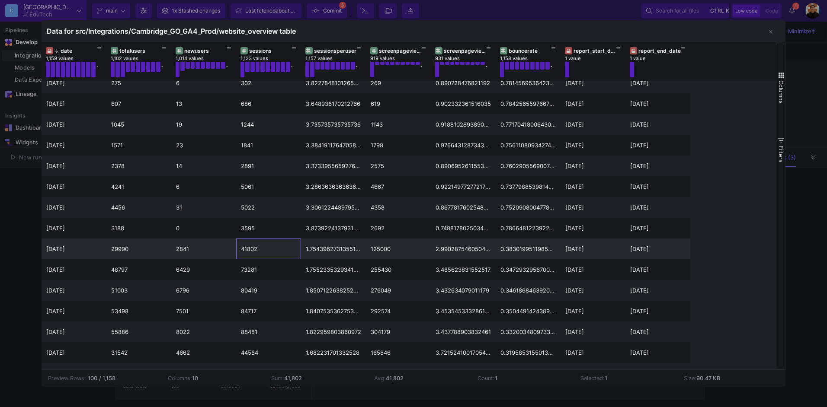
drag, startPoint x: 252, startPoint y: 246, endPoint x: 257, endPoint y: 250, distance: 6.5
click at [257, 250] on div "41802" at bounding box center [268, 249] width 55 height 20
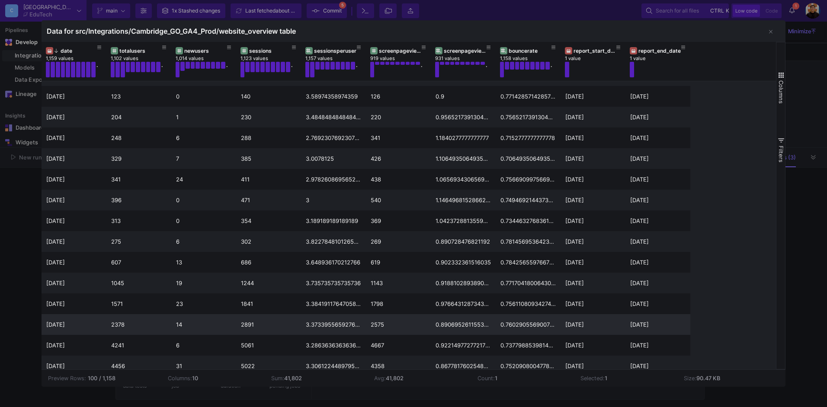
scroll to position [58, 0]
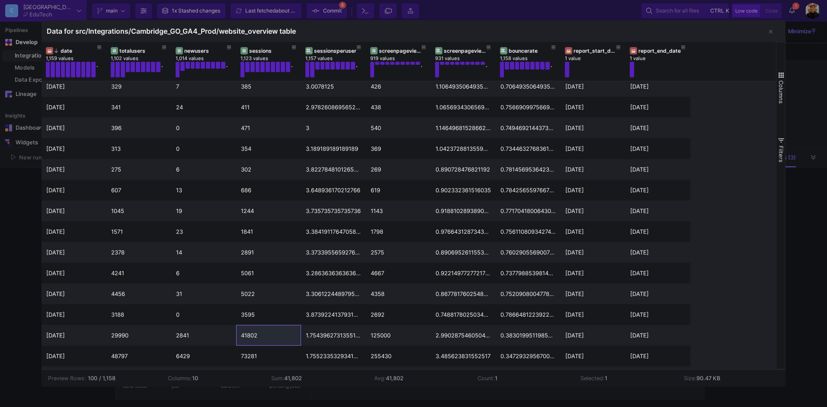
click at [819, 89] on div at bounding box center [413, 203] width 827 height 407
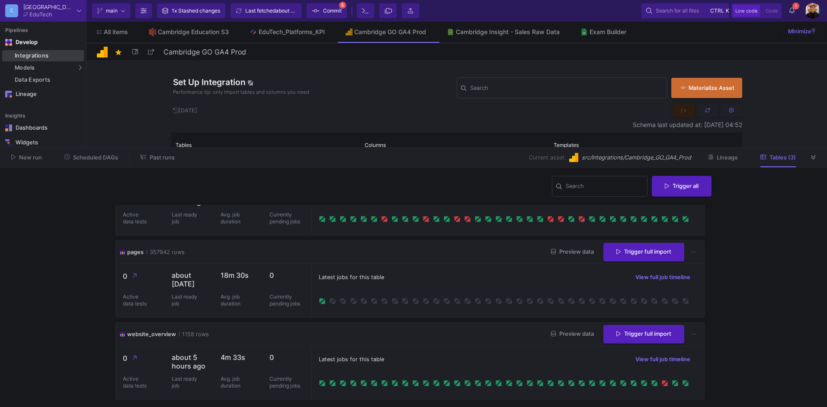
click at [31, 53] on div "Integrations" at bounding box center [48, 55] width 67 height 7
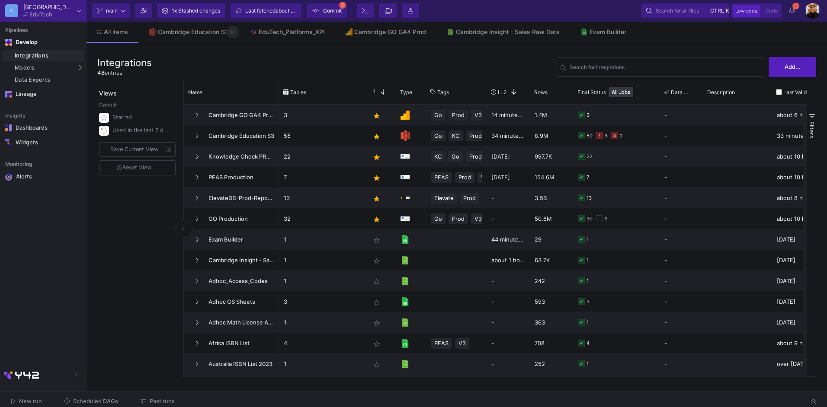
click at [233, 32] on icon at bounding box center [233, 32] width 4 height 4
click at [0, 0] on button at bounding box center [0, 0] width 0 height 0
click at [0, 0] on icon at bounding box center [0, 0] width 0 height 0
click at [233, 32] on div "Cambridge Insight - Sales Raw Data" at bounding box center [210, 32] width 104 height 7
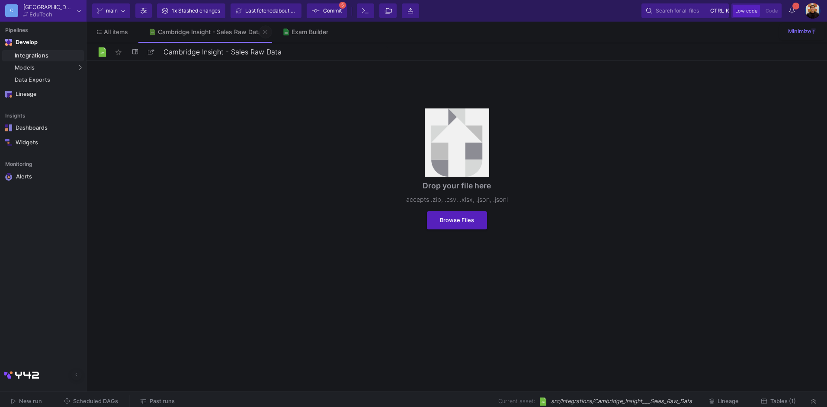
click at [265, 30] on icon at bounding box center [265, 32] width 4 height 6
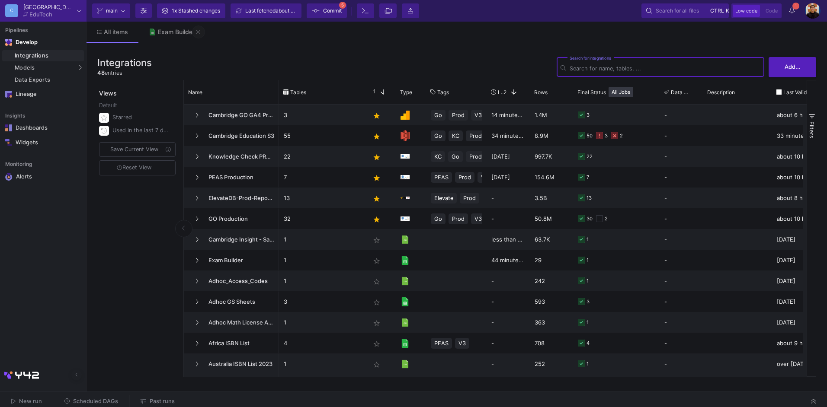
click at [198, 31] on icon at bounding box center [198, 32] width 4 height 6
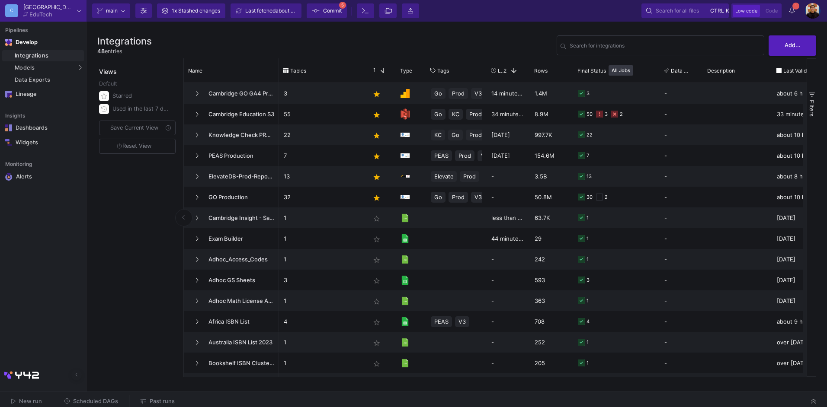
click at [816, 10] on img at bounding box center [813, 11] width 16 height 16
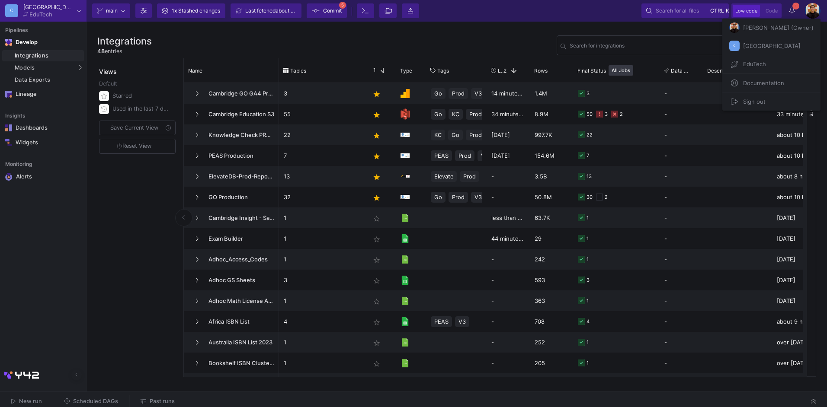
click at [492, 45] on div at bounding box center [413, 203] width 827 height 407
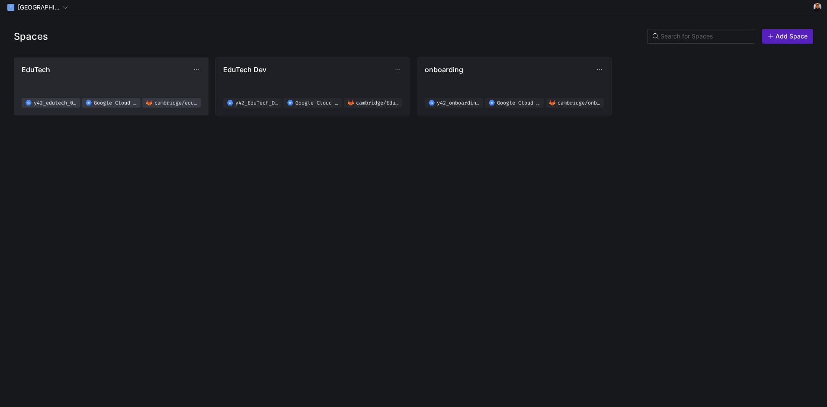
click at [138, 76] on span "EduTech y42_edutech_02f619b8d4e94d2ab8830fef0a38a076 Google Cloud Storage [GEOG…" at bounding box center [111, 86] width 179 height 42
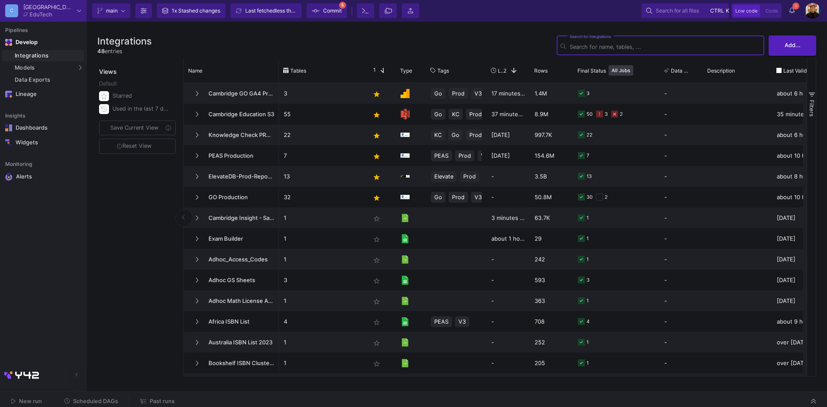
click at [46, 53] on div "Integrations" at bounding box center [48, 55] width 67 height 7
click at [798, 54] on button "Add..." at bounding box center [793, 45] width 48 height 20
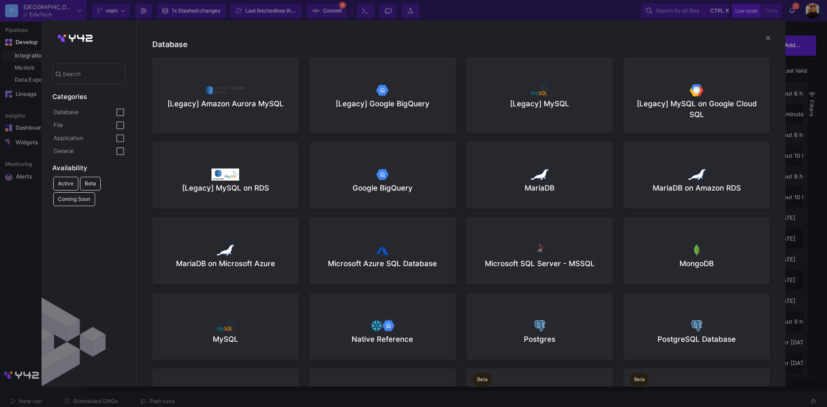
click at [810, 58] on div at bounding box center [413, 203] width 827 height 407
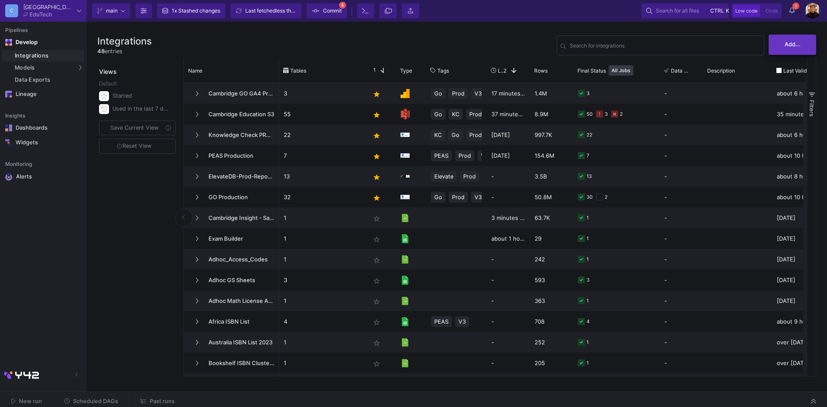
click at [793, 47] on span "Add..." at bounding box center [793, 44] width 16 height 6
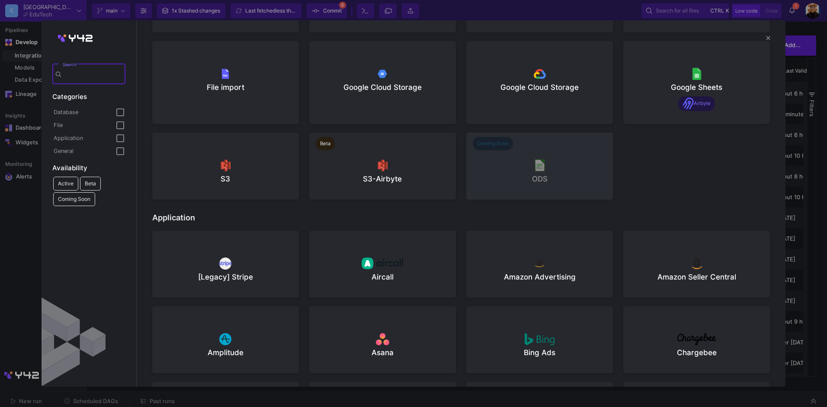
scroll to position [649, 0]
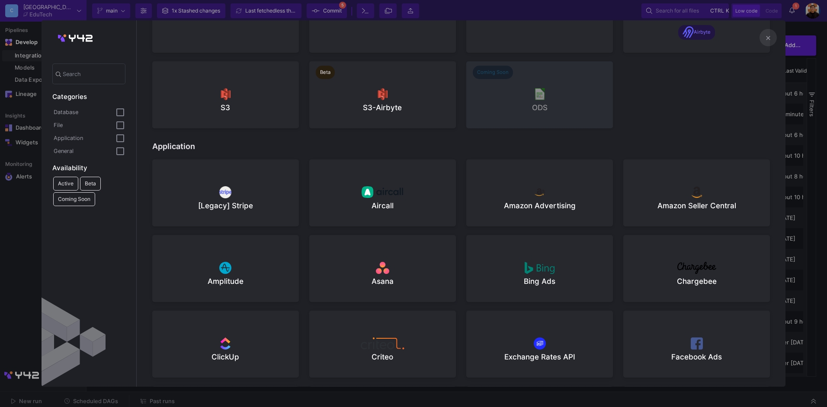
click at [772, 37] on mat-icon "close" at bounding box center [768, 38] width 10 height 10
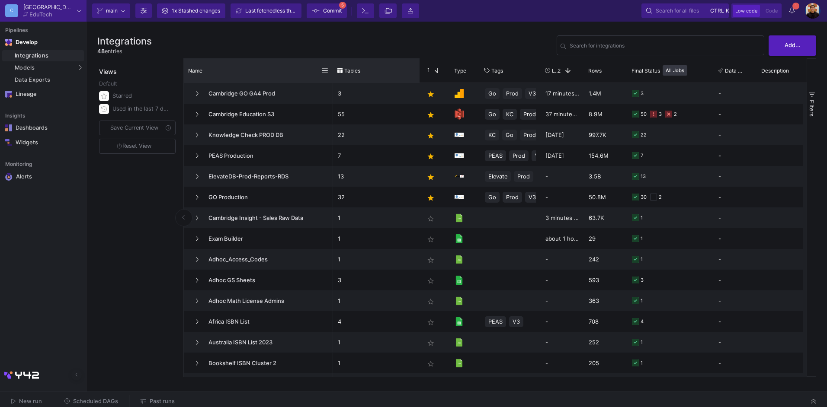
drag, startPoint x: 278, startPoint y: 66, endPoint x: 332, endPoint y: 71, distance: 54.2
click at [332, 71] on div at bounding box center [332, 70] width 3 height 24
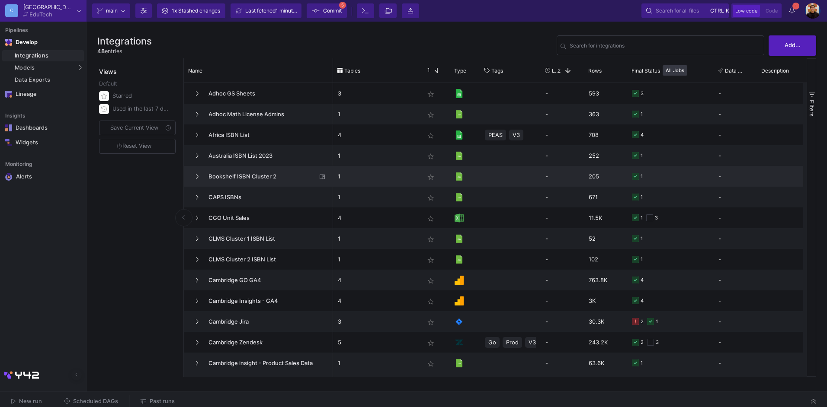
scroll to position [0, 0]
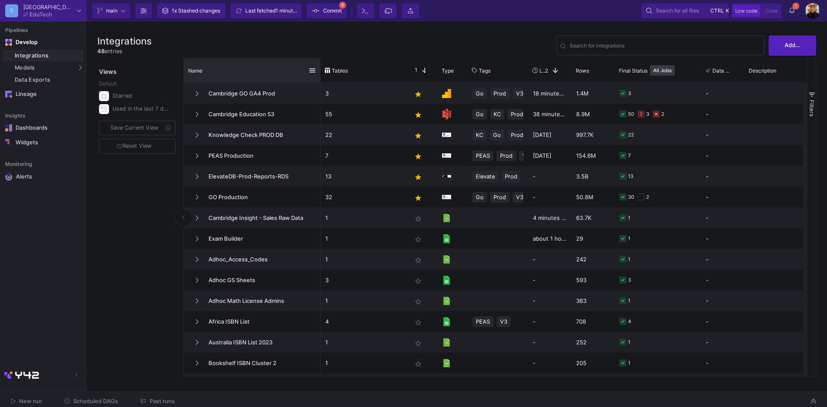
drag, startPoint x: 332, startPoint y: 65, endPoint x: 319, endPoint y: 66, distance: 12.6
click at [319, 66] on div at bounding box center [320, 70] width 3 height 24
click at [228, 56] on div "Integrations 48 entries Search for integrations Add..." at bounding box center [456, 45] width 719 height 26
click at [223, 47] on div "Integrations 48 entries Search for integrations Add..." at bounding box center [456, 45] width 719 height 26
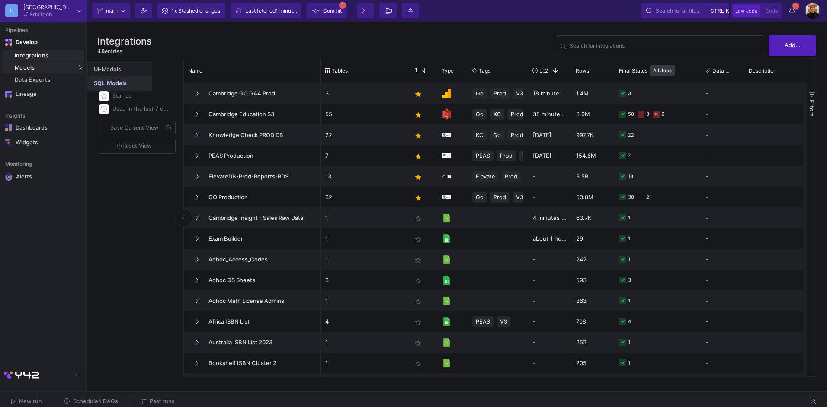
click at [130, 83] on link "SQL-Models" at bounding box center [120, 84] width 64 height 14
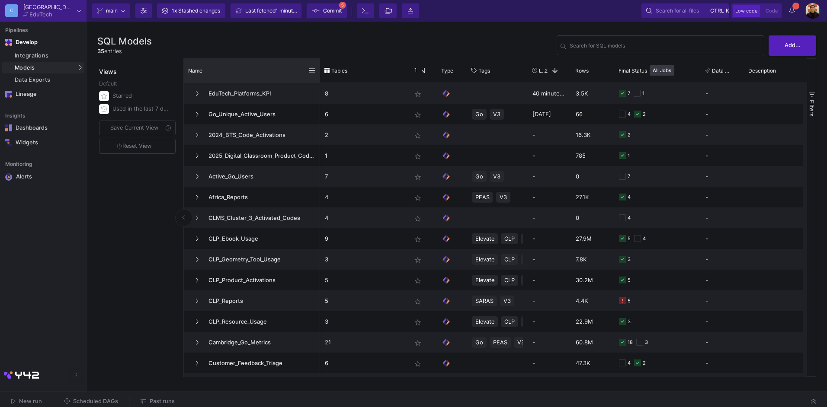
drag, startPoint x: 278, startPoint y: 67, endPoint x: 319, endPoint y: 67, distance: 41.1
click at [319, 67] on div at bounding box center [319, 70] width 3 height 24
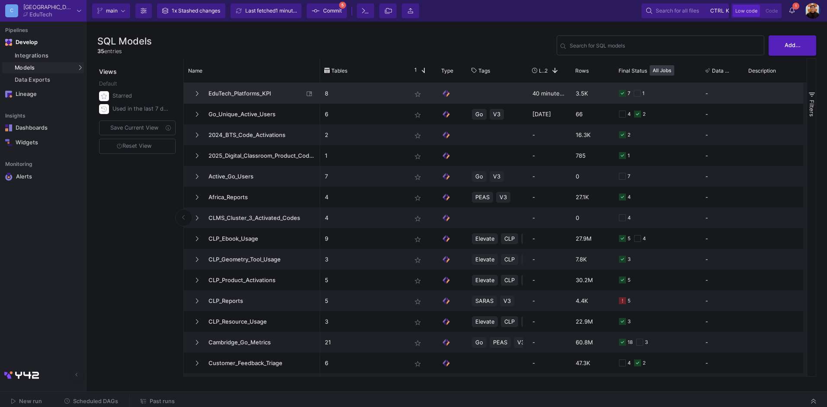
click at [223, 97] on span "EduTech_Platforms_KPI" at bounding box center [253, 93] width 100 height 20
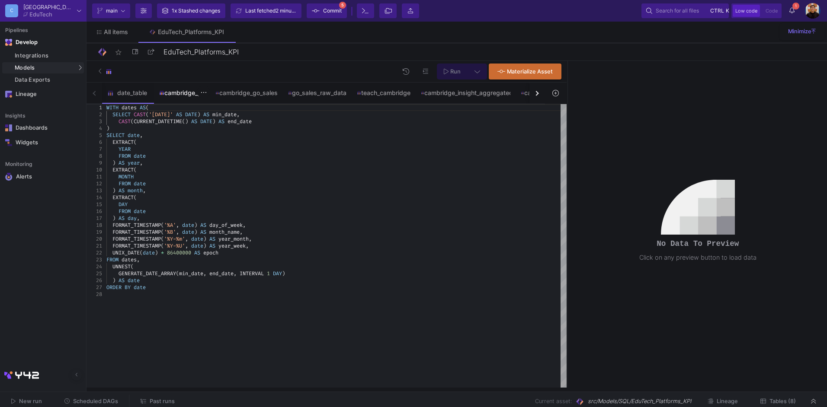
click at [170, 98] on div "cambridge_go" at bounding box center [182, 93] width 56 height 21
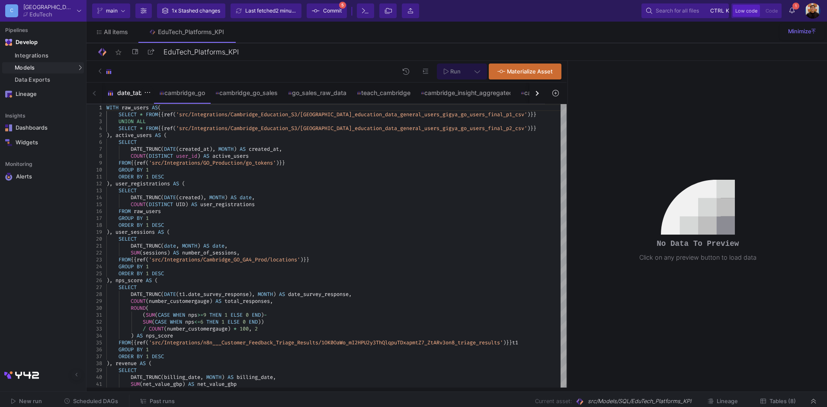
click at [131, 97] on div "date_table" at bounding box center [128, 93] width 52 height 21
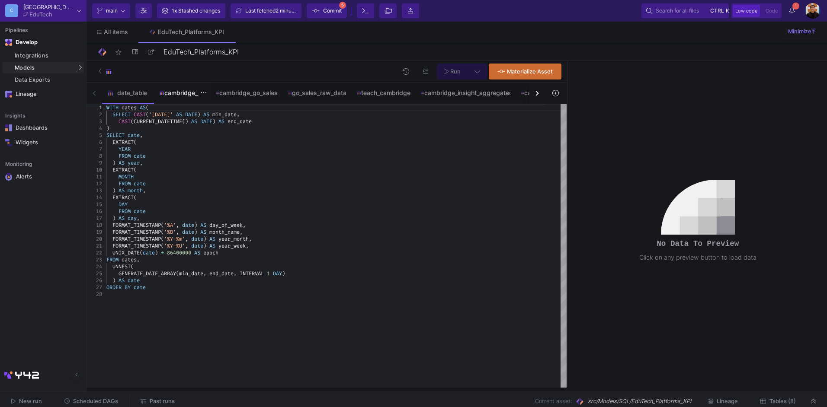
click at [186, 95] on div "cambridge_go" at bounding box center [182, 93] width 46 height 7
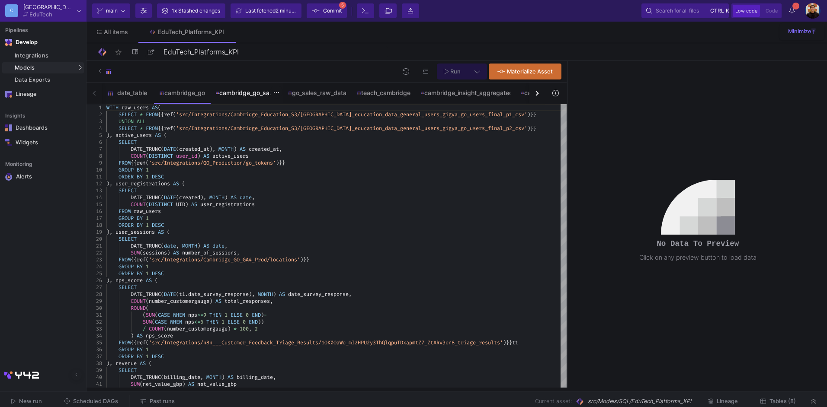
click at [250, 93] on div "cambridge_go_sales" at bounding box center [246, 93] width 62 height 7
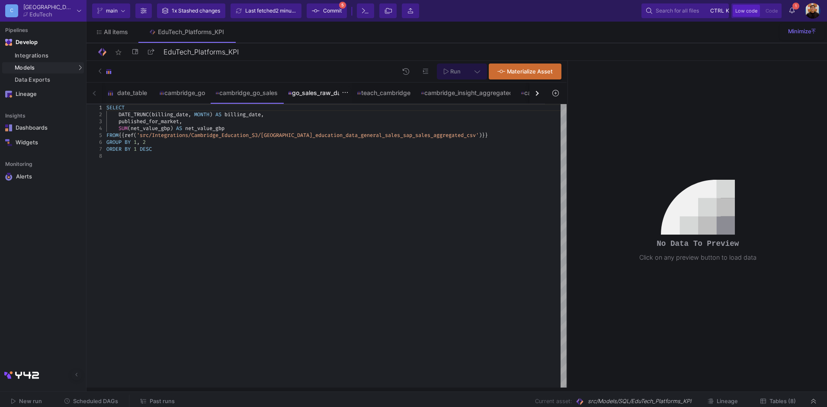
click at [312, 92] on div "go_sales_raw_data" at bounding box center [317, 93] width 58 height 7
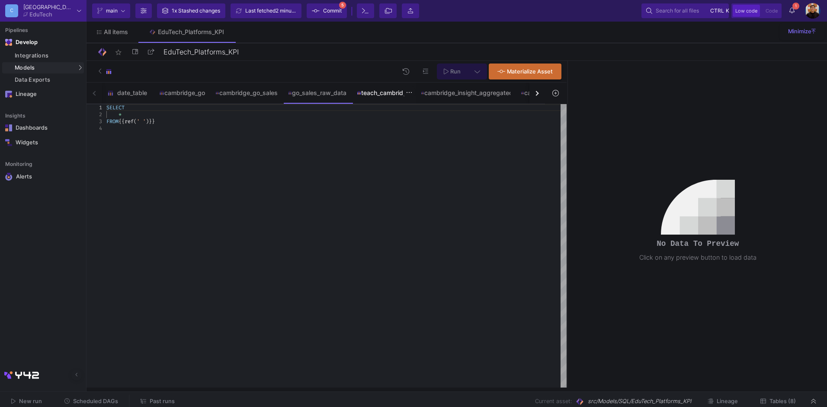
click at [378, 96] on div "teach_cambridge" at bounding box center [384, 93] width 54 height 7
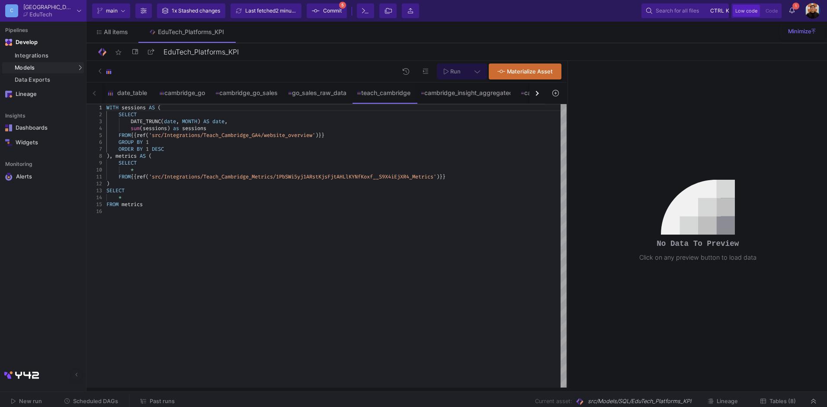
drag, startPoint x: 480, startPoint y: 95, endPoint x: 492, endPoint y: 96, distance: 12.1
click at [536, 92] on div "button" at bounding box center [536, 93] width 5 height 5
click at [542, 95] on div "date_table cambridge_go cambridge_go_sales go_sales_raw_data teach_cambridge ca…" at bounding box center [316, 94] width 459 height 22
click at [534, 95] on div "date_table cambridge_go cambridge_go_sales go_sales_raw_data teach_cambridge ca…" at bounding box center [316, 94] width 459 height 22
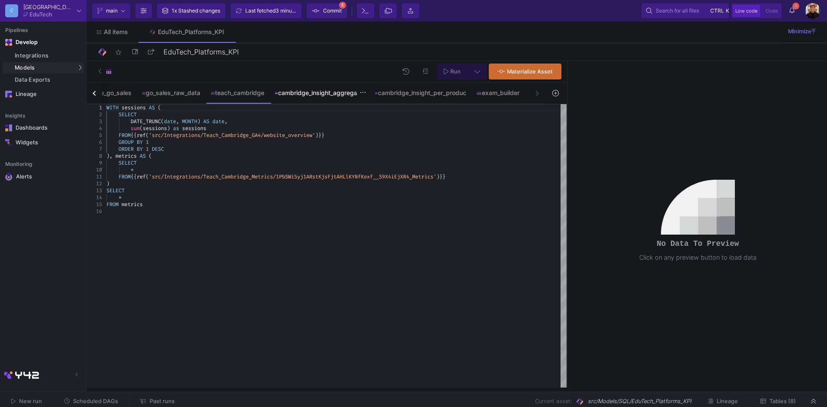
click at [308, 94] on div "cambridge_insight_aggregated" at bounding box center [320, 93] width 90 height 7
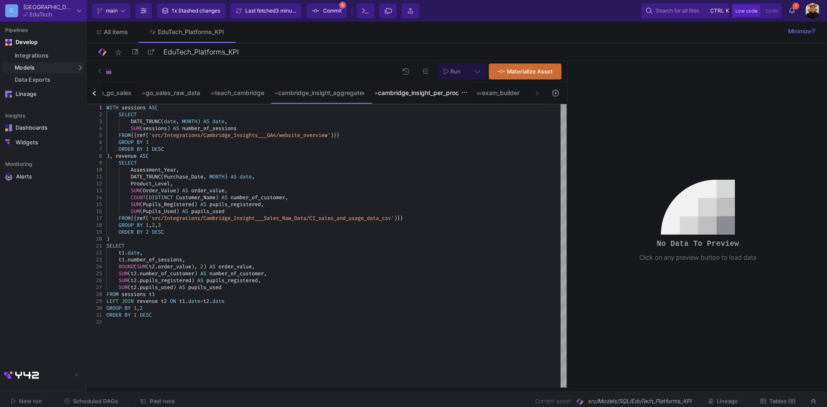
click at [411, 94] on div "cambridge_insight_per_product" at bounding box center [420, 93] width 91 height 7
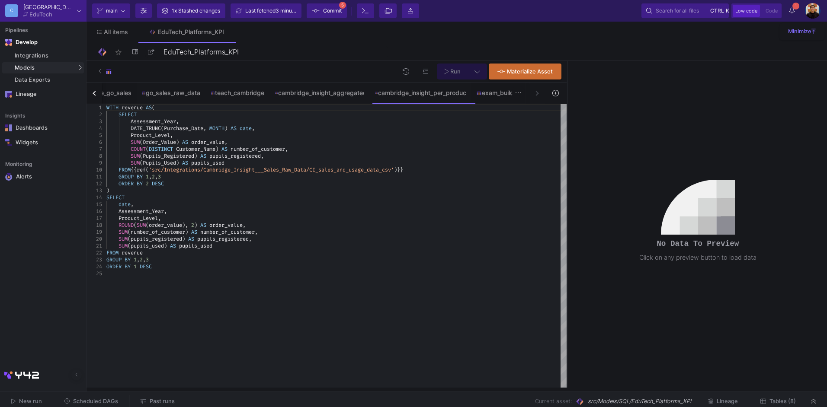
drag, startPoint x: 503, startPoint y: 96, endPoint x: 491, endPoint y: 96, distance: 12.5
click at [328, 93] on div "cambridge_insight_aggregated" at bounding box center [320, 93] width 90 height 7
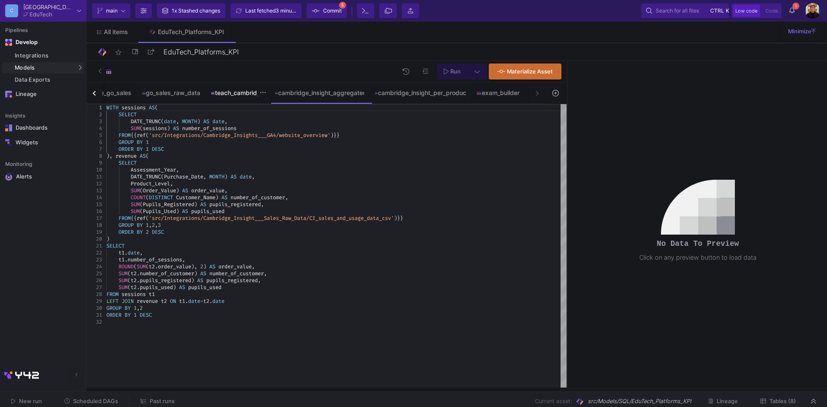
click at [224, 96] on div "teach_cambridge" at bounding box center [238, 93] width 54 height 7
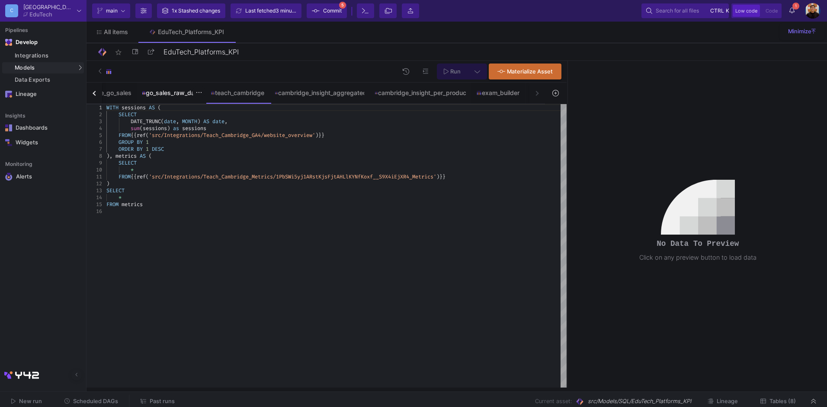
click at [156, 96] on div "go_sales_raw_data" at bounding box center [171, 93] width 69 height 21
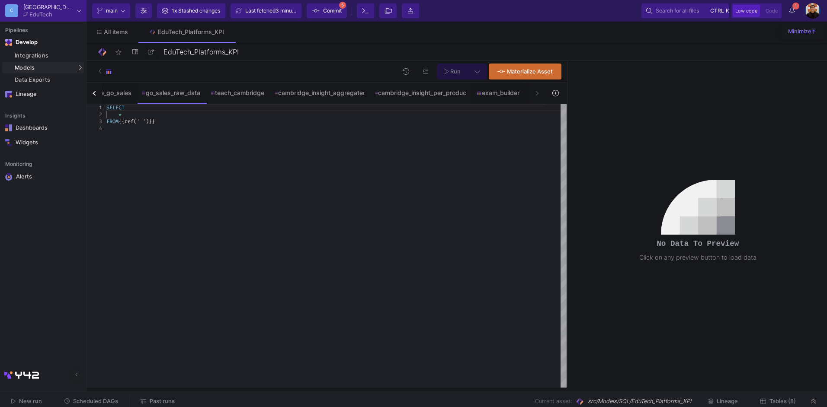
click at [93, 91] on button "button" at bounding box center [95, 93] width 16 height 21
click at [785, 403] on span "Tables (8)" at bounding box center [783, 401] width 26 height 6
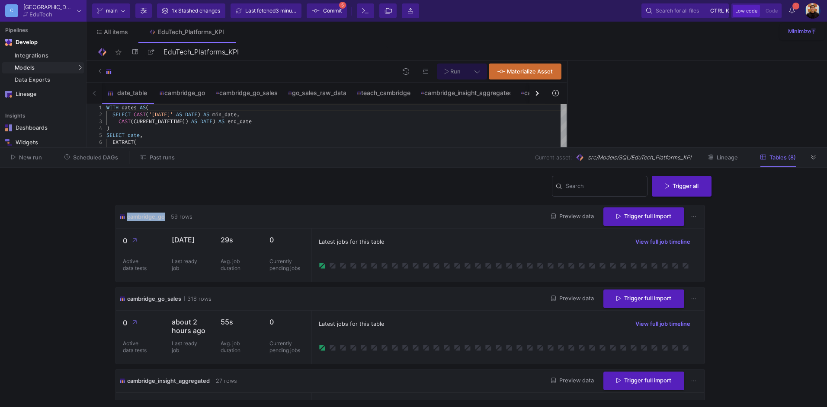
drag, startPoint x: 166, startPoint y: 218, endPoint x: 128, endPoint y: 217, distance: 37.6
click at [128, 217] on div "cambridge_go 59 rows" at bounding box center [155, 217] width 73 height 8
drag, startPoint x: 128, startPoint y: 217, endPoint x: 164, endPoint y: 219, distance: 35.5
click at [164, 219] on span "cambridge_go" at bounding box center [146, 217] width 38 height 8
click at [581, 215] on span "Preview data" at bounding box center [572, 216] width 43 height 6
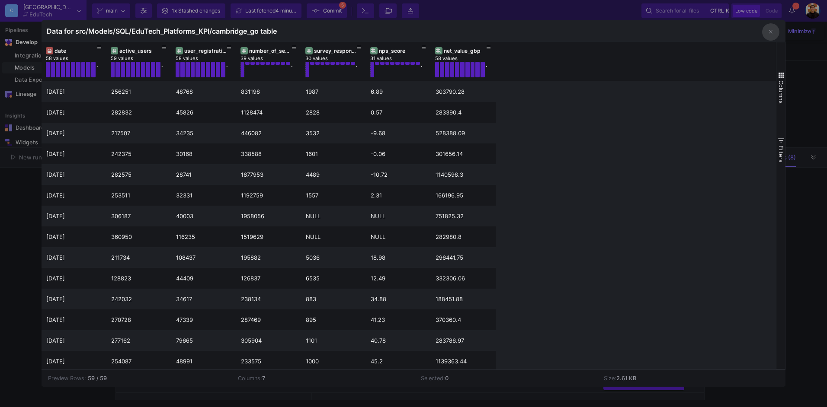
click at [793, 75] on div at bounding box center [413, 203] width 827 height 407
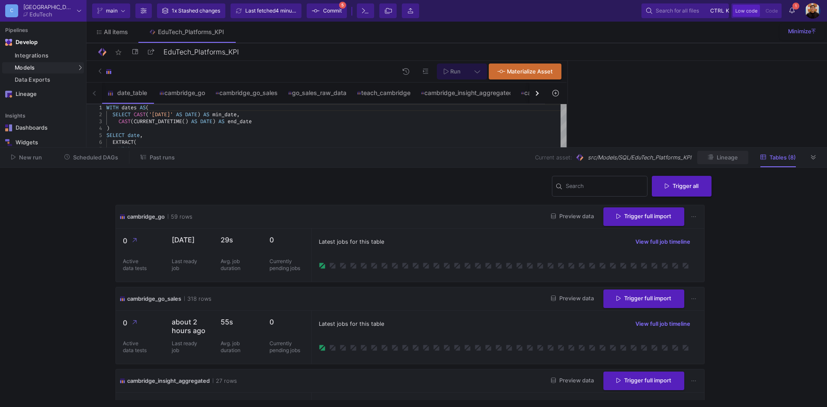
click at [730, 158] on span "Lineage" at bounding box center [727, 157] width 21 height 6
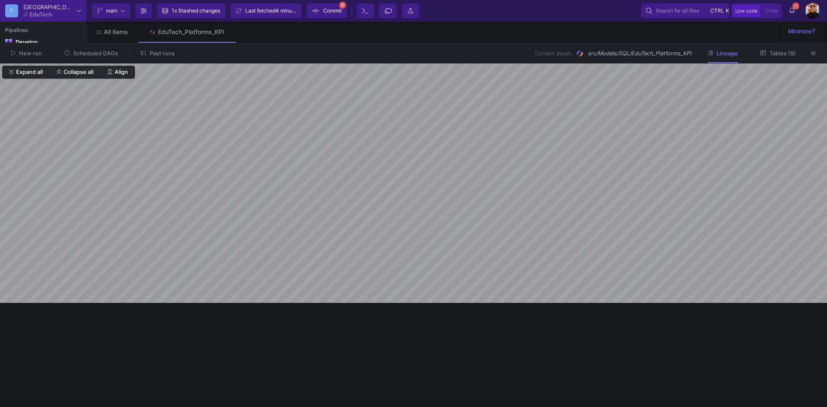
drag, startPoint x: 554, startPoint y: 147, endPoint x: 551, endPoint y: 43, distance: 104.3
click at [551, 43] on div at bounding box center [413, 43] width 827 height 0
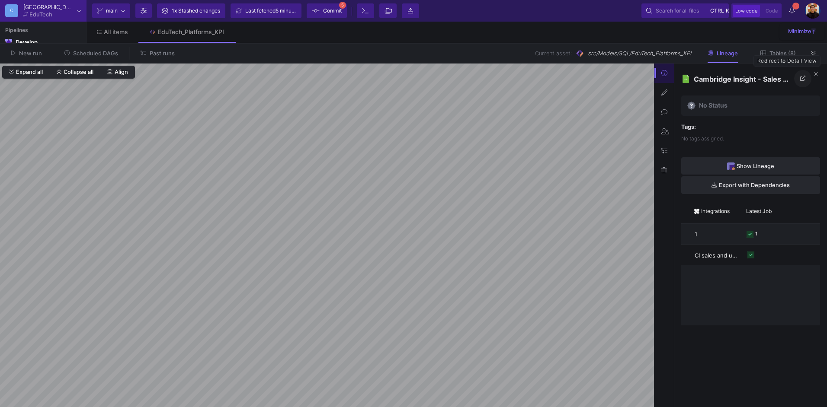
click at [804, 80] on icon at bounding box center [803, 79] width 6 height 6
click at [778, 56] on span "Tables (1)" at bounding box center [783, 53] width 26 height 6
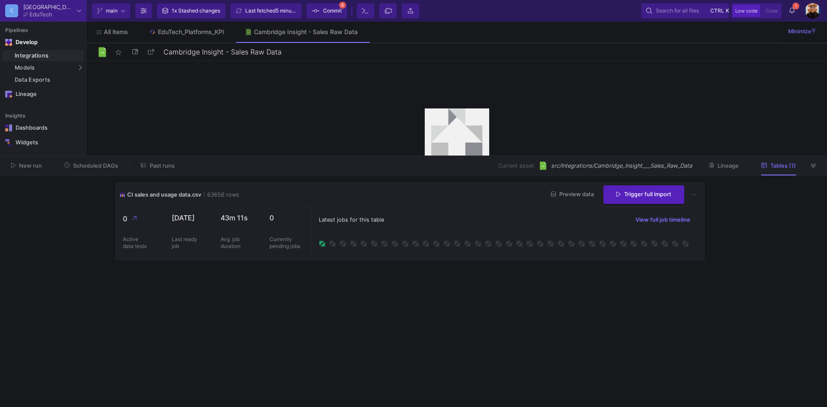
drag, startPoint x: 638, startPoint y: 43, endPoint x: 633, endPoint y: 155, distance: 112.6
click at [633, 155] on as-split "C Cambridge EduTech Current branch main Branch Options 1x Stashed changes Last …" at bounding box center [413, 203] width 827 height 407
click at [573, 196] on span "Preview data" at bounding box center [572, 194] width 43 height 6
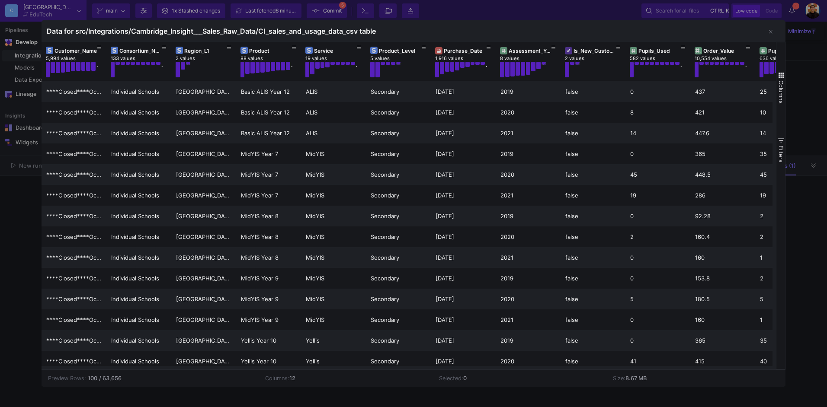
click at [810, 130] on div at bounding box center [413, 203] width 827 height 407
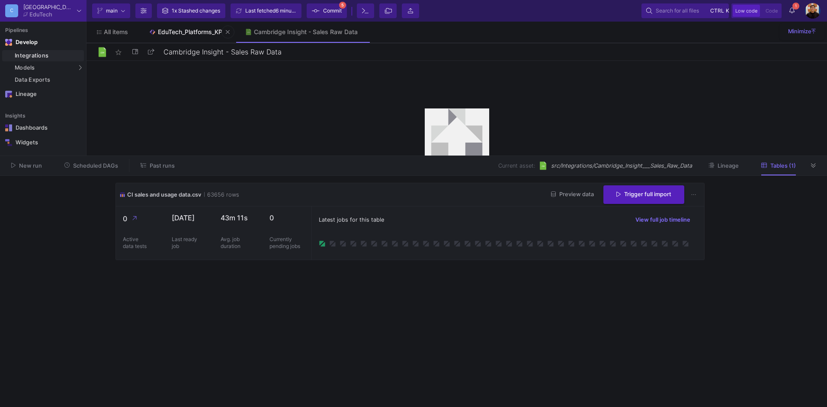
click at [193, 35] on div "EduTech_Platforms_KPI" at bounding box center [191, 32] width 66 height 7
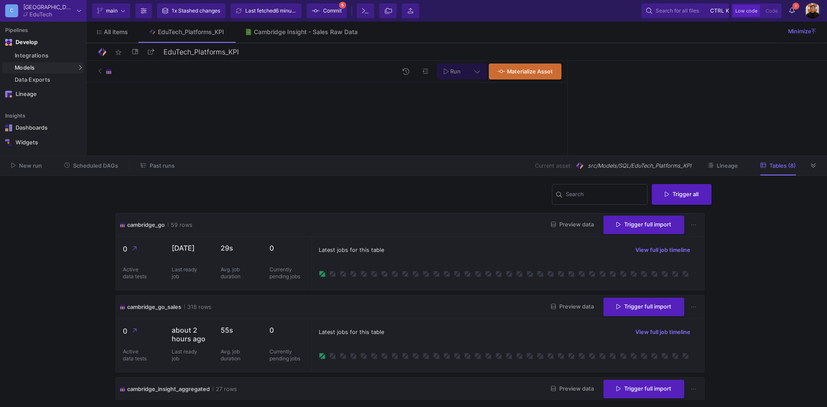
click at [728, 170] on button "Lineage" at bounding box center [722, 165] width 51 height 13
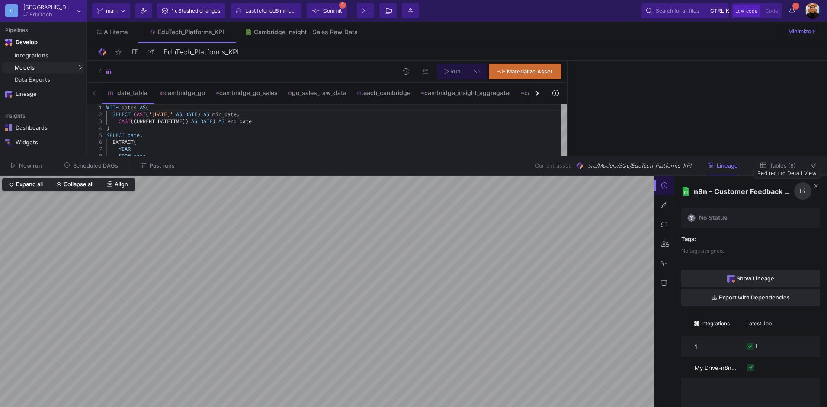
click at [802, 190] on icon at bounding box center [803, 191] width 6 height 6
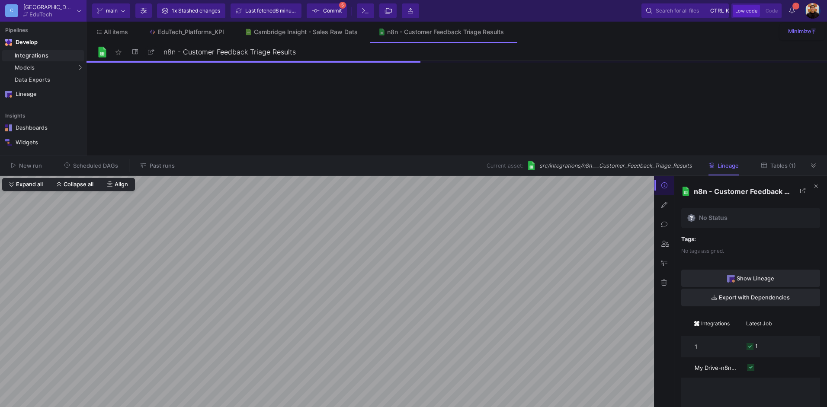
click at [782, 167] on span "Tables (1)" at bounding box center [783, 166] width 26 height 6
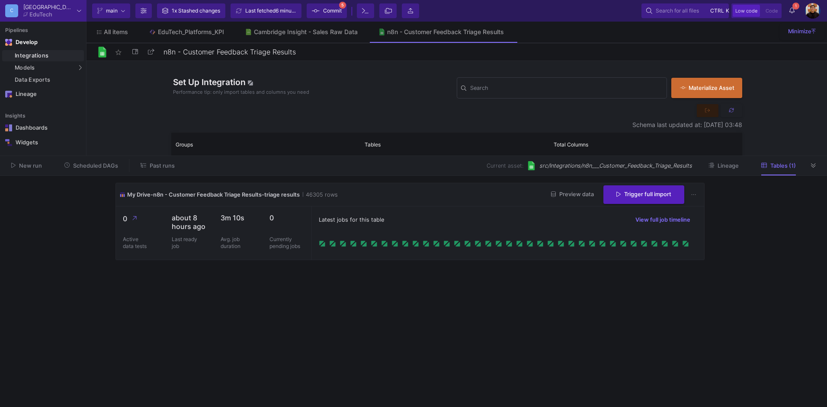
click at [571, 194] on span "Preview data" at bounding box center [572, 194] width 43 height 6
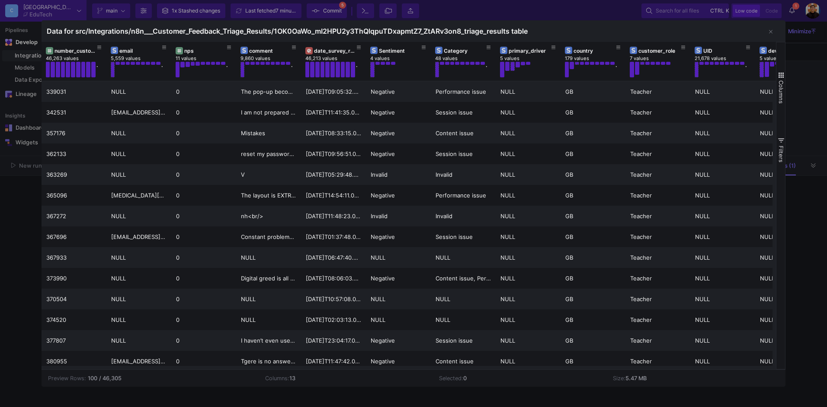
click at [804, 132] on div at bounding box center [413, 203] width 827 height 407
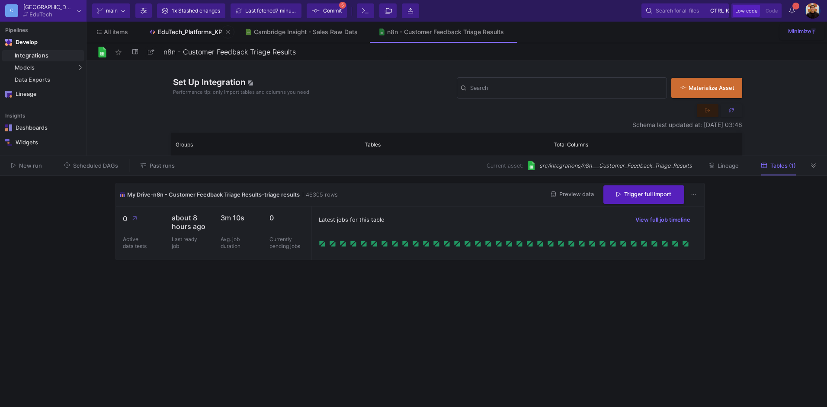
click at [191, 28] on link "EduTech_Platforms_KPI" at bounding box center [186, 32] width 96 height 21
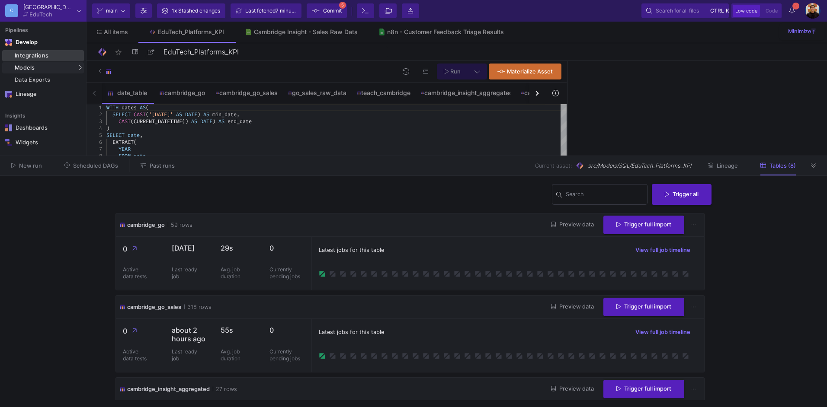
click at [42, 53] on div "Integrations" at bounding box center [48, 55] width 67 height 7
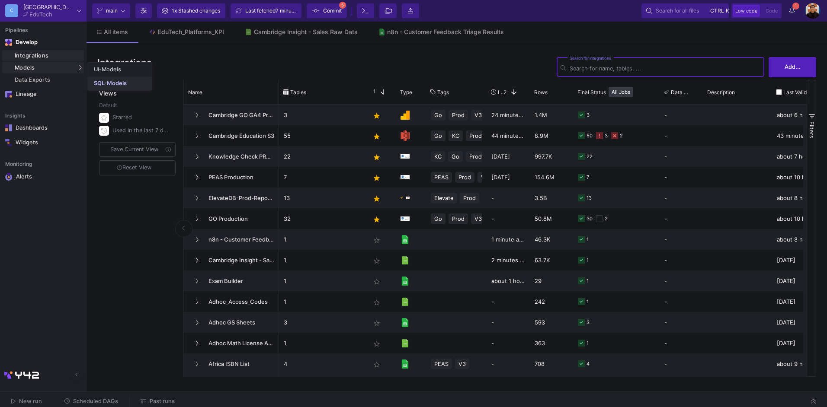
click at [113, 83] on div "SQL-Models" at bounding box center [110, 83] width 33 height 7
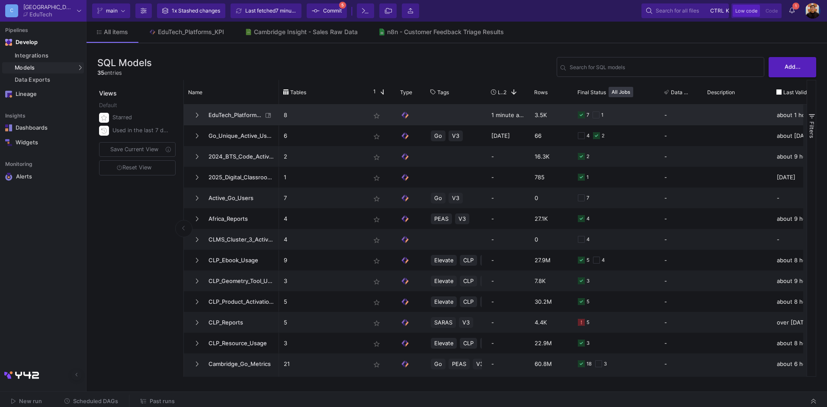
click at [228, 115] on span "EduTech_Platforms_KPI" at bounding box center [232, 115] width 59 height 20
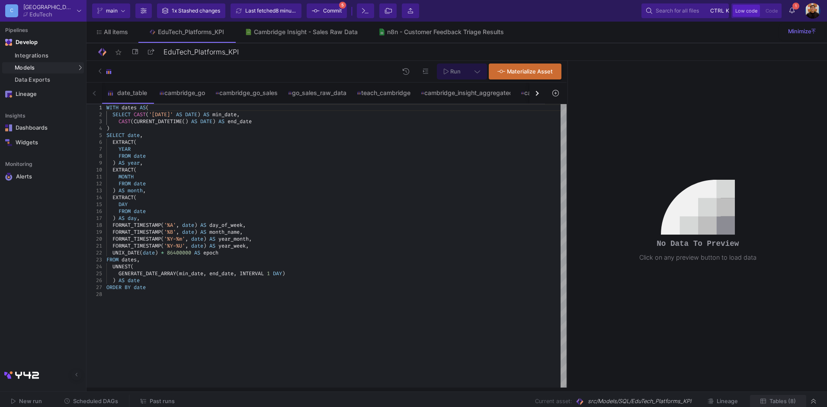
click at [778, 401] on span "Tables (8)" at bounding box center [783, 401] width 26 height 6
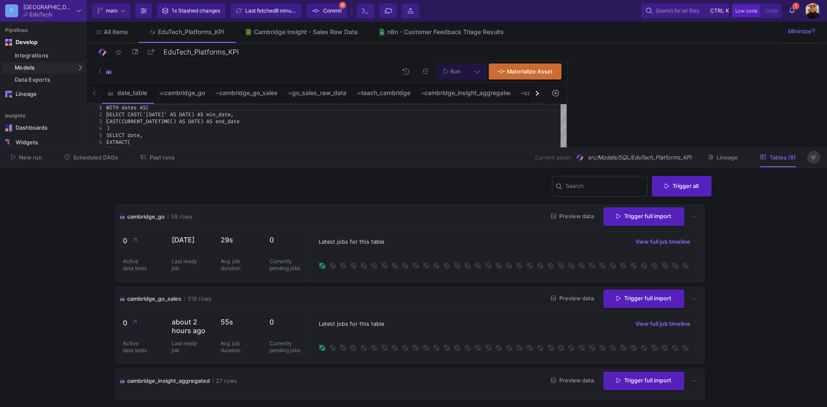
click at [815, 157] on icon at bounding box center [813, 158] width 5 height 6
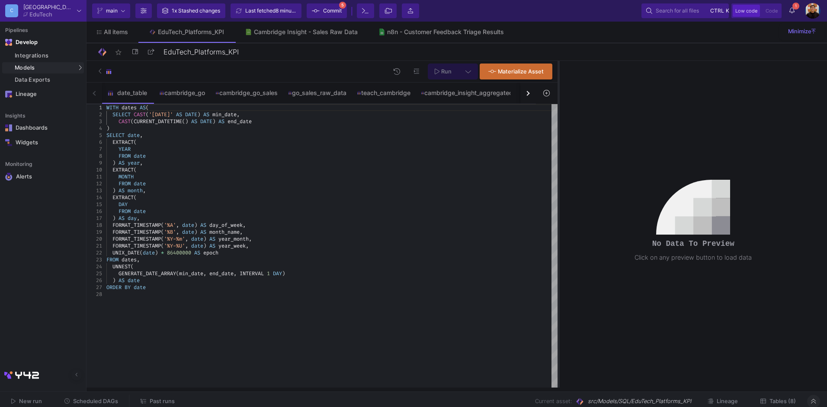
drag, startPoint x: 568, startPoint y: 200, endPoint x: 558, endPoint y: 201, distance: 9.1
click at [558, 201] on div at bounding box center [559, 224] width 2 height 327
click at [773, 398] on span "Tables (8)" at bounding box center [783, 401] width 26 height 6
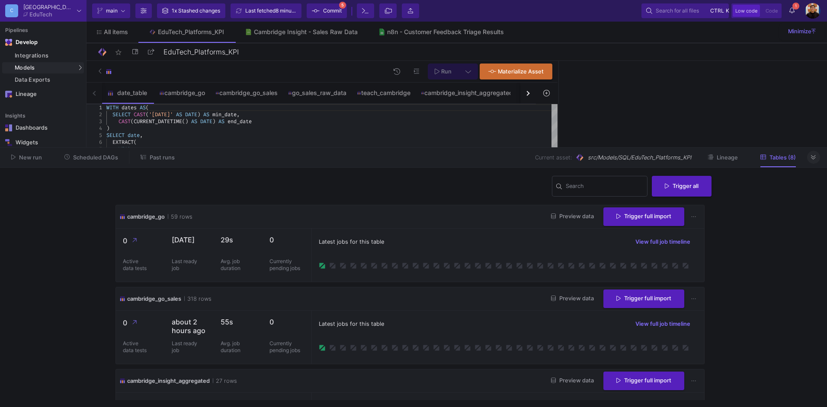
drag, startPoint x: 170, startPoint y: 215, endPoint x: 194, endPoint y: 217, distance: 23.9
click at [194, 217] on div "cambridge_go 59 rows Preview data Trigger full import" at bounding box center [410, 216] width 588 height 23
drag, startPoint x: 194, startPoint y: 217, endPoint x: 216, endPoint y: 220, distance: 22.7
click at [216, 220] on div "cambridge_go 59 rows Preview data Trigger full import" at bounding box center [410, 216] width 588 height 23
click at [564, 217] on span "Preview data" at bounding box center [572, 216] width 43 height 6
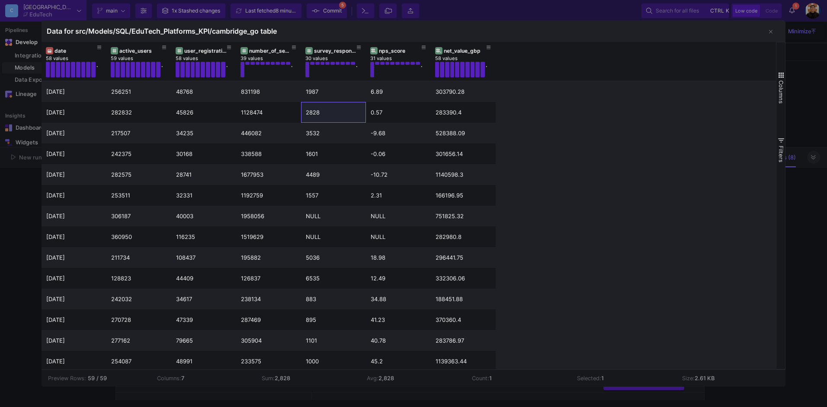
click at [803, 108] on div at bounding box center [413, 203] width 827 height 407
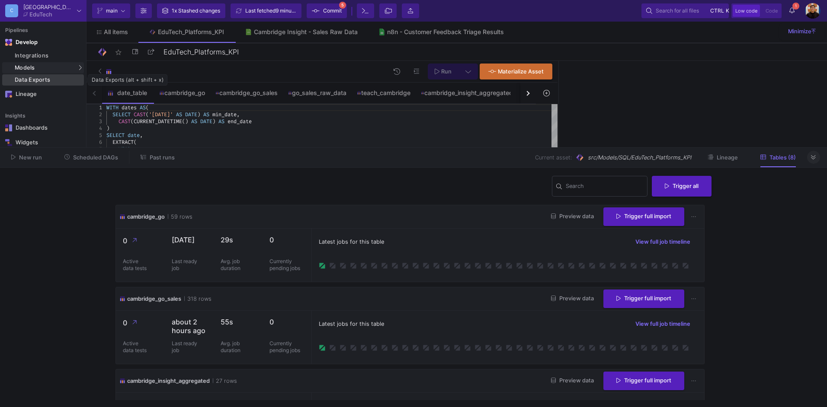
click at [45, 80] on div "Data Exports" at bounding box center [48, 80] width 67 height 7
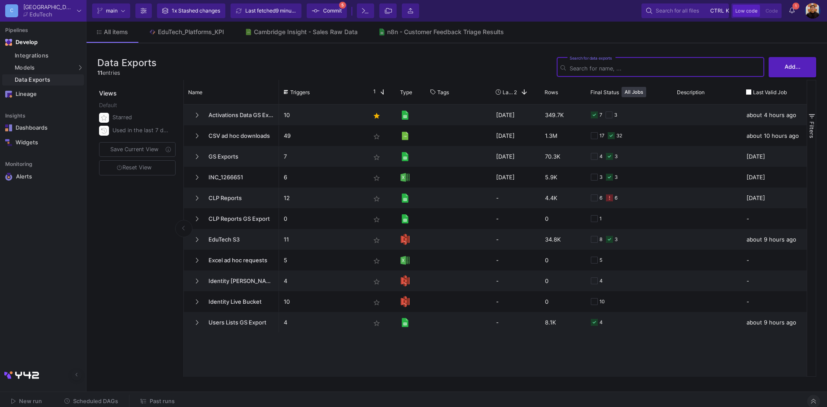
drag, startPoint x: 375, startPoint y: 56, endPoint x: 393, endPoint y: 56, distance: 17.7
click at [375, 56] on div "Data Exports 11 entries Search for data exports Add..." at bounding box center [456, 67] width 719 height 26
click at [799, 63] on span "Add..." at bounding box center [793, 66] width 16 height 6
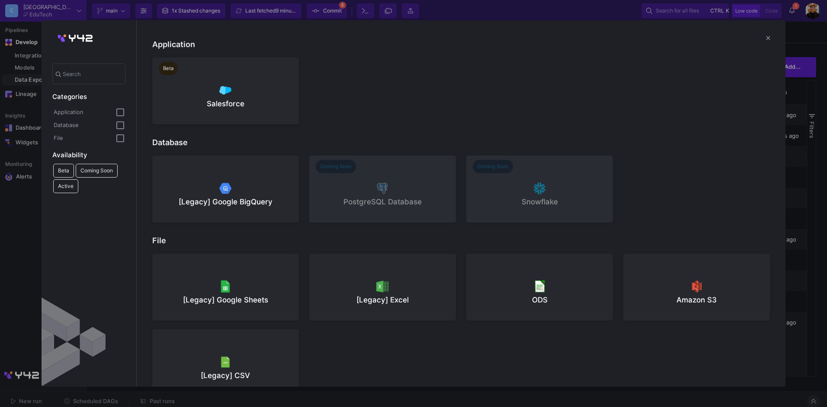
click at [818, 50] on div at bounding box center [413, 203] width 827 height 407
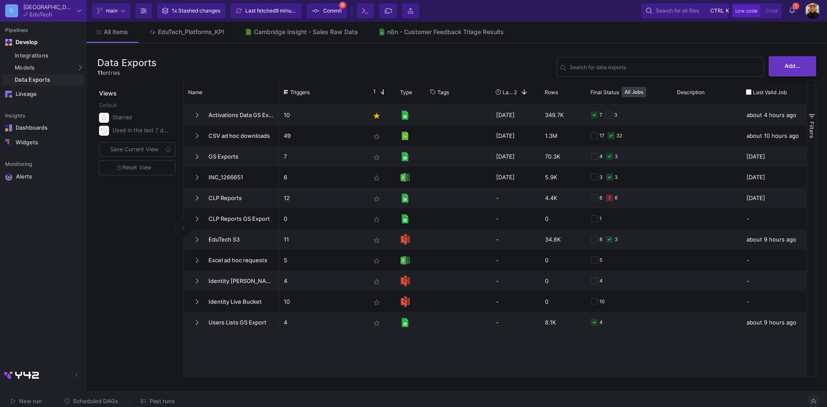
click at [793, 67] on span "Add..." at bounding box center [793, 66] width 16 height 6
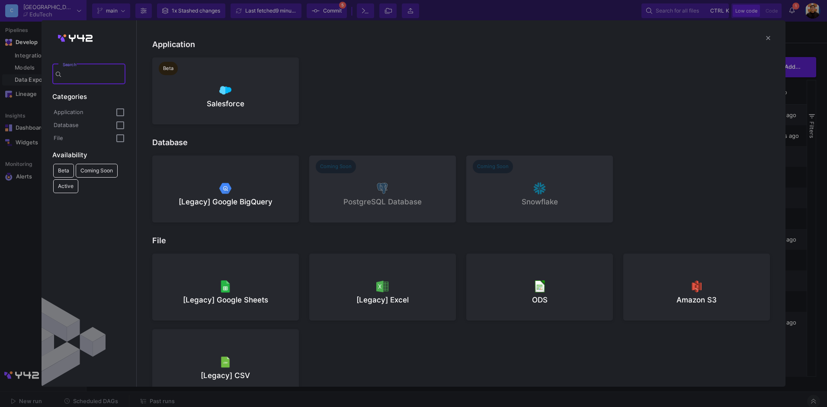
scroll to position [29, 0]
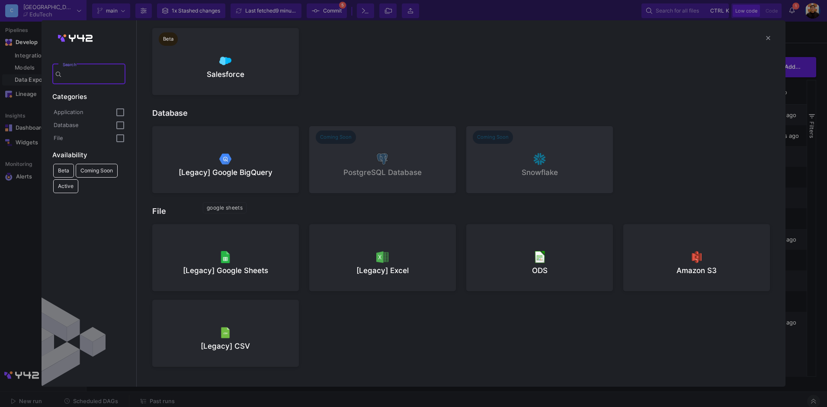
click at [257, 256] on div at bounding box center [225, 256] width 133 height 13
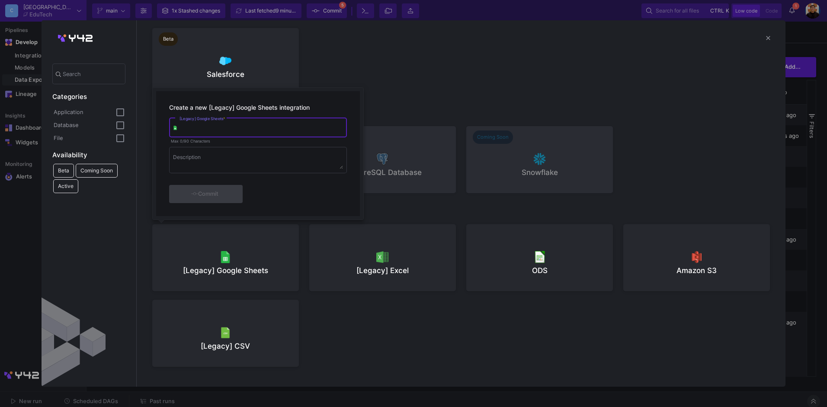
click at [217, 133] on div "[Legacy] Google Sheets *" at bounding box center [262, 126] width 164 height 21
click at [228, 127] on input "[Legacy] Google Sheets *" at bounding box center [262, 129] width 164 height 6
type input "[PERSON_NAME]"
type input "cambridge insights sales data"
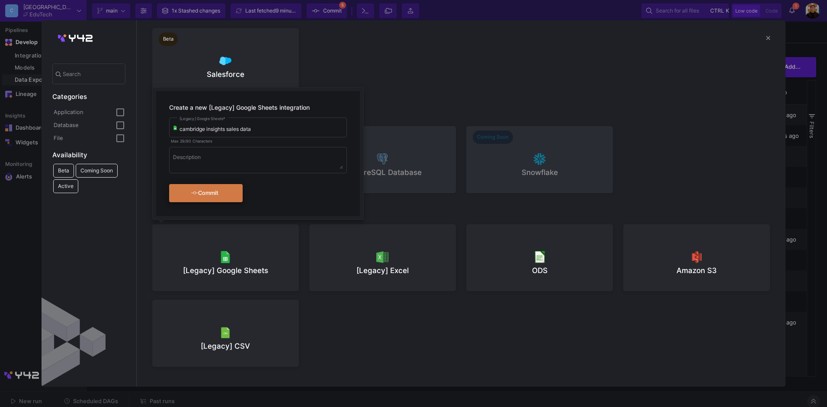
click at [225, 196] on div "Commit" at bounding box center [205, 194] width 50 height 16
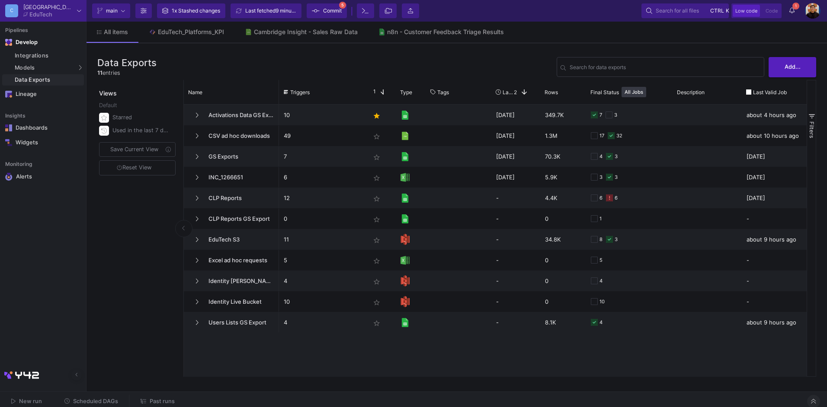
scroll to position [0, 0]
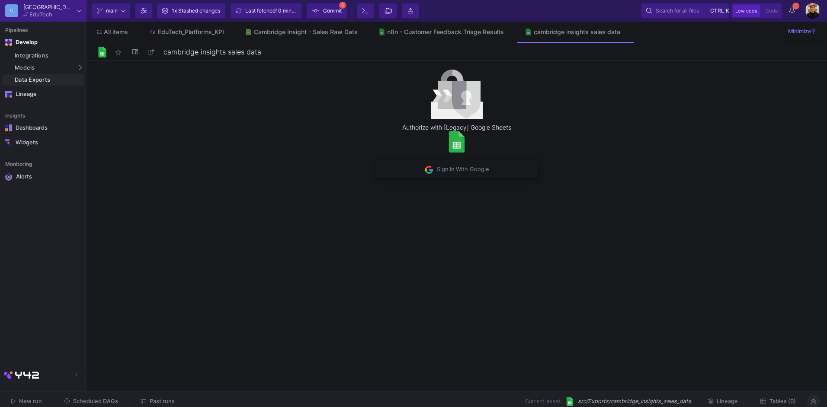
click at [474, 173] on span "Sign In With Google" at bounding box center [457, 169] width 64 height 6
click at [58, 81] on div "Data Exports" at bounding box center [48, 80] width 67 height 7
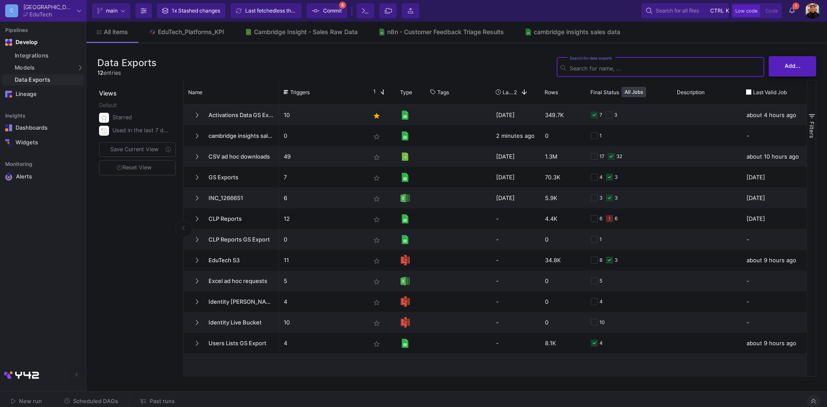
click at [787, 69] on span "Add..." at bounding box center [793, 66] width 16 height 6
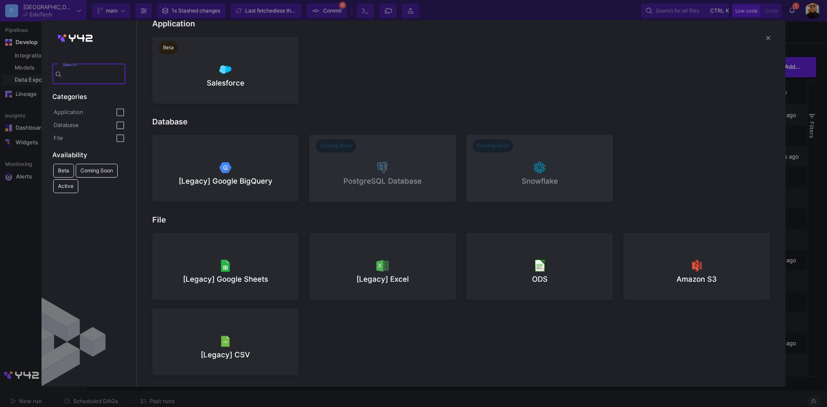
scroll to position [29, 0]
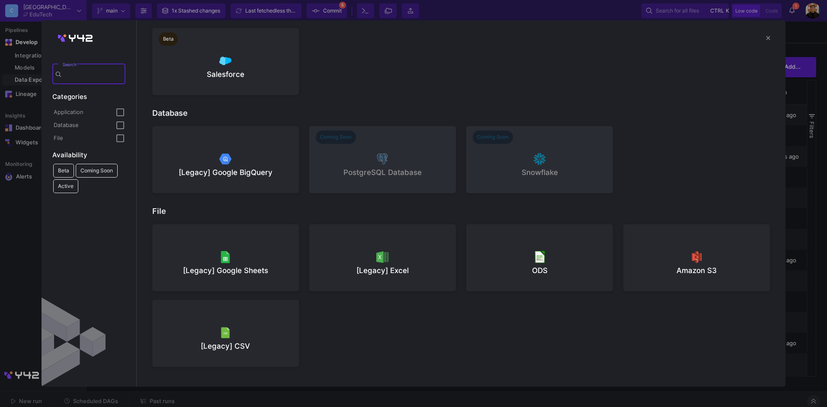
click at [218, 333] on div at bounding box center [225, 332] width 133 height 13
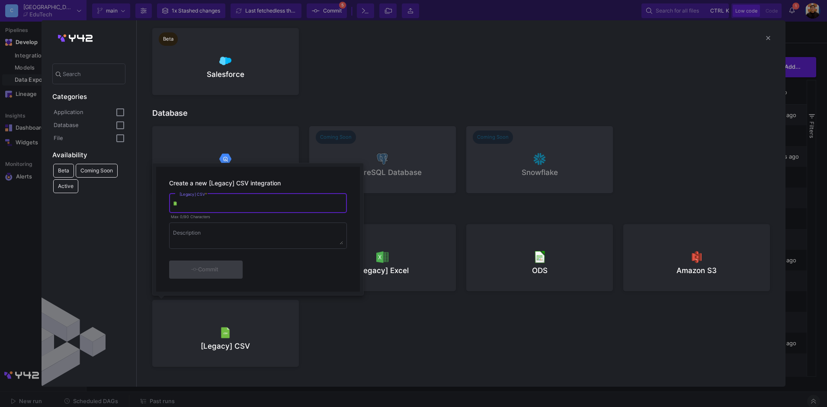
click at [219, 208] on input "[Legacy] CSV *" at bounding box center [262, 205] width 164 height 6
type input "Cambridge Insights Sales Data Export"
click at [221, 269] on div "Commit" at bounding box center [205, 270] width 50 height 16
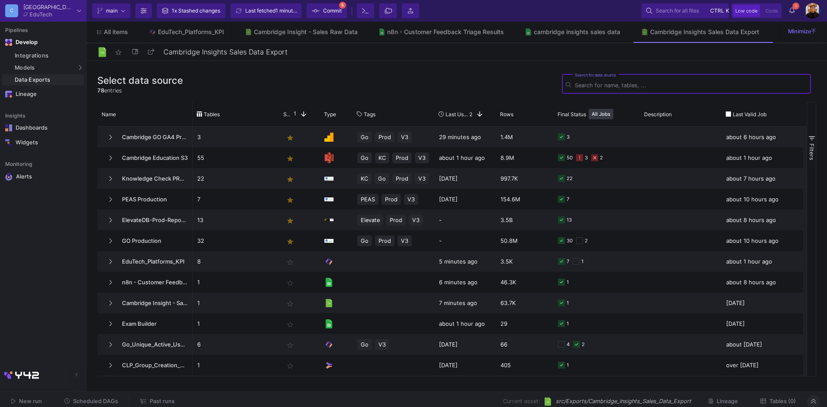
click at [583, 83] on input "Search for data source" at bounding box center [691, 85] width 232 height 6
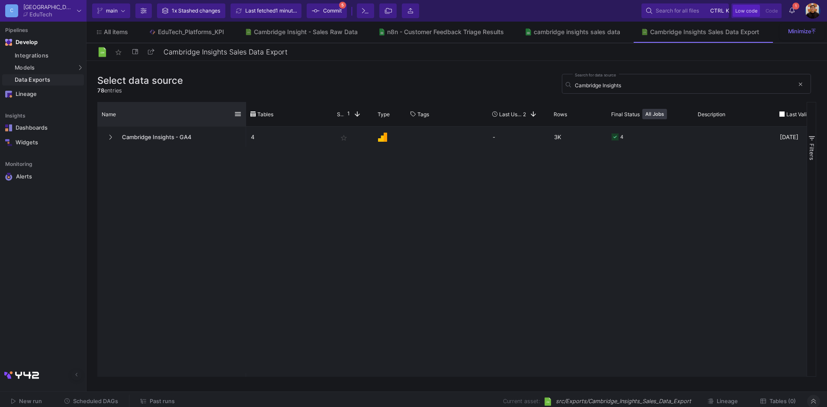
drag, startPoint x: 192, startPoint y: 109, endPoint x: 245, endPoint y: 115, distance: 53.9
click at [245, 115] on div at bounding box center [245, 114] width 3 height 24
click at [603, 84] on input "Cambridge Insights" at bounding box center [684, 85] width 219 height 6
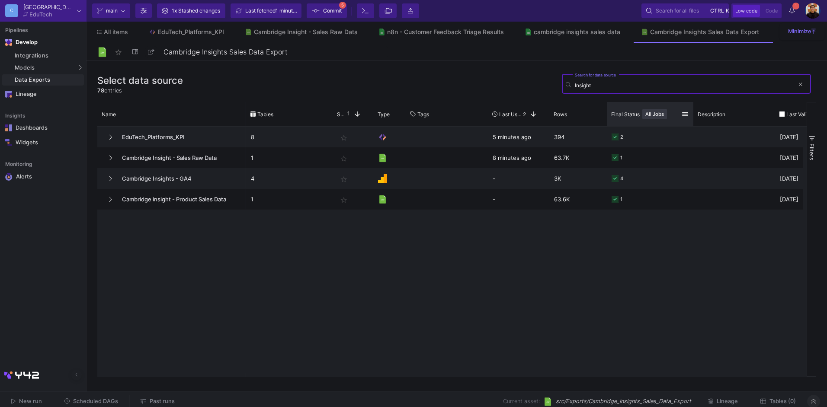
type input "Insights"
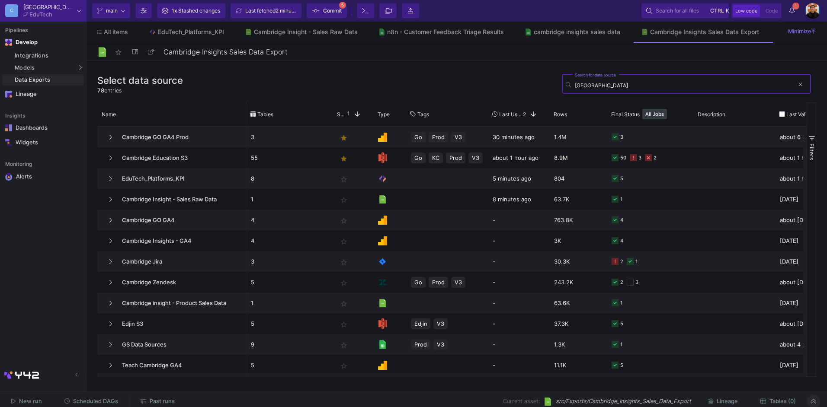
click at [632, 84] on input "[GEOGRAPHIC_DATA]" at bounding box center [684, 85] width 219 height 6
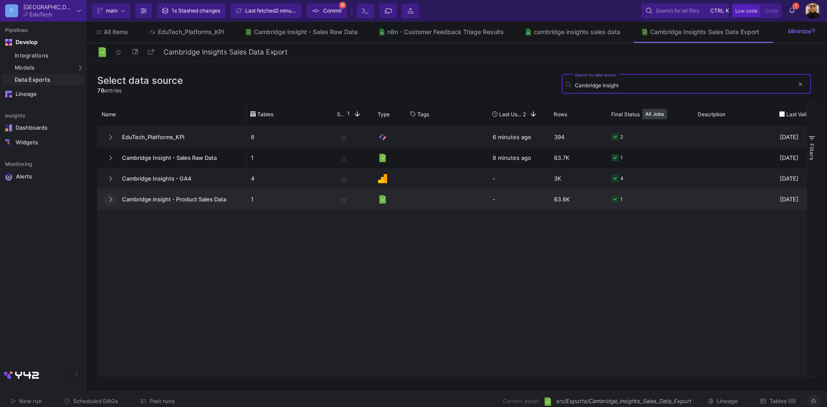
type input "Cambridge Insight"
click at [111, 200] on icon at bounding box center [110, 199] width 3 height 5
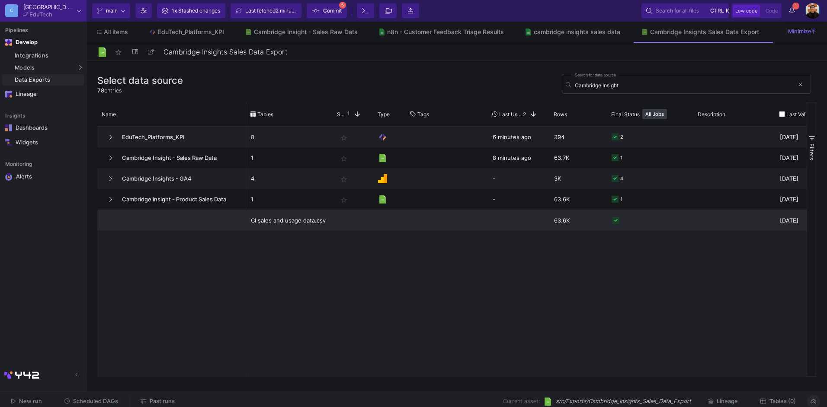
click at [288, 222] on div "CI sales and usage data.csv" at bounding box center [289, 221] width 77 height 20
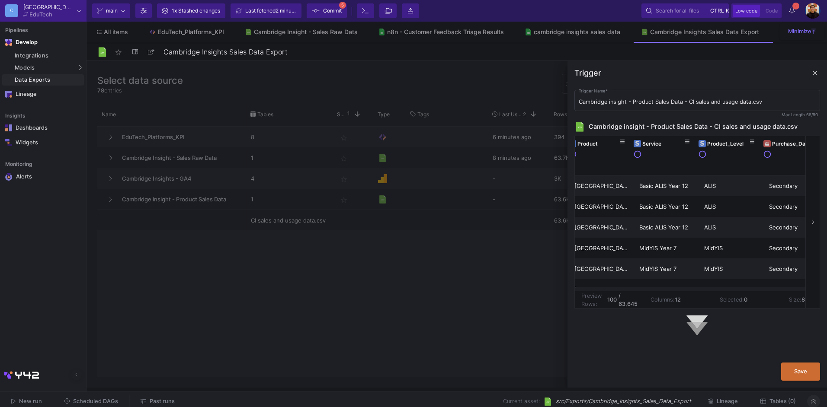
scroll to position [0, 283]
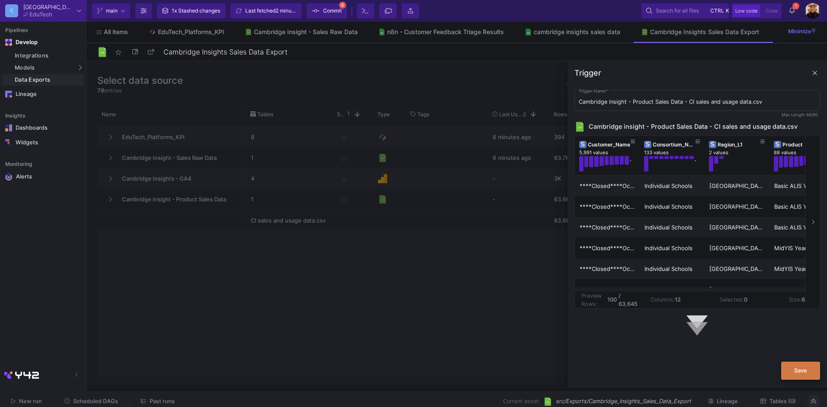
click at [804, 372] on span "Save" at bounding box center [800, 371] width 13 height 6
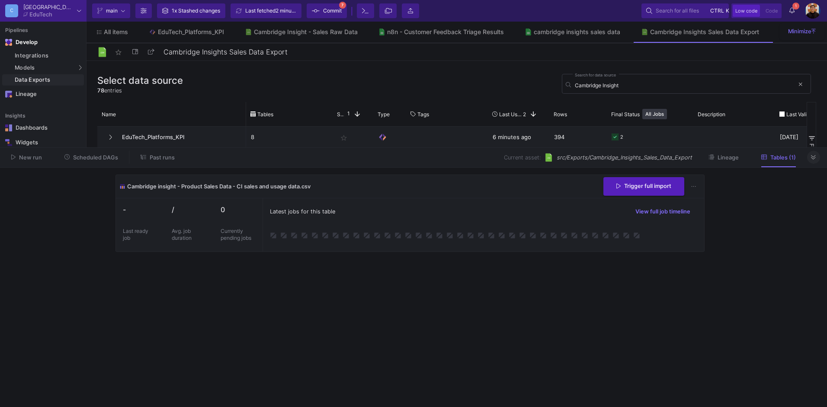
click at [333, 12] on span "Commit" at bounding box center [332, 10] width 19 height 13
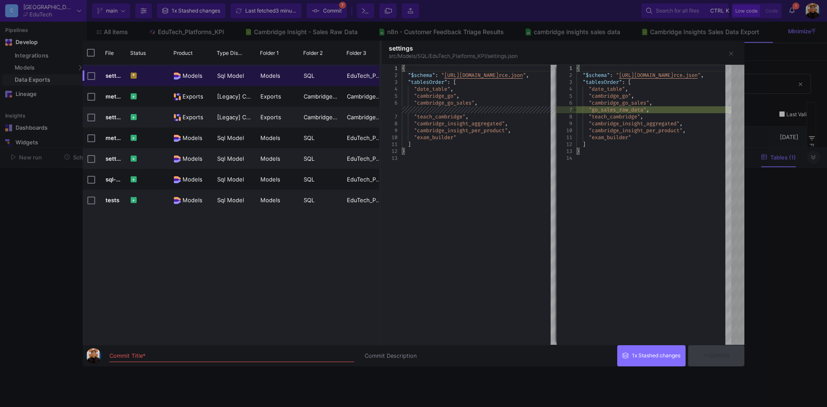
click at [212, 352] on div "Commit Title *" at bounding box center [231, 354] width 245 height 16
type input "Data Exporting for Cambridge Insights Sales Data"
click at [734, 355] on button "Commit" at bounding box center [716, 356] width 56 height 21
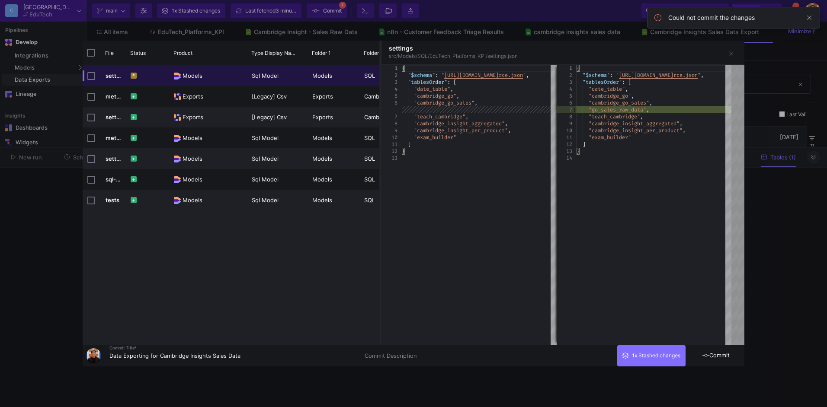
click at [716, 354] on span "Commit" at bounding box center [715, 356] width 27 height 6
click at [780, 303] on div at bounding box center [413, 203] width 827 height 407
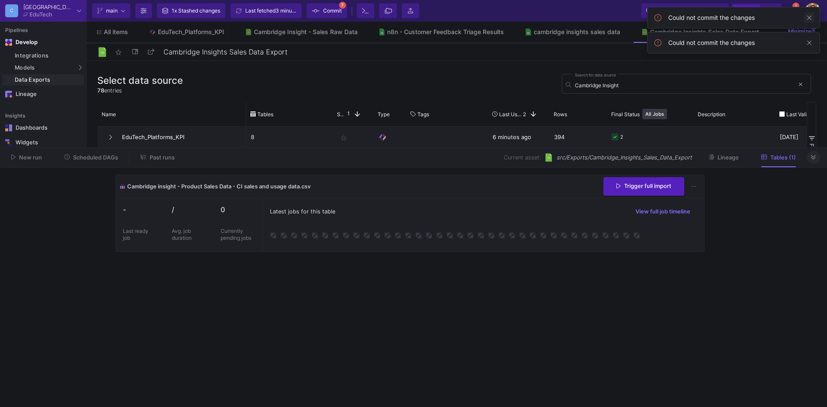
click at [811, 21] on span at bounding box center [809, 18] width 10 height 10
click at [810, 16] on span at bounding box center [809, 18] width 10 height 10
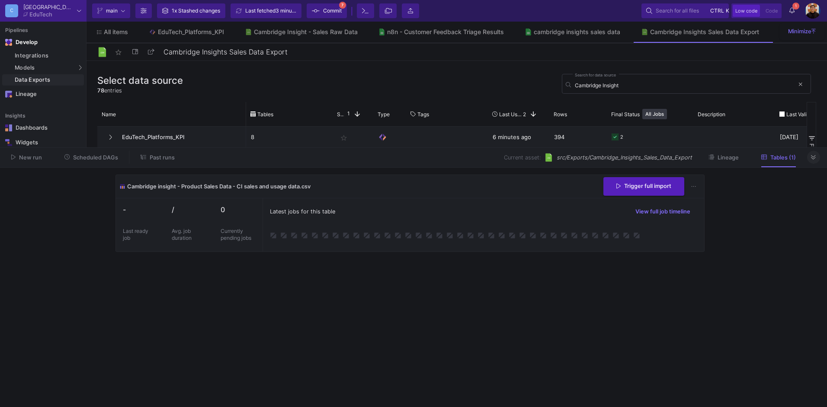
click at [793, 13] on icon at bounding box center [791, 10] width 5 height 6
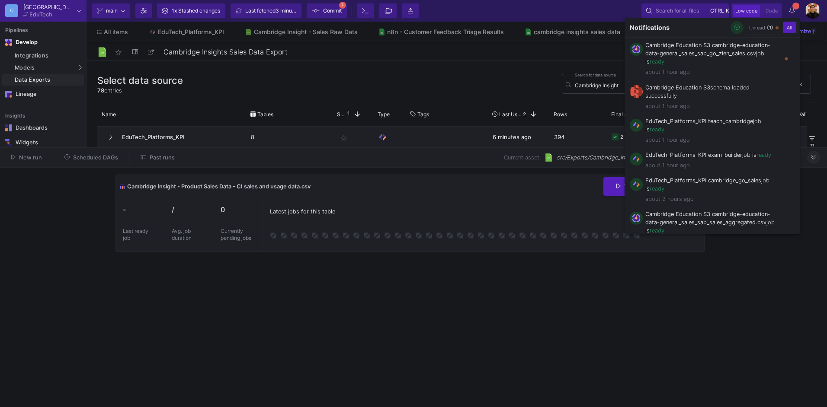
click at [731, 25] on button "button" at bounding box center [737, 27] width 13 height 13
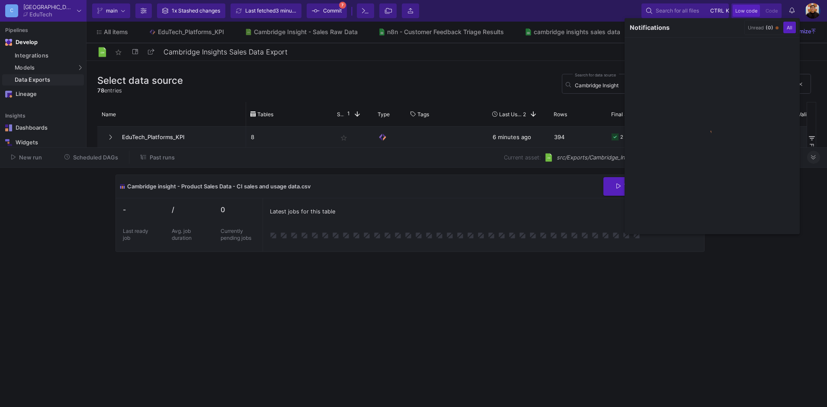
click at [419, 192] on div at bounding box center [413, 203] width 827 height 407
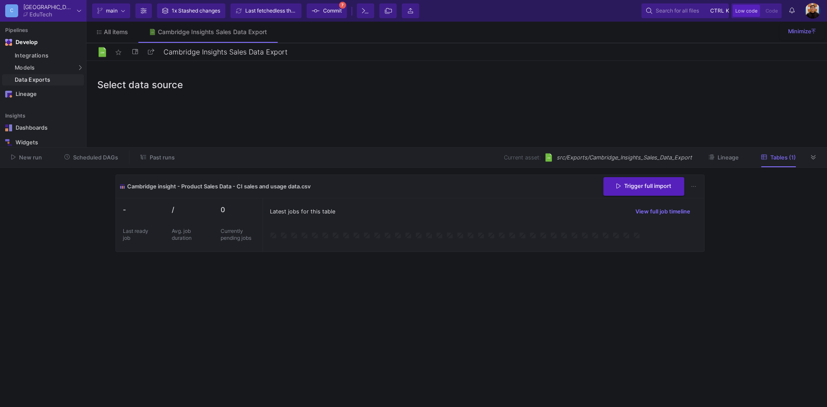
click at [334, 218] on div "Latest jobs for this table View full job timeline" at bounding box center [483, 211] width 427 height 13
click at [336, 5] on span "Commit" at bounding box center [332, 10] width 19 height 13
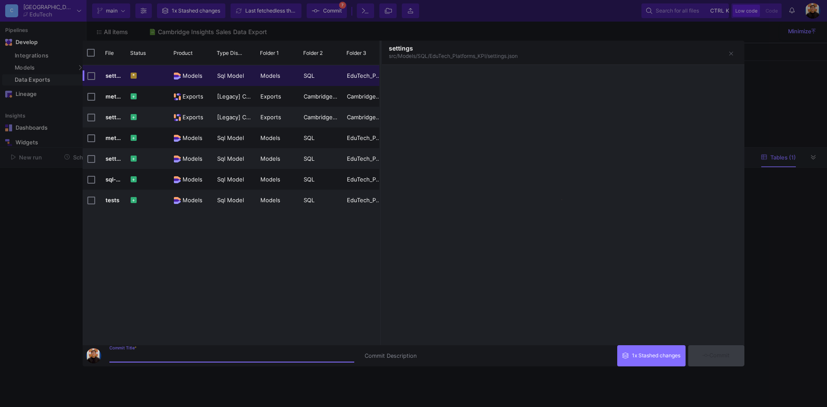
click at [177, 358] on input "Commit Title *" at bounding box center [231, 356] width 245 height 7
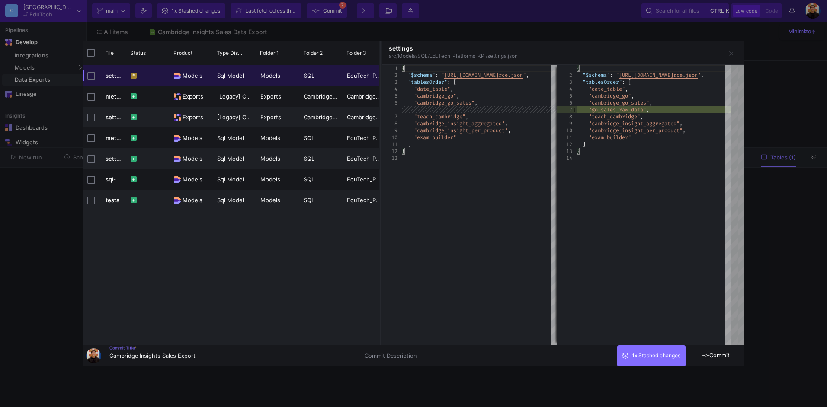
type input "Cambridge Insights Sales Export"
click at [715, 357] on span "Commit" at bounding box center [715, 356] width 27 height 6
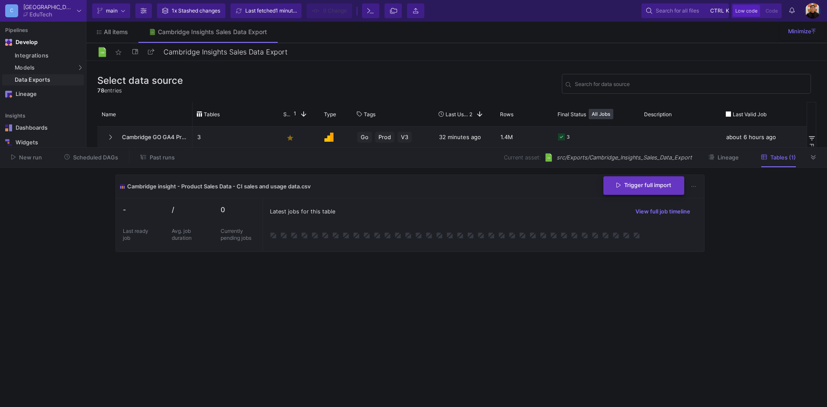
click at [645, 191] on button "Trigger full import" at bounding box center [643, 185] width 81 height 19
click at [433, 214] on div "Latest jobs for this table View full job timeline" at bounding box center [483, 211] width 427 height 13
click at [792, 12] on icon at bounding box center [791, 10] width 5 height 6
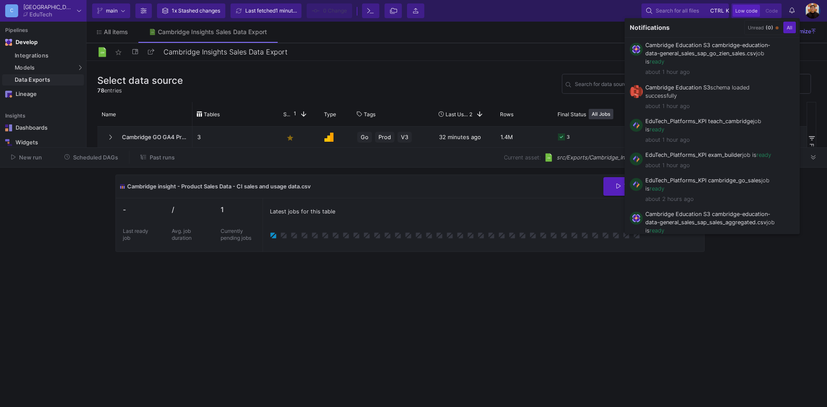
click at [616, 318] on div at bounding box center [413, 203] width 827 height 407
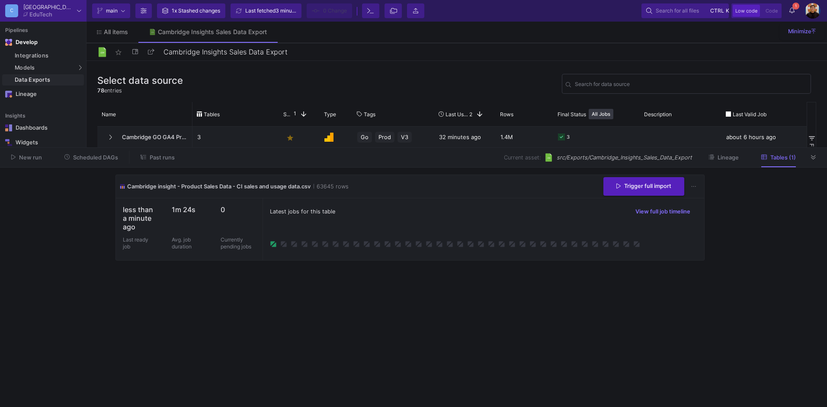
click at [792, 13] on icon at bounding box center [791, 10] width 5 height 6
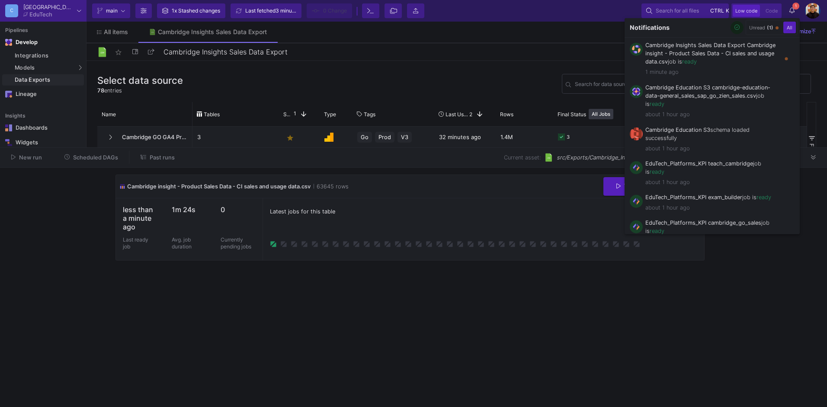
click at [349, 221] on div at bounding box center [413, 203] width 827 height 407
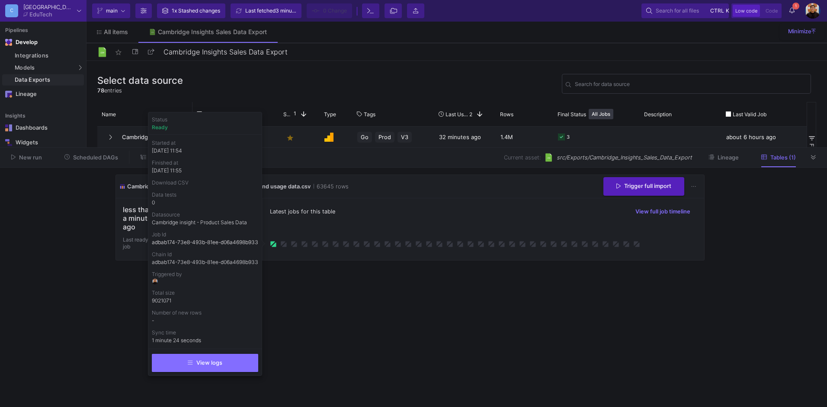
click at [273, 244] on icon at bounding box center [273, 243] width 7 height 7
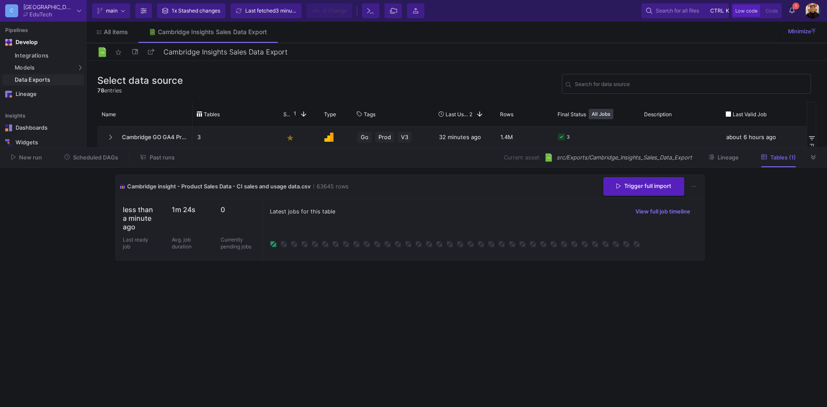
drag, startPoint x: 452, startPoint y: 214, endPoint x: 497, endPoint y: 210, distance: 44.8
click at [453, 214] on div "Latest jobs for this table View full job timeline" at bounding box center [483, 211] width 427 height 13
click at [695, 186] on icon at bounding box center [693, 186] width 5 height 6
click at [724, 228] on link "Download CSV" at bounding box center [719, 227] width 65 height 21
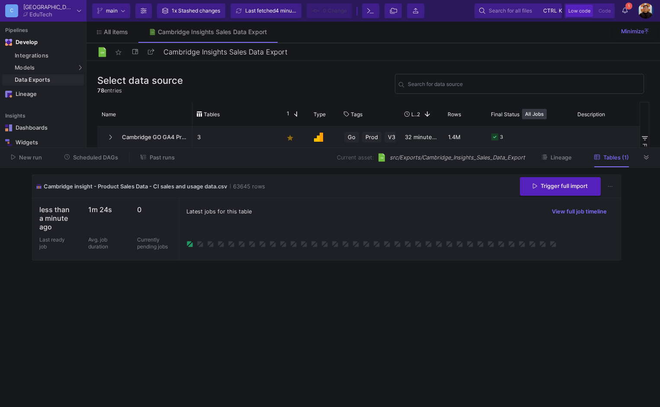
click at [569, 308] on cdk-virtual-scroll-viewport "Cambridge insight - Product Sales Data - CI sales and usage data.csv 63645 rows…" at bounding box center [330, 288] width 596 height 226
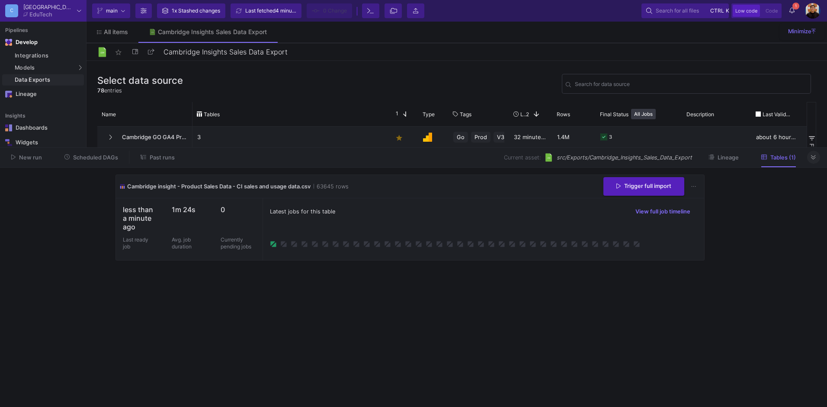
click at [812, 160] on icon at bounding box center [813, 158] width 5 height 6
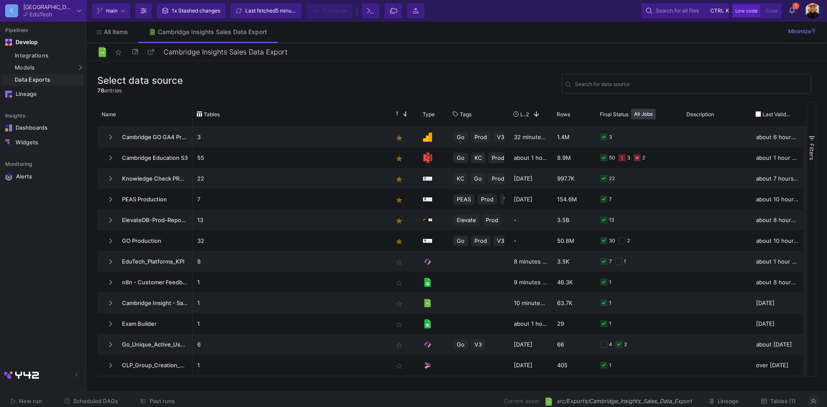
click at [282, 76] on div "Select data source 78 entries Search for data source" at bounding box center [456, 87] width 719 height 30
click at [118, 83] on div "SQL-Models" at bounding box center [110, 83] width 33 height 7
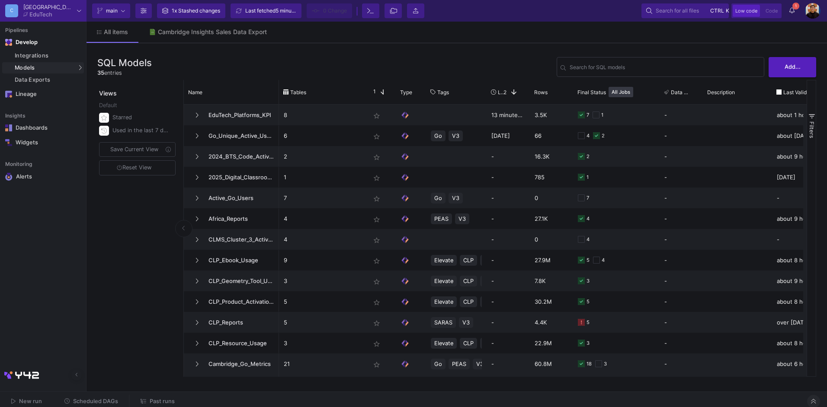
click at [820, 13] on img at bounding box center [813, 11] width 16 height 16
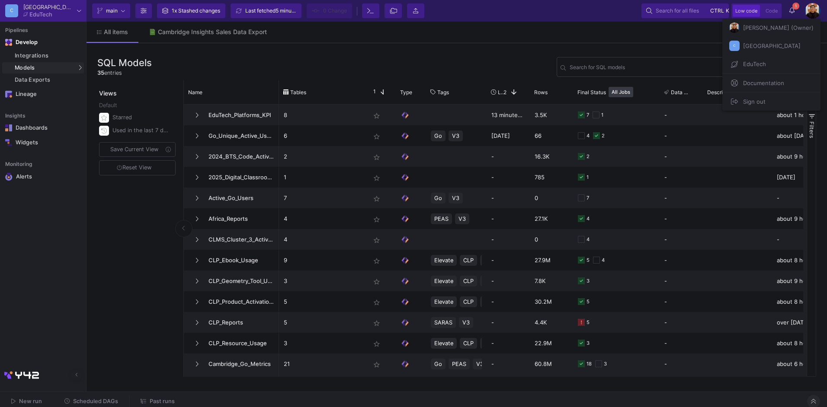
click at [762, 27] on span "Airon Vincent Hiwatig (Owner)" at bounding box center [777, 27] width 74 height 13
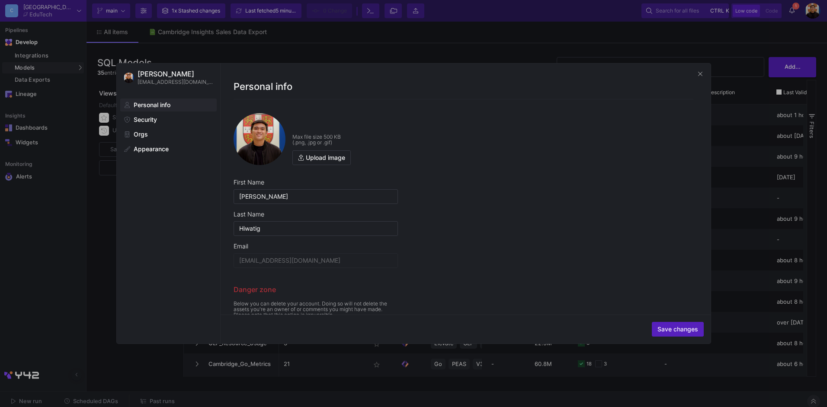
click at [454, 47] on div at bounding box center [413, 203] width 827 height 407
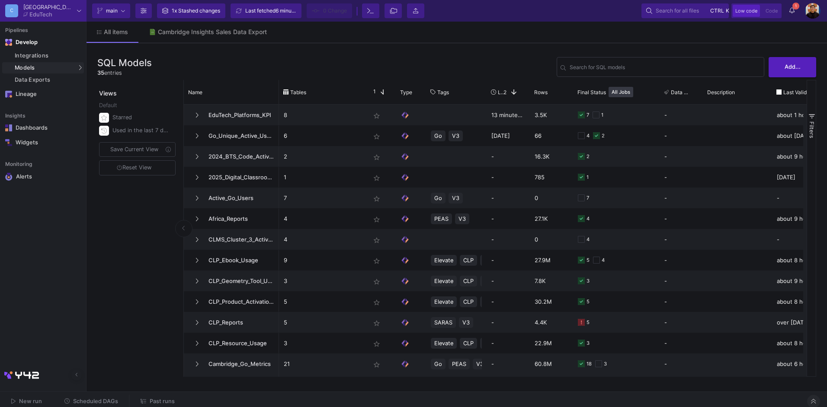
click at [823, 17] on div "Current branch main Branch Options 1x Stashed changes Last fetched 6 minutes ag…" at bounding box center [457, 11] width 741 height 22
click at [817, 10] on img at bounding box center [813, 11] width 16 height 16
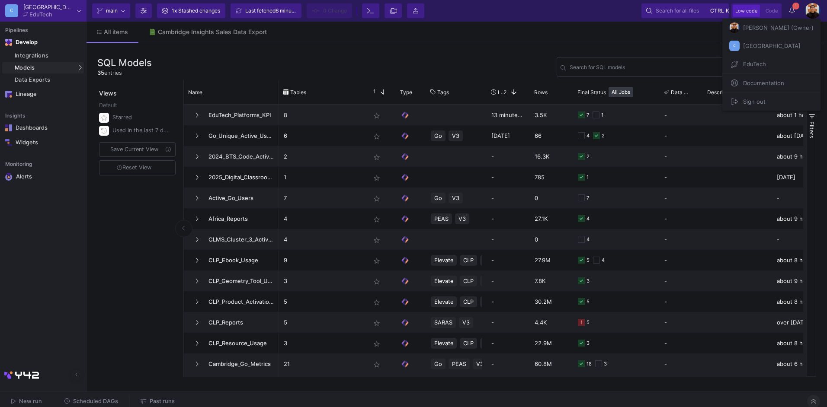
click at [606, 45] on div at bounding box center [413, 203] width 827 height 407
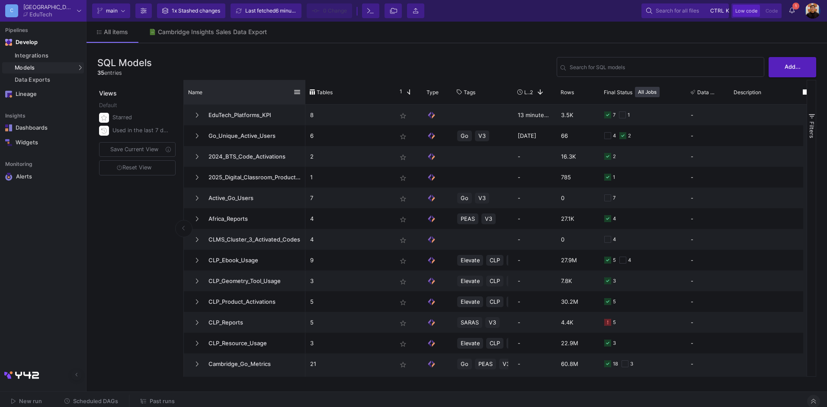
drag, startPoint x: 278, startPoint y: 88, endPoint x: 305, endPoint y: 87, distance: 26.4
click at [305, 87] on div at bounding box center [305, 92] width 3 height 24
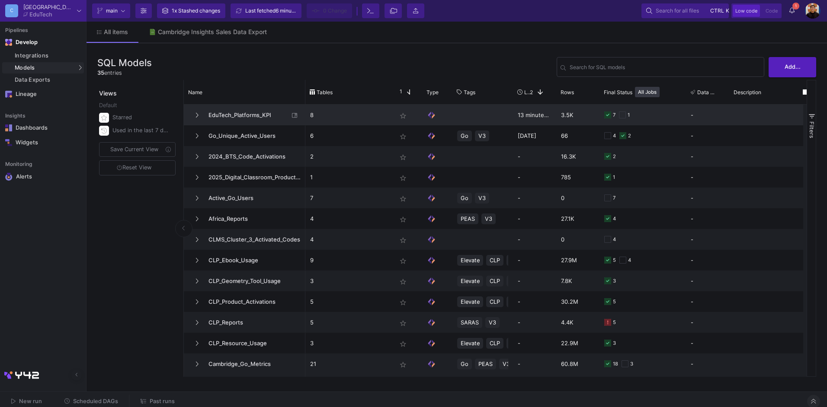
click at [245, 117] on span "EduTech_Platforms_KPI" at bounding box center [246, 115] width 86 height 20
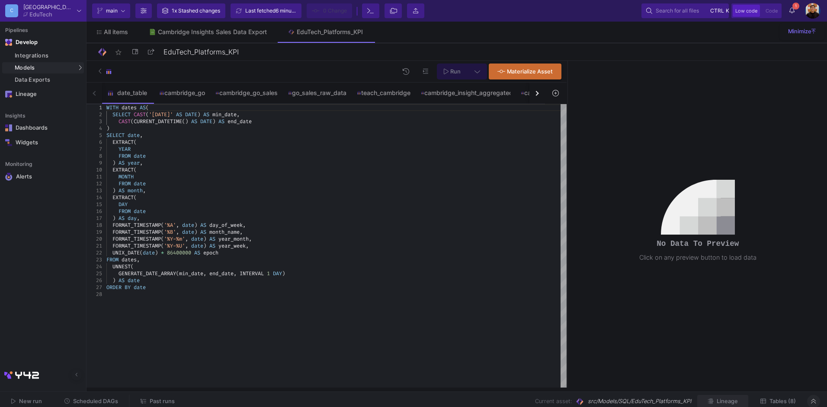
click at [723, 404] on span "Lineage" at bounding box center [727, 401] width 21 height 6
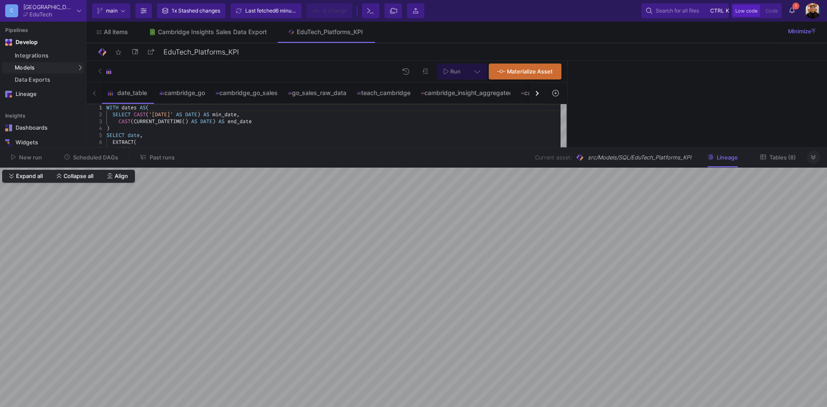
click at [809, 157] on button at bounding box center [813, 157] width 13 height 13
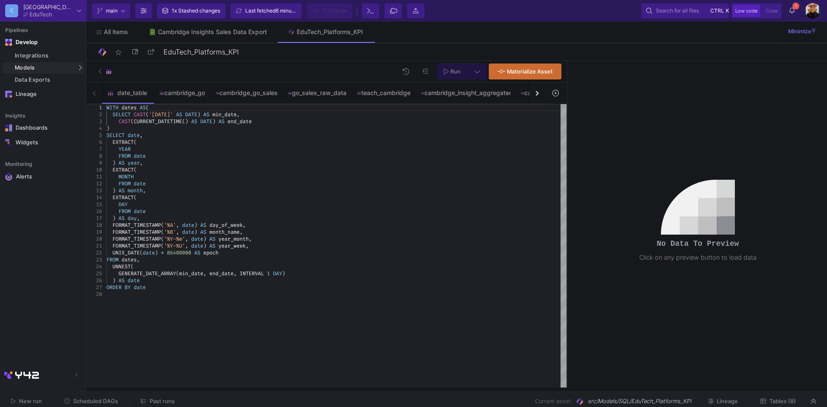
click at [538, 98] on button "button" at bounding box center [537, 93] width 16 height 21
type textarea "FORMAT_TIMESTAMP('%Y-%U', date) AS year_week, UNIX_DATE(date) * 86400000 AS epo…"
click at [370, 271] on div "GENERATE_DATE_ARRAY ( min_date , end_date , INTERVAL 1 DAY )" at bounding box center [336, 273] width 460 height 7
click at [190, 32] on div "Cambridge Insights Sales Data Export" at bounding box center [212, 32] width 109 height 7
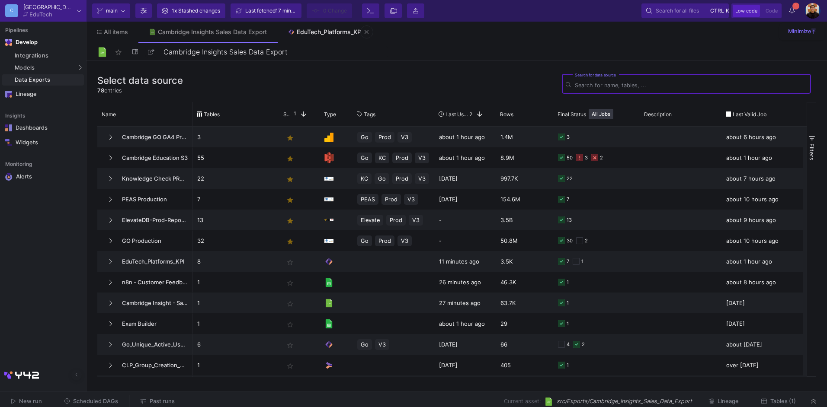
click at [329, 34] on div "EduTech_Platforms_KPI" at bounding box center [330, 32] width 66 height 7
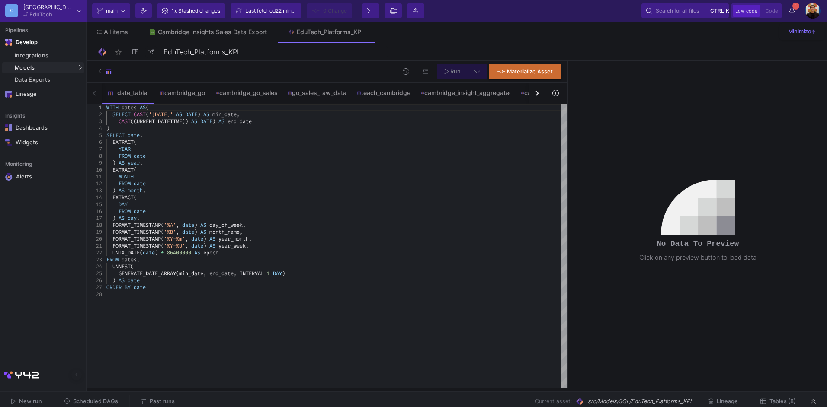
click at [816, 7] on img at bounding box center [813, 11] width 16 height 16
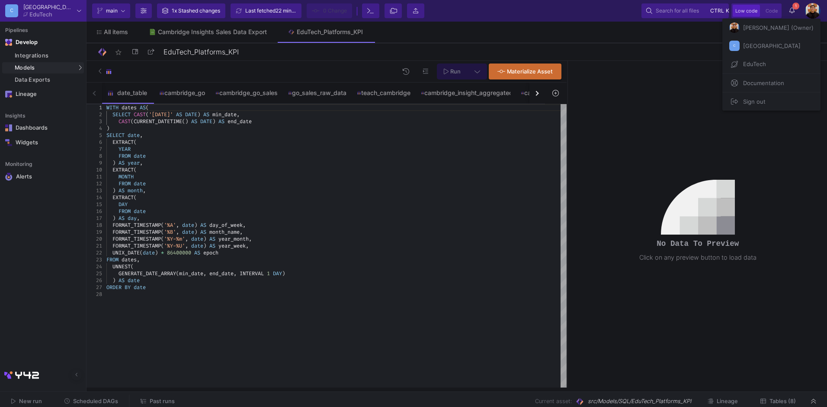
click at [740, 50] on span "[GEOGRAPHIC_DATA]" at bounding box center [770, 45] width 61 height 13
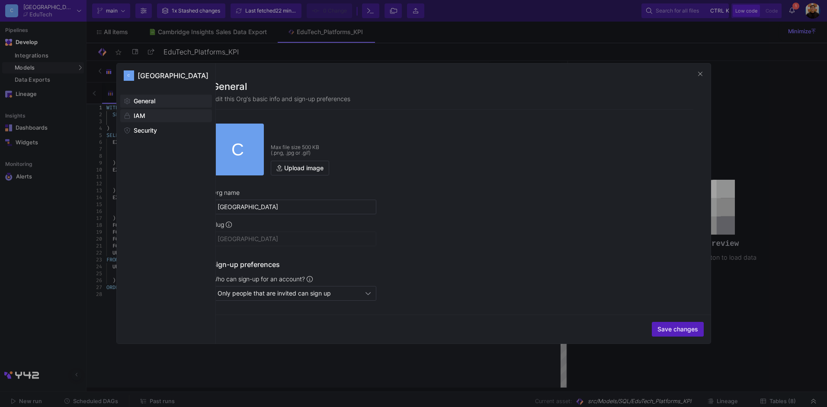
click at [142, 115] on span "IAM" at bounding box center [140, 115] width 12 height 7
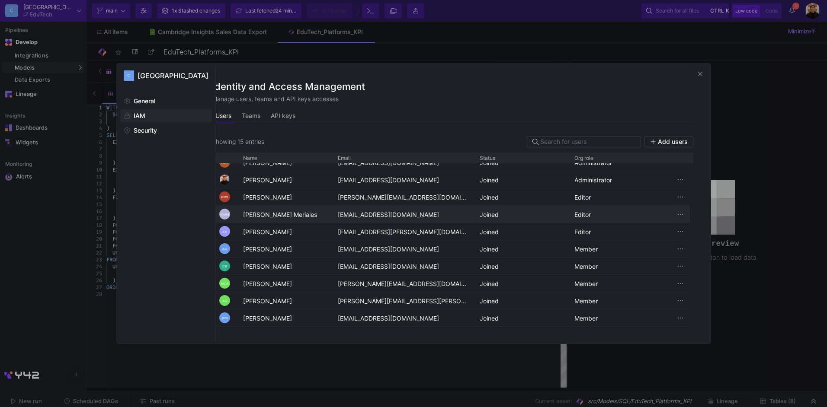
scroll to position [96, 0]
click at [686, 141] on span "Add users" at bounding box center [673, 141] width 30 height 7
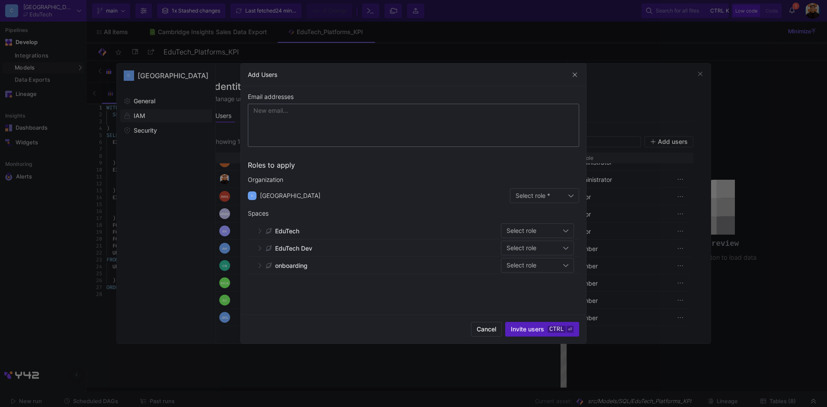
drag, startPoint x: 309, startPoint y: 126, endPoint x: 314, endPoint y: 117, distance: 10.6
click at [309, 126] on div at bounding box center [413, 125] width 331 height 43
paste input "qingyi.he@cambridge.org"
type input "qingyi.he@cambridge.org"
click at [569, 198] on div at bounding box center [570, 195] width 5 height 7
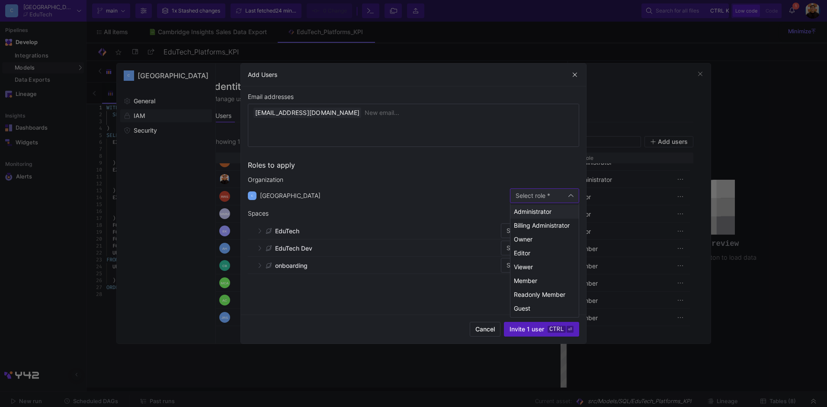
click at [466, 168] on div at bounding box center [413, 203] width 827 height 407
click at [578, 73] on span "button" at bounding box center [575, 75] width 9 height 9
